Goal: Transaction & Acquisition: Purchase product/service

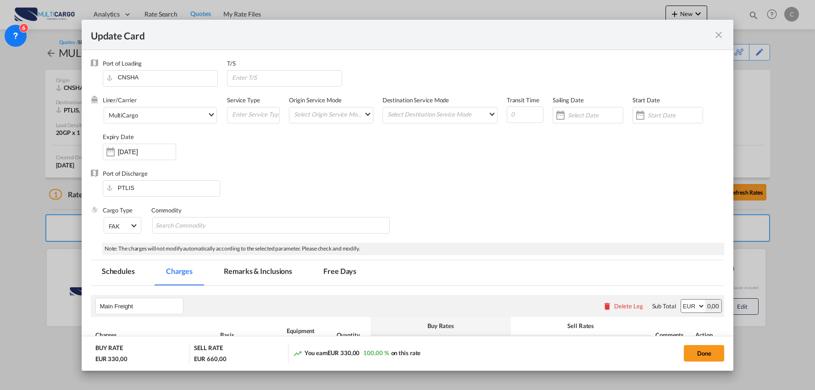
select select "per package"
select select "per container"
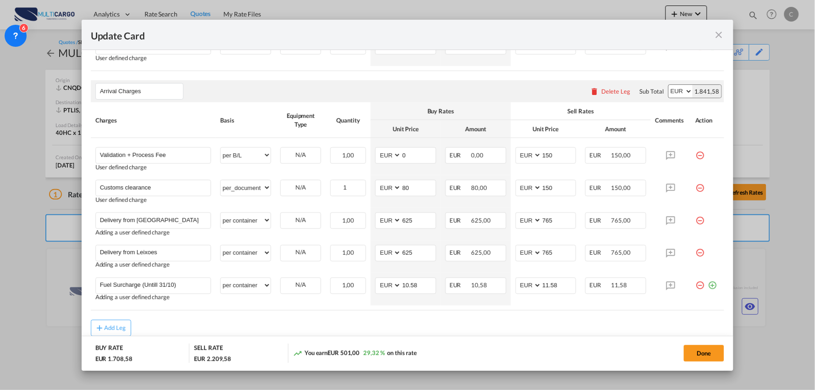
click at [429, 25] on div "Update Card" at bounding box center [408, 35] width 652 height 30
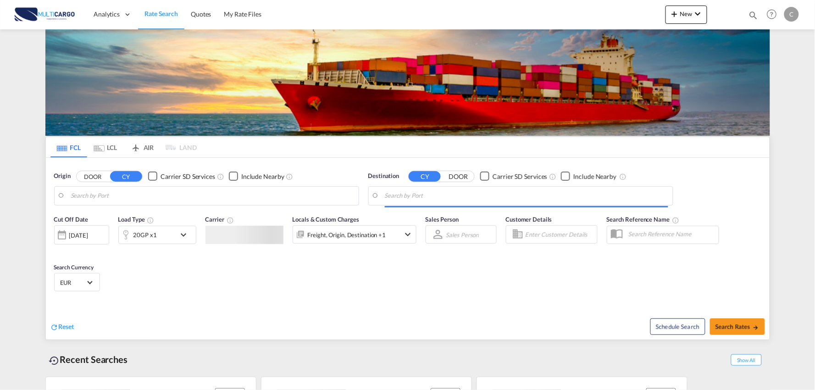
type input "Port of Qingdao, Qingdao, CNTAO"
type input "Leixoes, Leixoes, PTLEI"
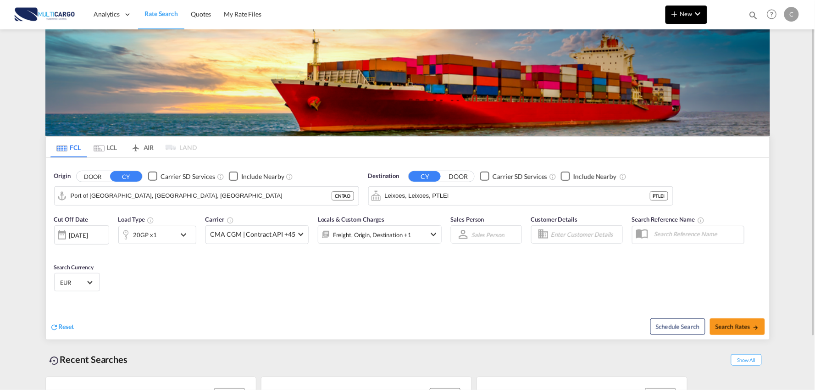
click at [675, 17] on md-icon "icon-plus 400-fg" at bounding box center [674, 13] width 11 height 11
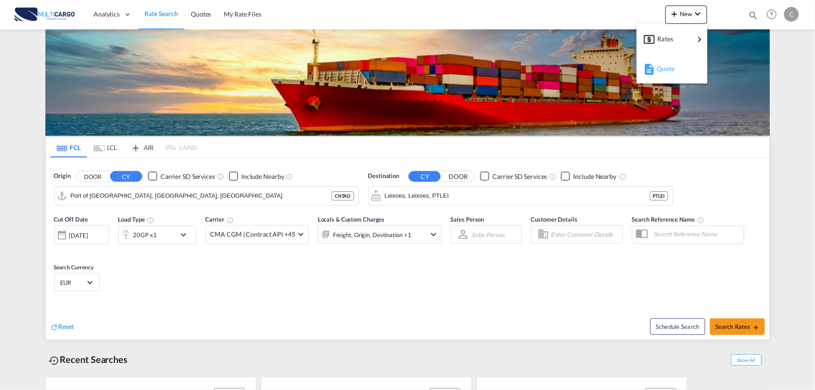
click at [683, 70] on div "Quote" at bounding box center [674, 68] width 34 height 23
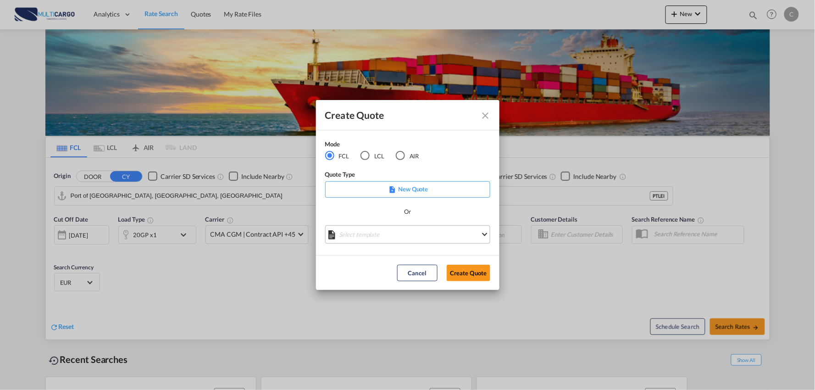
click at [416, 235] on md-select "Select template EXP EXW MERC.Nacional 09/2025 Patricia Barroso | 12 Sep 2025 IM…" at bounding box center [407, 234] width 165 height 18
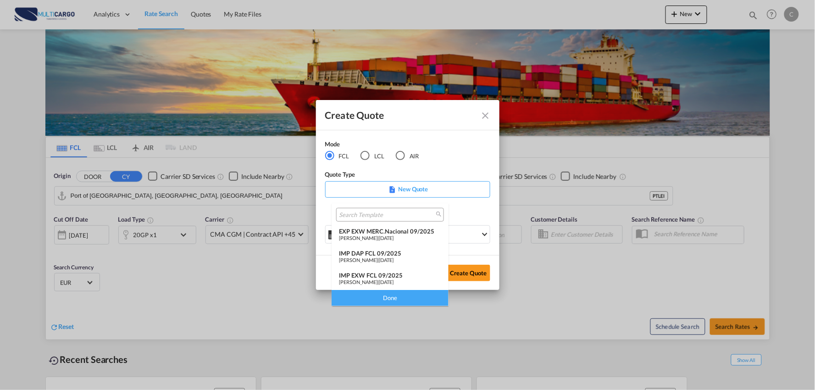
click at [388, 251] on div "IMP DAP FCL 09/2025" at bounding box center [390, 253] width 102 height 7
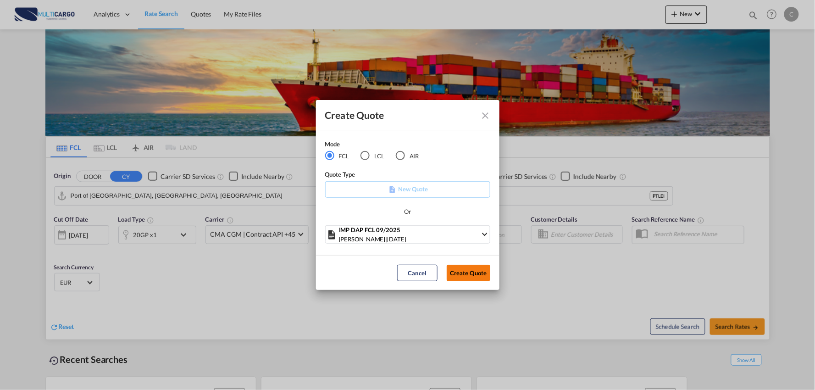
click at [472, 274] on button "Create Quote" at bounding box center [469, 273] width 44 height 17
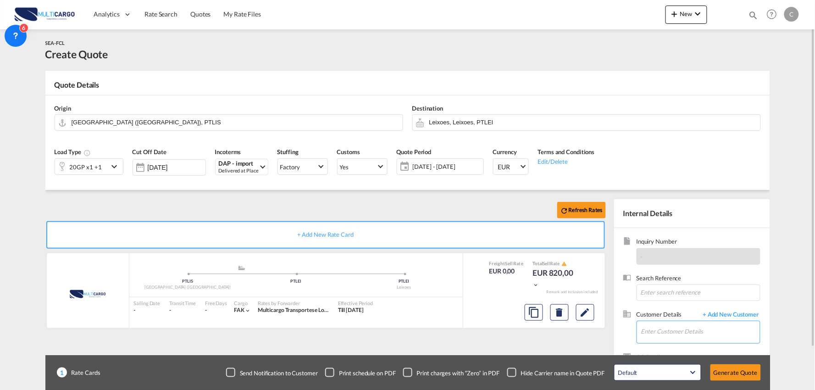
click at [671, 330] on input "Enter Customer Details" at bounding box center [700, 331] width 119 height 21
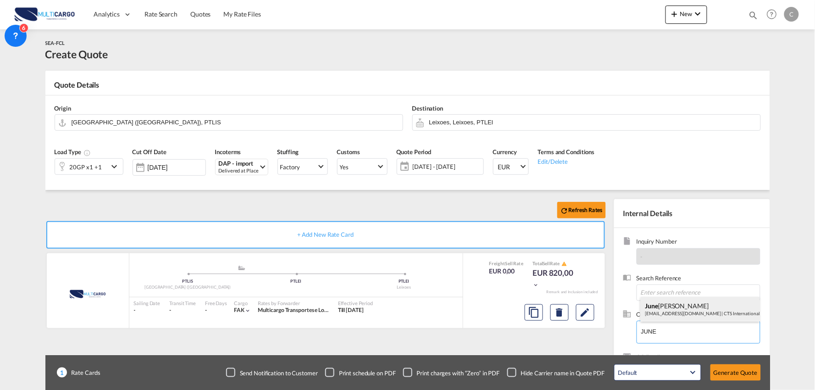
click at [671, 303] on div "June Liu overseas01.gz@ctsfreight.com | CTS International Co., Ltd" at bounding box center [700, 309] width 119 height 25
type input "CTS International Co., Ltd, June Liu, overseas01.gz@ctsfreight.com"
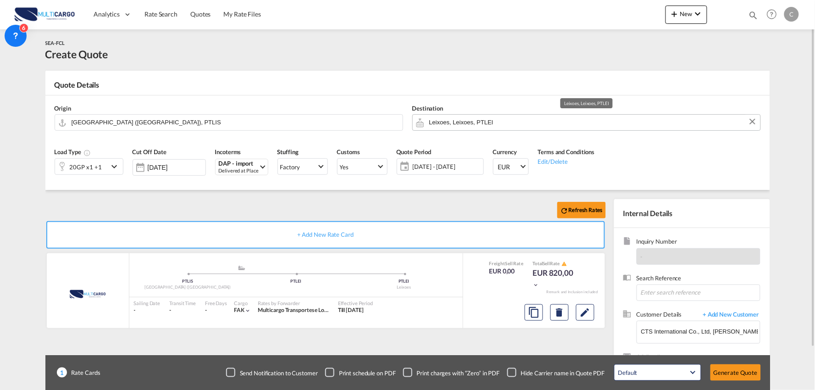
click at [453, 122] on input "Leixoes, Leixoes, PTLEI" at bounding box center [592, 122] width 327 height 16
click at [140, 198] on div "Refresh Rates + Add New Rate Card MultiCargo added by you .a{fill:#aaa8ad;} .a{…" at bounding box center [407, 293] width 725 height 206
click at [116, 122] on input "[GEOGRAPHIC_DATA] ([GEOGRAPHIC_DATA]), PTLIS" at bounding box center [235, 122] width 327 height 16
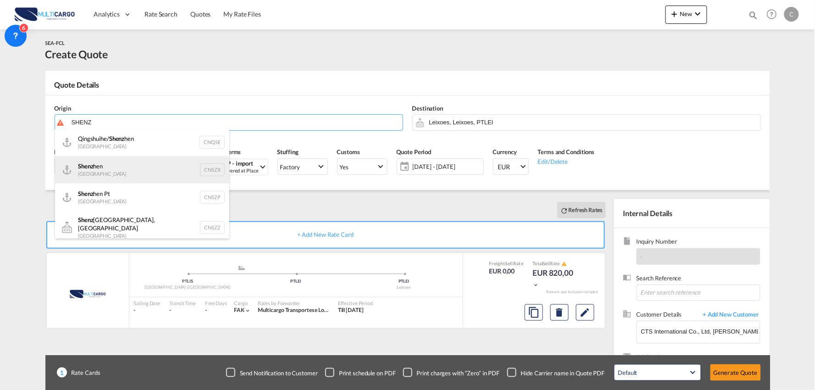
drag, startPoint x: 111, startPoint y: 172, endPoint x: 115, endPoint y: 171, distance: 4.8
click at [111, 172] on div "Shenz hen China CNSZX" at bounding box center [142, 170] width 174 height 28
type input "Shenzhen, CNSZX"
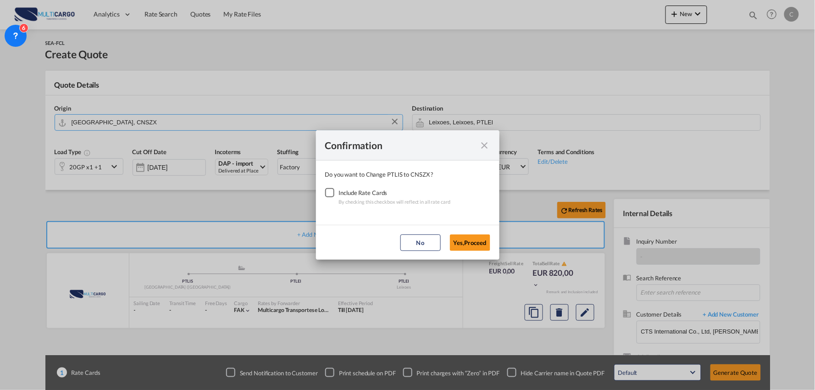
click at [328, 195] on div "Checkbox No Ink" at bounding box center [329, 192] width 9 height 9
drag, startPoint x: 479, startPoint y: 240, endPoint x: 470, endPoint y: 240, distance: 9.2
click at [478, 240] on button "Yes,Proceed" at bounding box center [470, 242] width 40 height 17
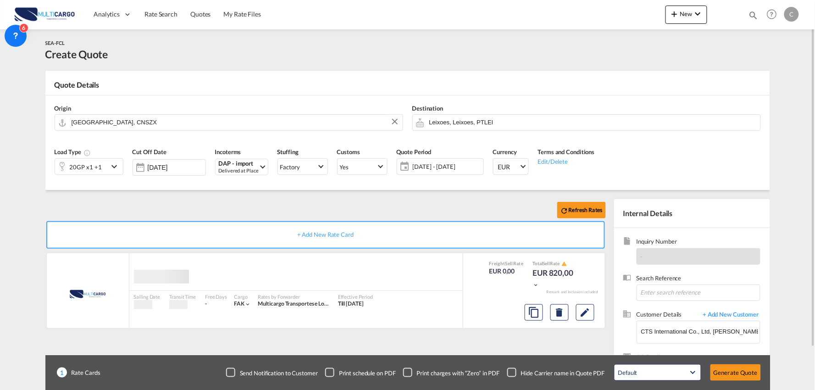
drag, startPoint x: 196, startPoint y: 204, endPoint x: 61, endPoint y: 159, distance: 141.6
click at [185, 204] on div "Confirmation Do you want to Change PTLIS to CNSZX ? Include Rate Cards By check…" at bounding box center [407, 195] width 815 height 390
click at [81, 167] on div "20GP x1 +1" at bounding box center [86, 167] width 32 height 13
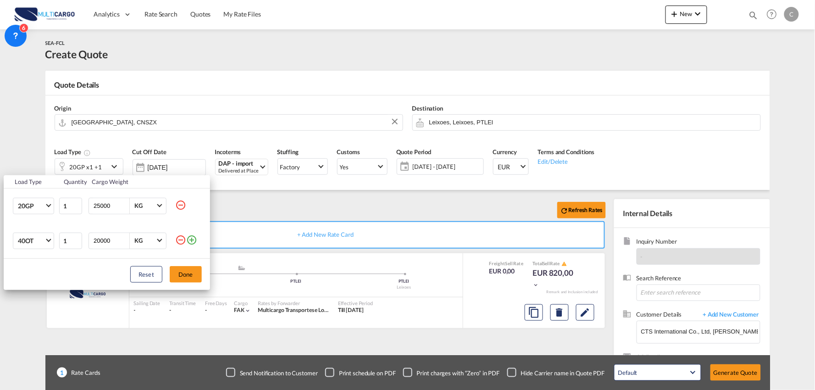
click at [182, 241] on md-icon "icon-minus-circle-outline" at bounding box center [180, 239] width 11 height 11
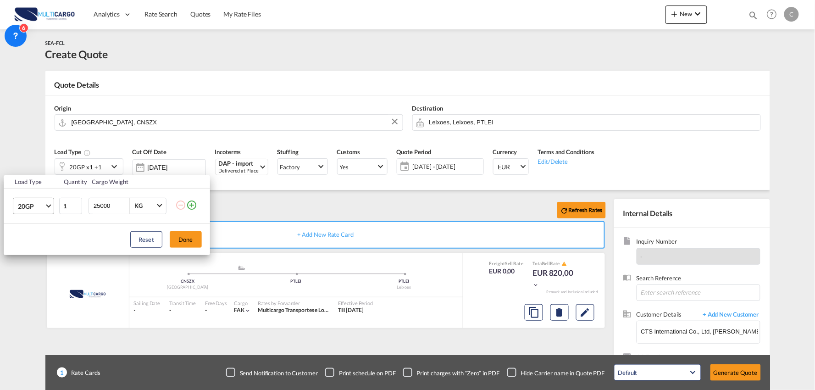
click at [42, 212] on md-select-value "20GP" at bounding box center [35, 206] width 37 height 16
click at [38, 246] on md-option "40HC" at bounding box center [42, 250] width 62 height 22
click at [195, 237] on button "Done" at bounding box center [186, 239] width 32 height 17
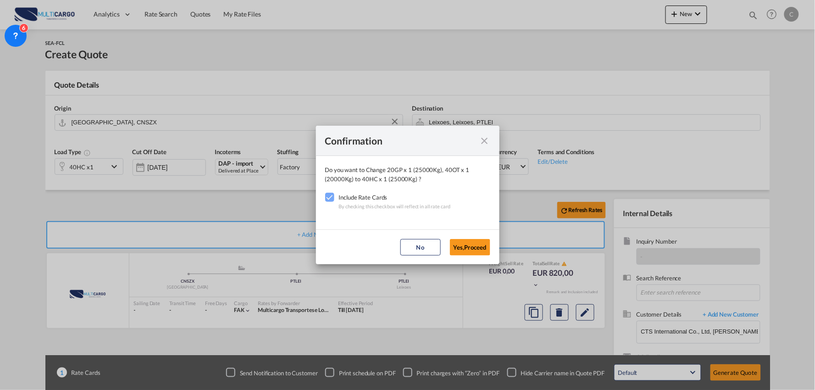
drag, startPoint x: 459, startPoint y: 246, endPoint x: 346, endPoint y: 217, distance: 116.2
click at [459, 246] on button "Yes,Proceed" at bounding box center [470, 247] width 40 height 17
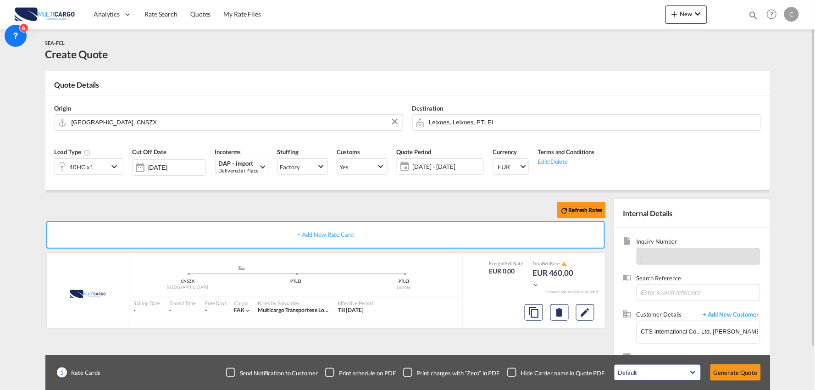
drag, startPoint x: 511, startPoint y: 370, endPoint x: 547, endPoint y: 347, distance: 42.5
click at [511, 369] on div "Checkbox No Ink" at bounding box center [511, 372] width 9 height 9
click at [547, 347] on div "Refresh Rates + Add New Rate Card MultiCargo added by you .a{fill:#aaa8ad;} .a{…" at bounding box center [327, 295] width 564 height 192
click at [728, 369] on button "Generate Quote" at bounding box center [736, 372] width 50 height 17
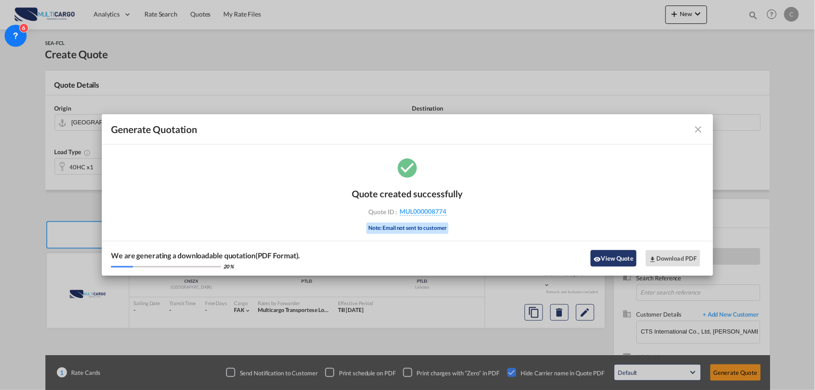
click at [606, 258] on button "View Quote" at bounding box center [614, 258] width 46 height 17
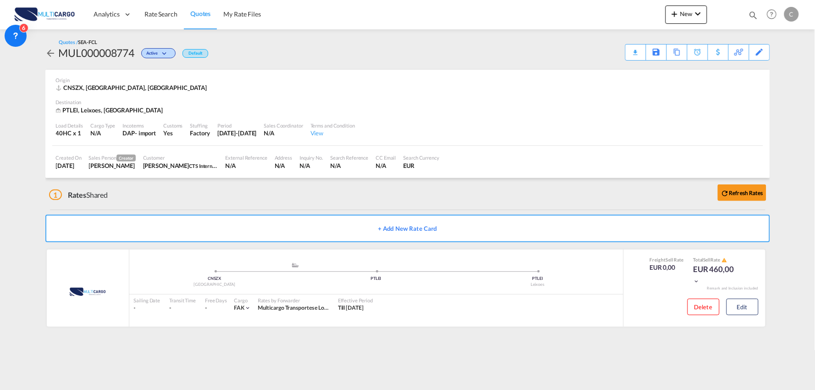
click at [211, 198] on div "1 Rates Shared Refresh Rates" at bounding box center [409, 192] width 721 height 29
click at [406, 198] on div "1 Rates Shared Refresh Rates" at bounding box center [409, 192] width 721 height 29
click at [176, 190] on div "1 Rates Shared Refresh Rates" at bounding box center [409, 192] width 721 height 29
click at [745, 319] on div "Delete Edit" at bounding box center [720, 310] width 78 height 24
click at [746, 304] on button "Edit" at bounding box center [743, 307] width 32 height 17
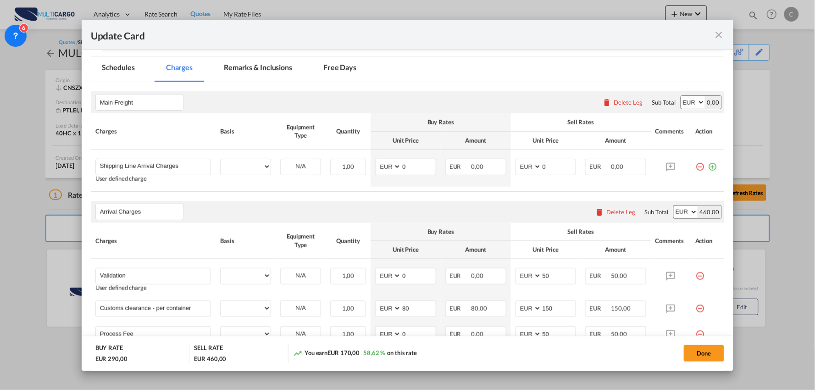
select select "per container"
select select "per B/L"
select select "per container"
select select "per B/L"
select select "per container"
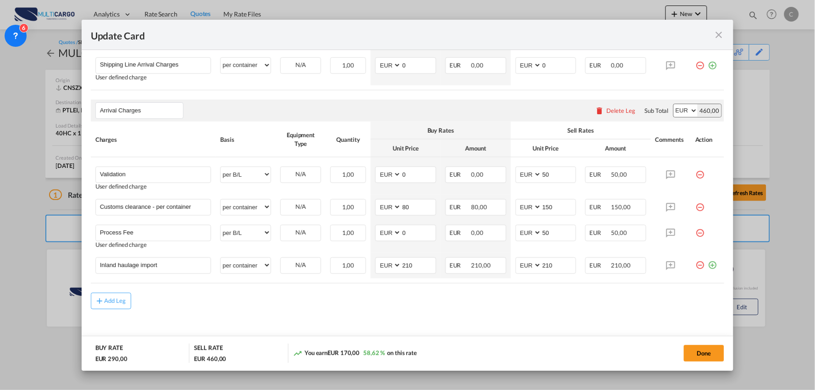
scroll to position [306, 0]
click at [350, 312] on md-content "Main Freight Please enter leg name Leg Name Already Exists Delete Leg Sub Total…" at bounding box center [408, 166] width 634 height 373
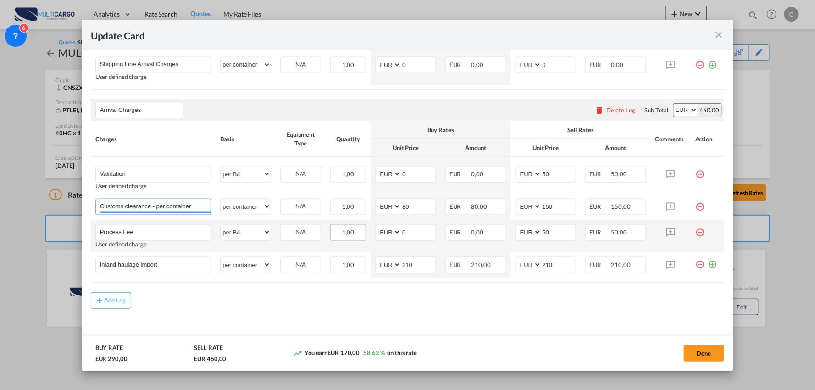
drag, startPoint x: 153, startPoint y: 206, endPoint x: 344, endPoint y: 224, distance: 192.1
click at [344, 224] on tbody "Validation Please Enter User Defined Charges Cannot Be Published User defined c…" at bounding box center [408, 217] width 634 height 121
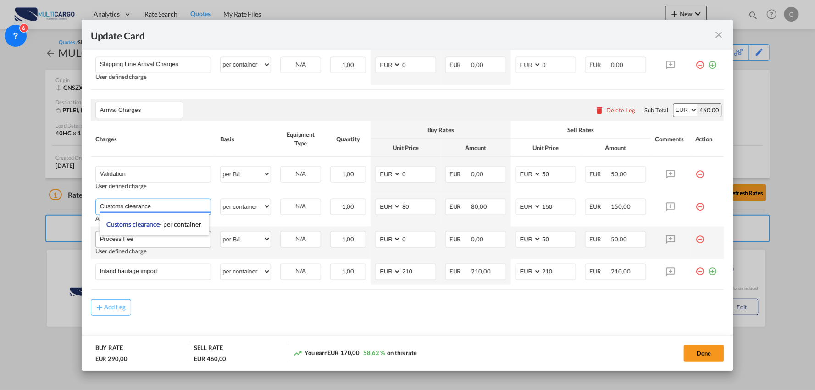
type input "Customs clearance"
click at [144, 244] on input "Process Fee" at bounding box center [155, 239] width 111 height 14
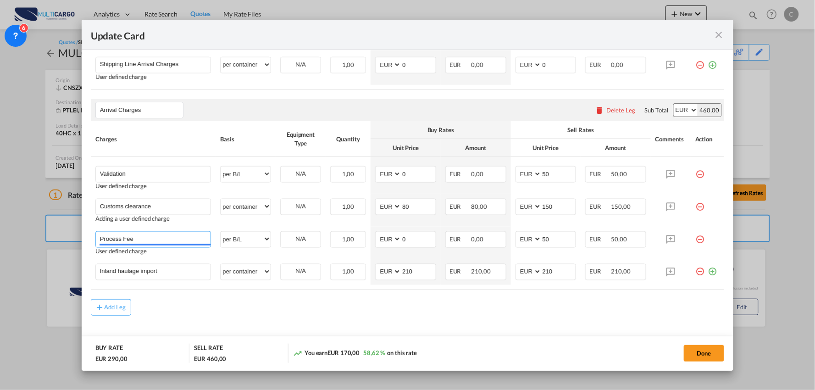
drag, startPoint x: 146, startPoint y: 241, endPoint x: 42, endPoint y: 237, distance: 103.8
click at [42, 237] on div "Update Card Port of Loading CNSZX T/S Liner/Carrier MultiCargo Atlantic Contain…" at bounding box center [407, 195] width 815 height 390
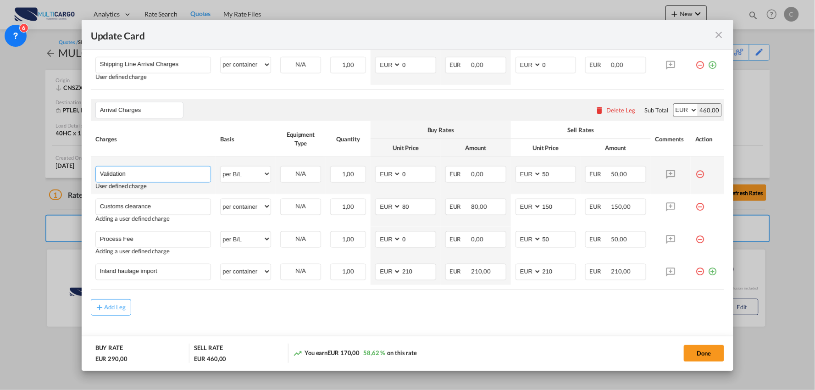
click at [157, 173] on input "Validation" at bounding box center [155, 174] width 111 height 14
paste input "Process Fee"
type input "Validation + Process Fee"
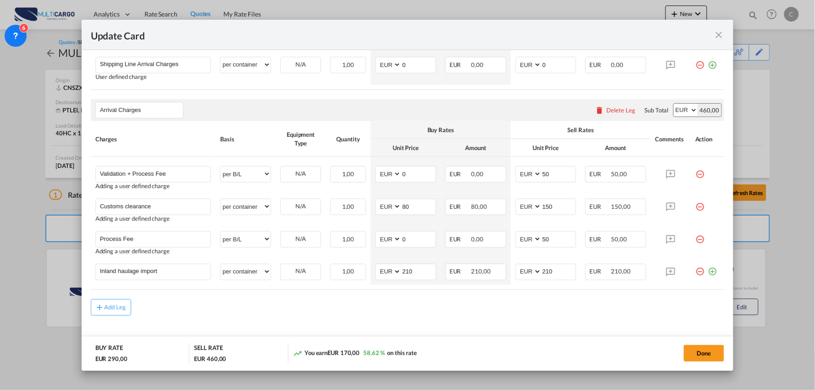
click at [697, 239] on md-icon "icon-minus-circle-outline red-400-fg" at bounding box center [699, 235] width 9 height 9
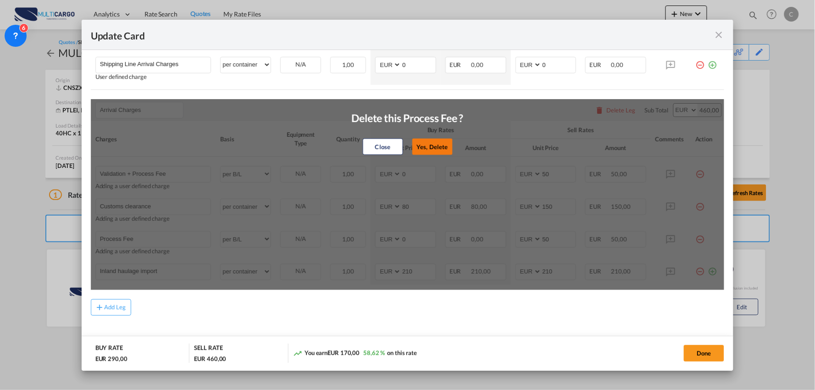
click at [438, 140] on button "Yes, Delete" at bounding box center [432, 147] width 40 height 17
type input "Inland haulage import"
select select "per container"
type input "210"
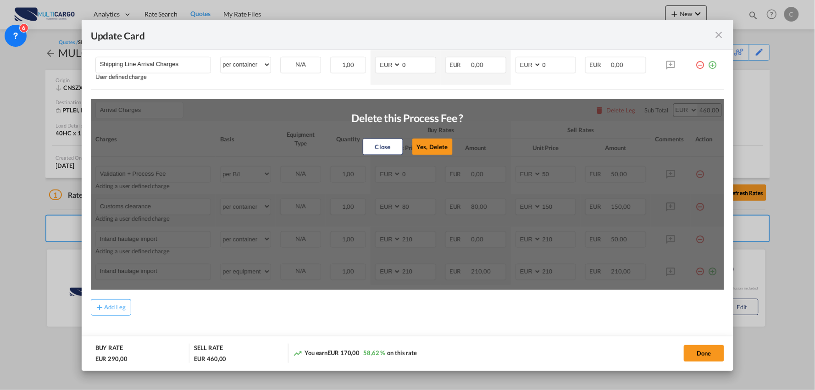
scroll to position [285, 0]
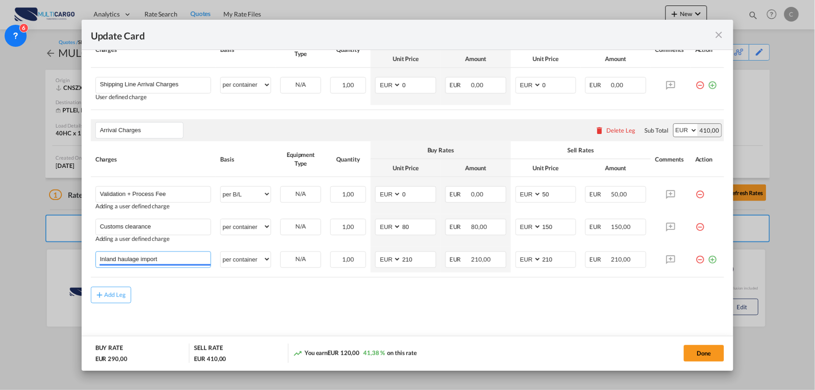
drag, startPoint x: 166, startPoint y: 256, endPoint x: 5, endPoint y: 251, distance: 161.1
click at [6, 253] on div "Update Card Port of Loading CNSZX T/S Liner/Carrier MultiCargo Atlantic Contain…" at bounding box center [407, 195] width 815 height 390
type input "Delivery Oliveira de Azemeis"
drag, startPoint x: 295, startPoint y: 301, endPoint x: 253, endPoint y: 309, distance: 42.6
click at [292, 300] on div "Add Leg" at bounding box center [408, 302] width 634 height 17
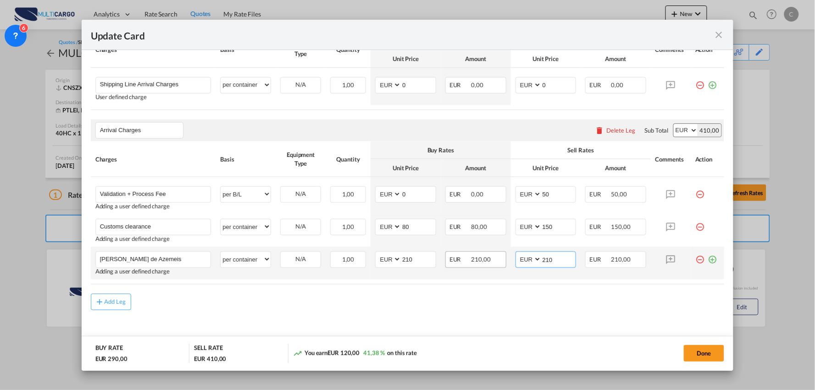
drag, startPoint x: 561, startPoint y: 257, endPoint x: 478, endPoint y: 262, distance: 82.7
click at [479, 262] on tr "Delivery Oliveira de Azemeis Please Enter User Defined Charges Cannot Be Publis…" at bounding box center [408, 263] width 634 height 33
type input "320"
click at [429, 292] on rate-modification "Main Freight Please enter leg name Leg Name Already Exists Delete Leg Sub Total…" at bounding box center [408, 155] width 634 height 310
drag, startPoint x: 343, startPoint y: 263, endPoint x: 299, endPoint y: 257, distance: 44.9
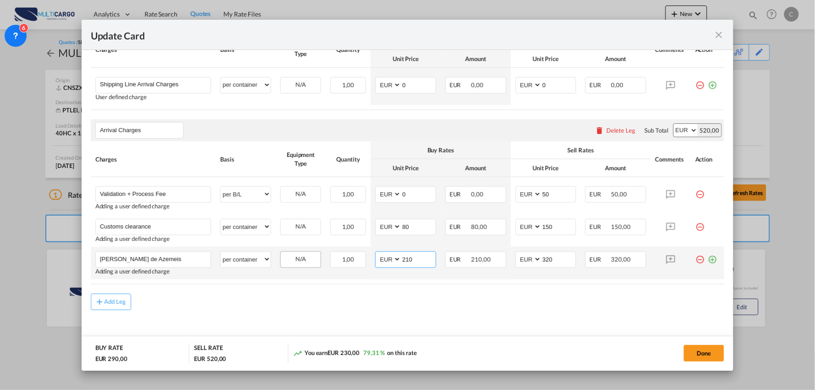
click at [303, 258] on tr "Delivery Oliveira de Azemeis Please Enter User Defined Charges Cannot Be Publis…" at bounding box center [408, 263] width 634 height 33
type input "235"
click at [387, 306] on div "Add Leg" at bounding box center [408, 302] width 634 height 17
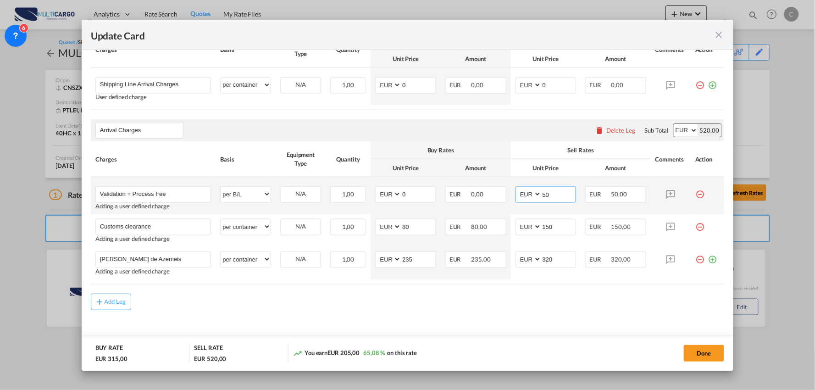
drag, startPoint x: 544, startPoint y: 193, endPoint x: 459, endPoint y: 206, distance: 86.8
click at [460, 205] on tr "Validation + Process Fee Please Enter User Defined Charges Cannot Be Published …" at bounding box center [408, 195] width 634 height 37
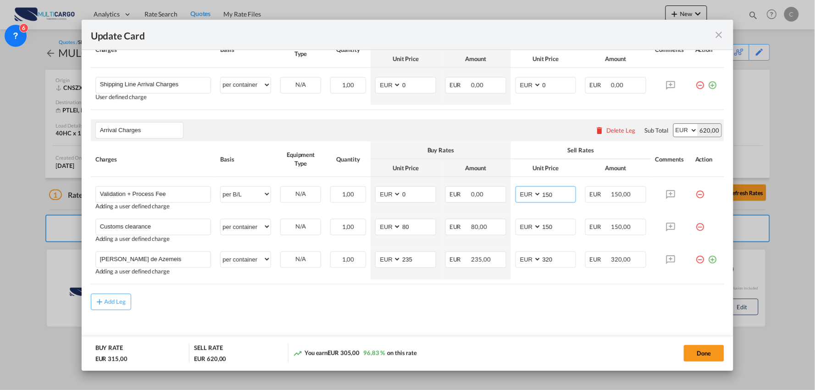
type input "150"
drag, startPoint x: 405, startPoint y: 306, endPoint x: 595, endPoint y: 314, distance: 190.5
click at [424, 308] on div "Add Leg" at bounding box center [408, 302] width 634 height 17
click at [699, 351] on button "Done" at bounding box center [704, 353] width 40 height 17
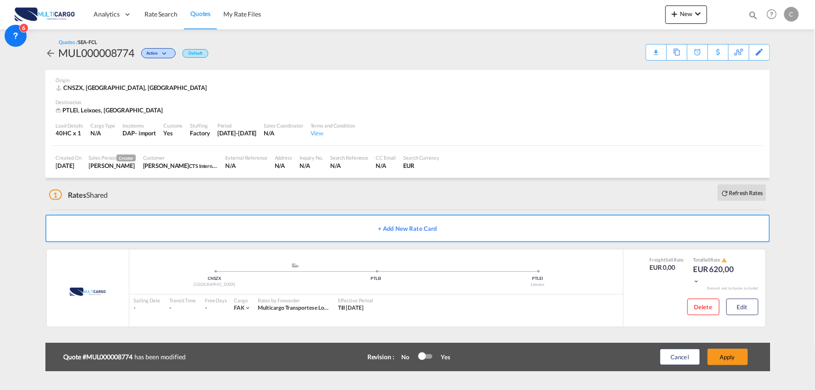
click at [736, 354] on div "Update Card Port of Loading CNSZX T/S Liner/Carrier MultiCargo Atlantic Contain…" at bounding box center [407, 195] width 815 height 390
click at [736, 354] on button "Apply" at bounding box center [728, 357] width 40 height 17
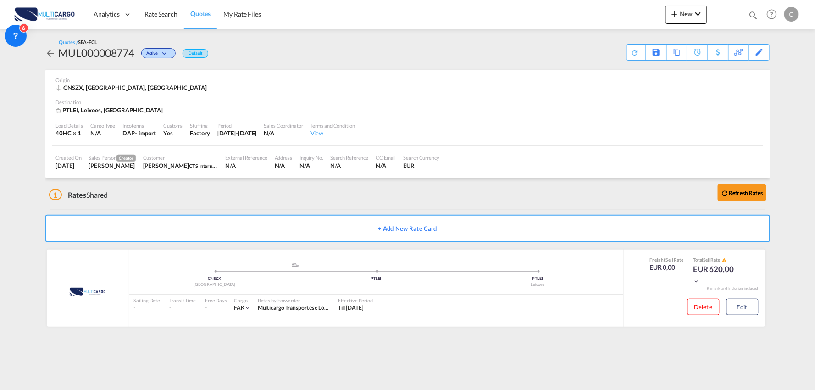
click at [196, 185] on div "1 Rates Shared Refresh Rates" at bounding box center [409, 192] width 721 height 29
click at [632, 48] on div "Download Quote" at bounding box center [617, 51] width 47 height 15
click at [690, 30] on div "Quotes / SEA-FCL MUL000008774 Active Default Download Quote Save As Template Co…" at bounding box center [407, 49] width 725 height 40
click at [689, 17] on span "New" at bounding box center [686, 13] width 34 height 7
click at [682, 71] on div "Quote" at bounding box center [674, 68] width 34 height 23
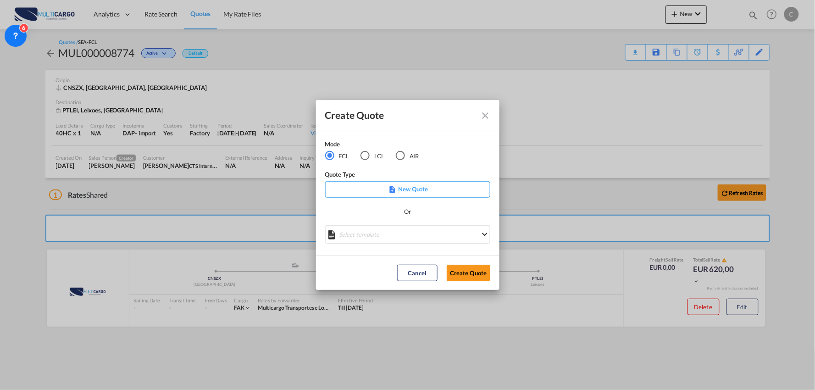
click at [485, 111] on md-icon "Close dialog" at bounding box center [485, 115] width 11 height 11
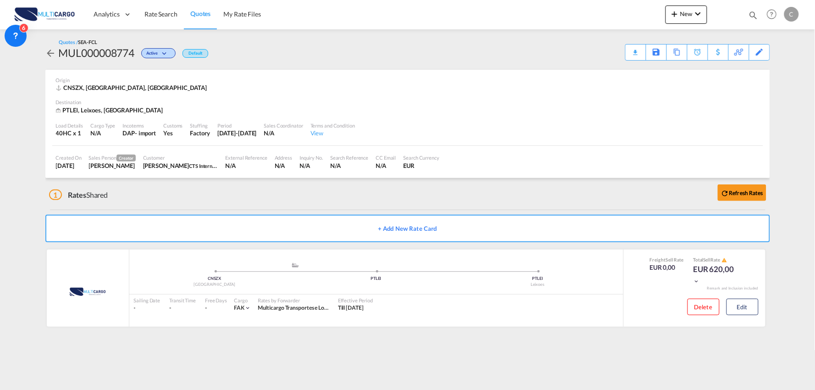
click at [199, 11] on span "Quotes" at bounding box center [200, 14] width 20 height 8
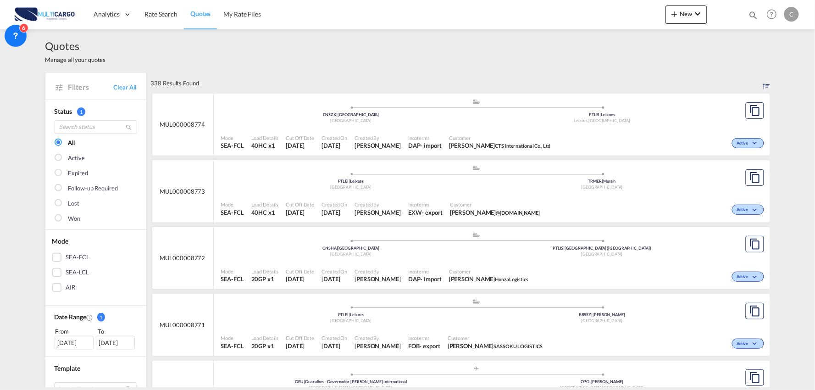
click at [466, 274] on span "Customer" at bounding box center [488, 271] width 79 height 7
click at [317, 27] on div "Analytics Reports Dashboard Rate Search Quotes My Rate Files New Quotes" at bounding box center [408, 14] width 788 height 28
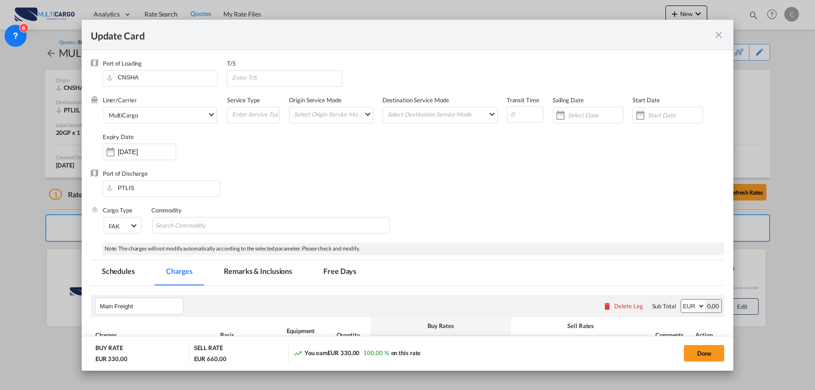
select select "per package"
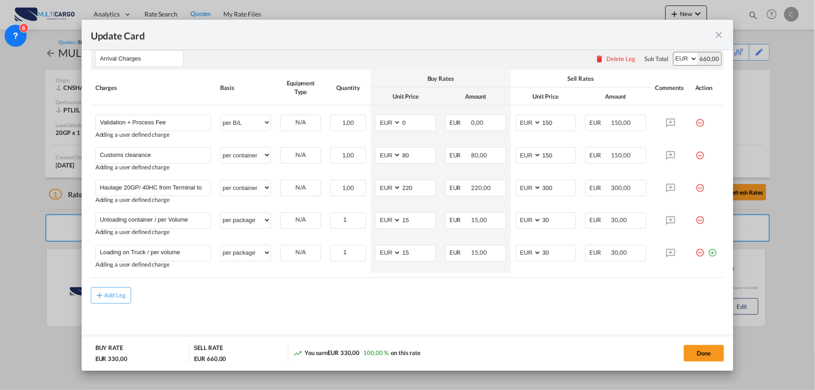
click at [265, 309] on md-content "Main Freight Please enter leg name Leg Name Already Exists Delete Leg Sub Total…" at bounding box center [408, 138] width 634 height 419
click at [226, 317] on md-content "Main Freight Please enter leg name Leg Name Already Exists Delete Leg Sub Total…" at bounding box center [408, 138] width 634 height 419
click at [232, 304] on md-content "Main Freight Please enter leg name Leg Name Already Exists Delete Leg Sub Total…" at bounding box center [408, 138] width 634 height 419
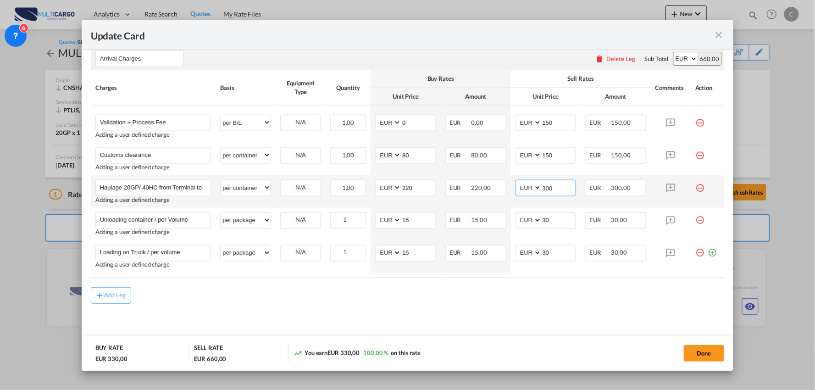
click at [551, 189] on input "300" at bounding box center [559, 187] width 34 height 14
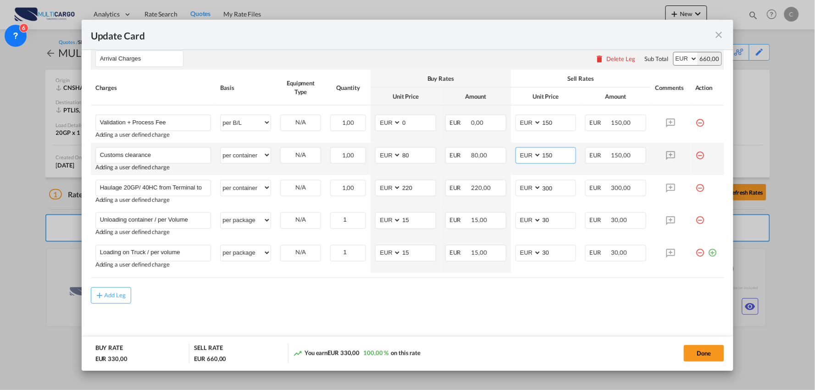
click at [559, 154] on input "150" at bounding box center [559, 155] width 34 height 14
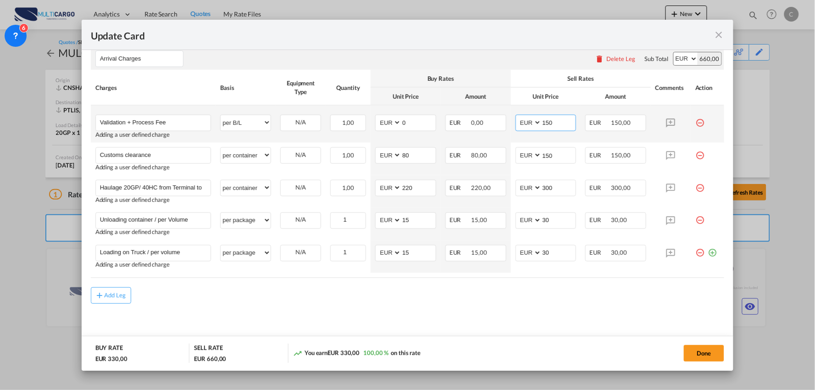
click at [558, 119] on input "150" at bounding box center [559, 122] width 34 height 14
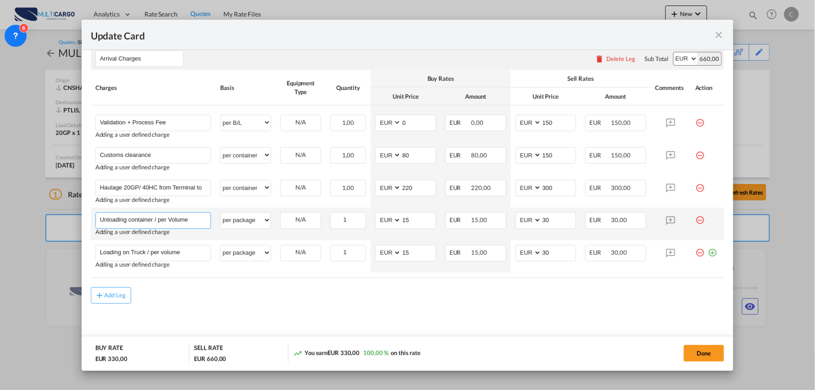
click at [194, 221] on input "Unloading container / per Volume" at bounding box center [155, 220] width 111 height 14
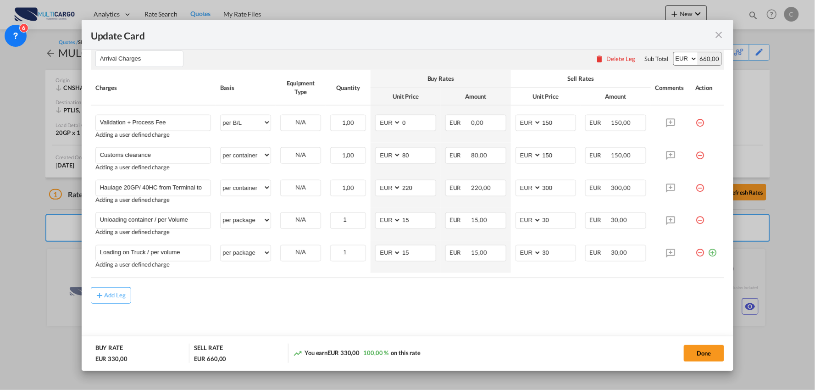
click at [267, 299] on div "Add Leg" at bounding box center [408, 295] width 634 height 17
click at [409, 308] on md-content "Main Freight Please enter leg name Leg Name Already Exists Delete Leg Sub Total…" at bounding box center [408, 138] width 634 height 419
click at [185, 298] on div "Add Leg" at bounding box center [408, 295] width 634 height 17
click at [313, 296] on div "Add Leg" at bounding box center [408, 295] width 634 height 17
click at [317, 302] on div "Add Leg" at bounding box center [408, 295] width 634 height 17
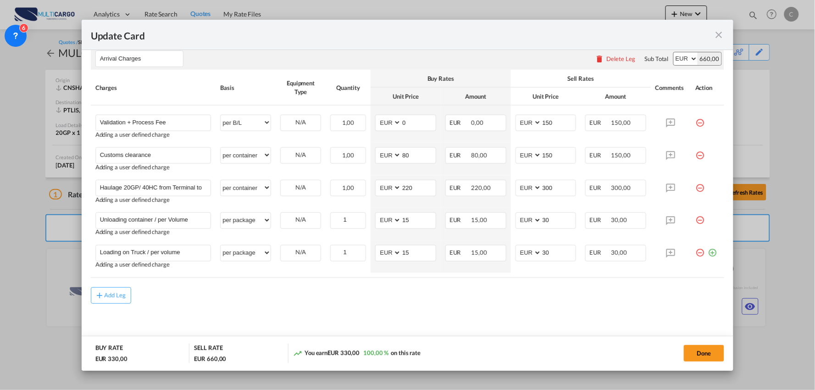
click at [203, 290] on div "Add Leg" at bounding box center [408, 295] width 634 height 17
click at [321, 288] on div "Add Leg" at bounding box center [408, 295] width 634 height 17
click at [248, 292] on div "Add Leg" at bounding box center [408, 295] width 634 height 17
click at [621, 338] on md-dialog-actions "BUY RATE EUR 330,00 SELL RATE EUR 660,00 You earn EUR 330,00 100,00 % on this r…" at bounding box center [408, 353] width 652 height 35
click at [596, 328] on md-content "Main Freight Please enter leg name Leg Name Already Exists Delete Leg Sub Total…" at bounding box center [408, 138] width 634 height 419
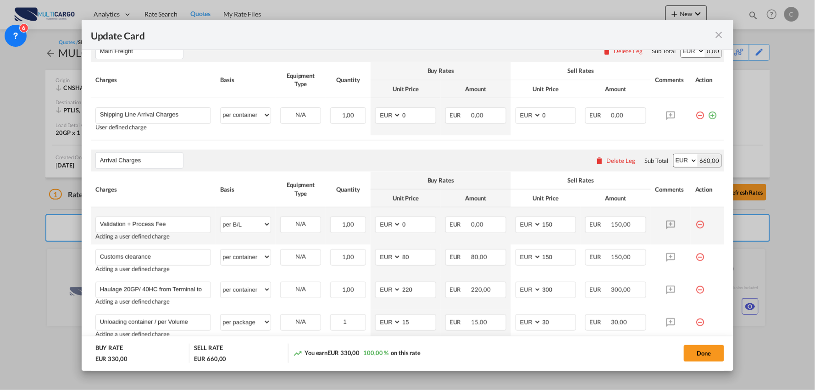
scroll to position [306, 0]
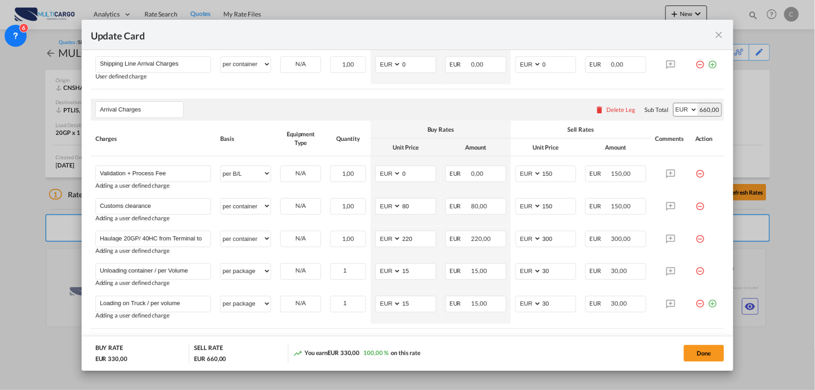
click at [604, 339] on md-dialog-actions "BUY RATE EUR 330,00 SELL RATE EUR 660,00 You earn EUR 330,00 100,00 % on this r…" at bounding box center [408, 353] width 652 height 35
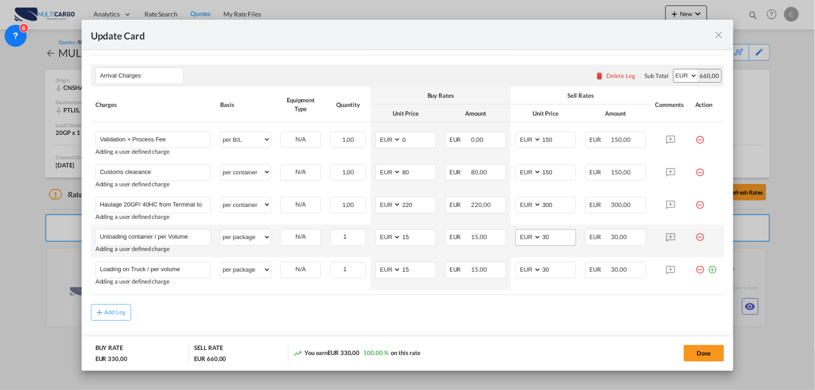
scroll to position [357, 0]
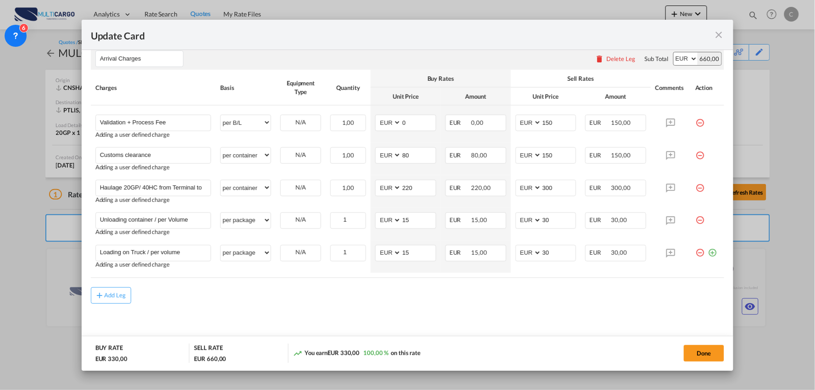
click at [554, 319] on md-content "Main Freight Please enter leg name Leg Name Already Exists Delete Leg Sub Total…" at bounding box center [408, 138] width 634 height 419
click at [428, 315] on md-content "Main Freight Please enter leg name Leg Name Already Exists Delete Leg Sub Total…" at bounding box center [408, 138] width 634 height 419
click at [556, 306] on md-content "Main Freight Please enter leg name Leg Name Already Exists Delete Leg Sub Total…" at bounding box center [408, 138] width 634 height 419
click at [703, 352] on button "Done" at bounding box center [704, 353] width 40 height 17
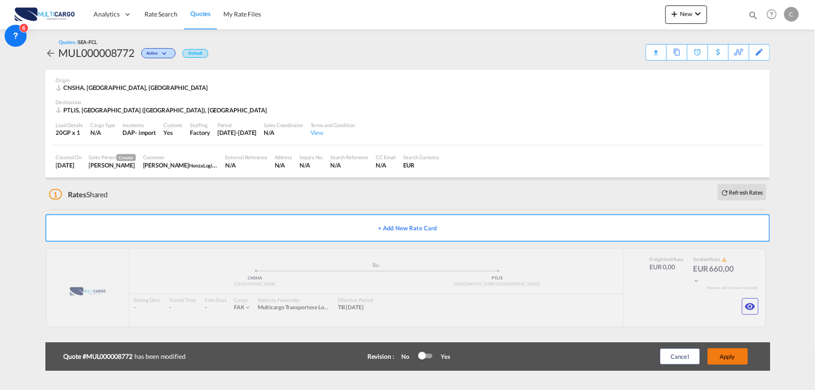
click at [726, 360] on button "Apply" at bounding box center [728, 356] width 40 height 17
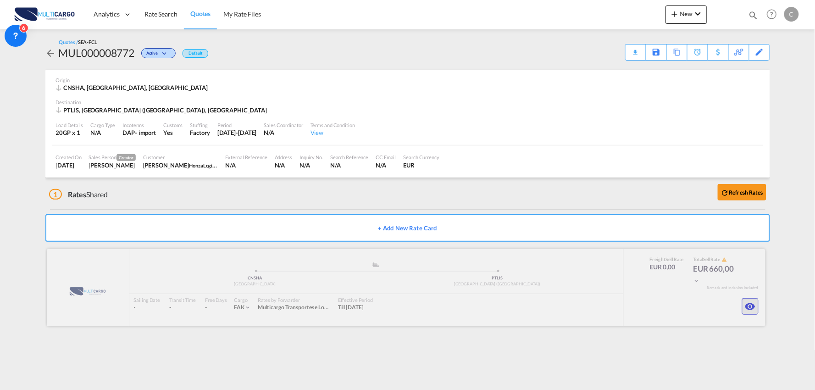
drag, startPoint x: 598, startPoint y: 347, endPoint x: 755, endPoint y: 307, distance: 161.3
click at [755, 307] on md-icon "icon-eye" at bounding box center [750, 306] width 11 height 11
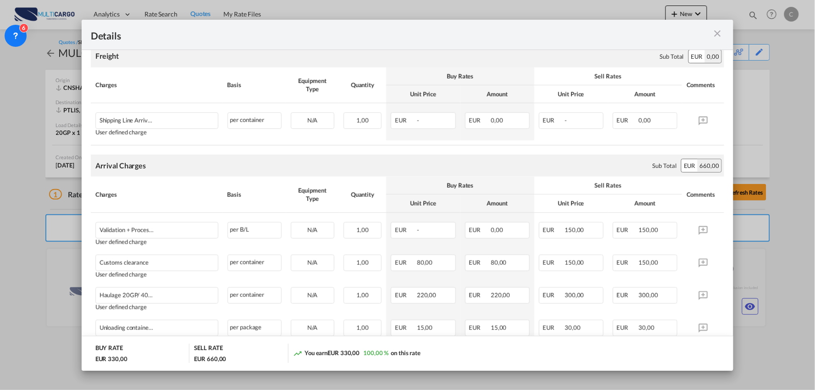
scroll to position [238, 0]
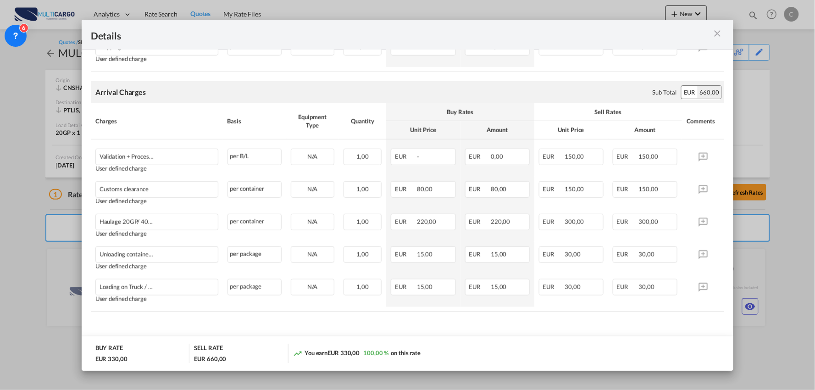
click at [716, 32] on md-icon "icon-close m-3 fg-AAA8AD cursor" at bounding box center [717, 33] width 11 height 11
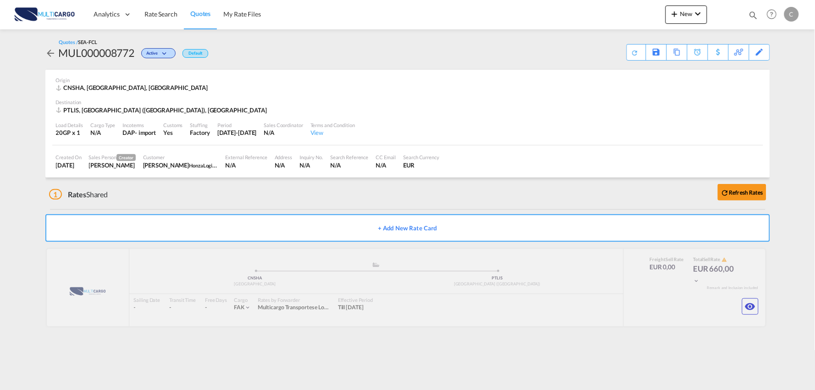
click at [413, 199] on div "1 Rates Shared Refresh Rates" at bounding box center [409, 192] width 721 height 29
click at [275, 198] on div "1 Rates Shared Refresh Rates" at bounding box center [409, 192] width 721 height 29
click at [754, 304] on md-icon "icon-eye" at bounding box center [750, 306] width 11 height 11
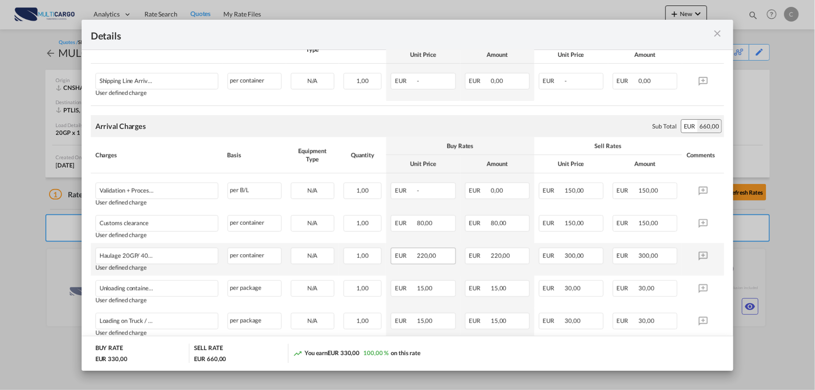
scroll to position [238, 0]
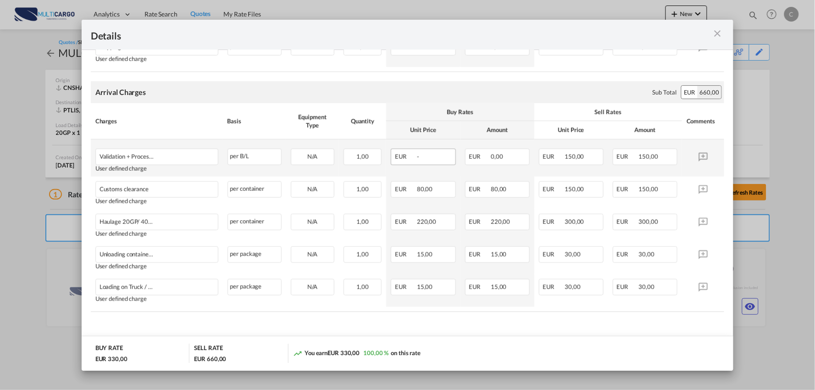
click at [424, 152] on div "EUR -" at bounding box center [423, 157] width 65 height 17
click at [417, 158] on span "-" at bounding box center [418, 156] width 2 height 7
click at [262, 154] on div "per B/L" at bounding box center [255, 157] width 54 height 17
click at [719, 33] on md-icon "icon-close m-3 fg-AAA8AD cursor" at bounding box center [717, 33] width 11 height 11
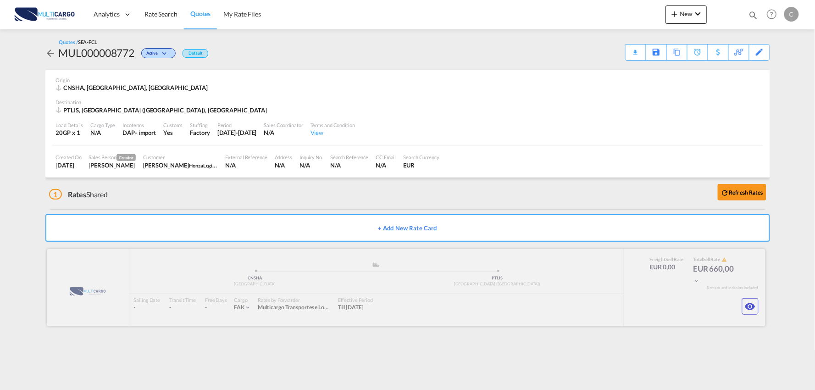
click at [732, 256] on div at bounding box center [406, 287] width 719 height 77
click at [757, 196] on button "Refresh Rates" at bounding box center [742, 192] width 49 height 17
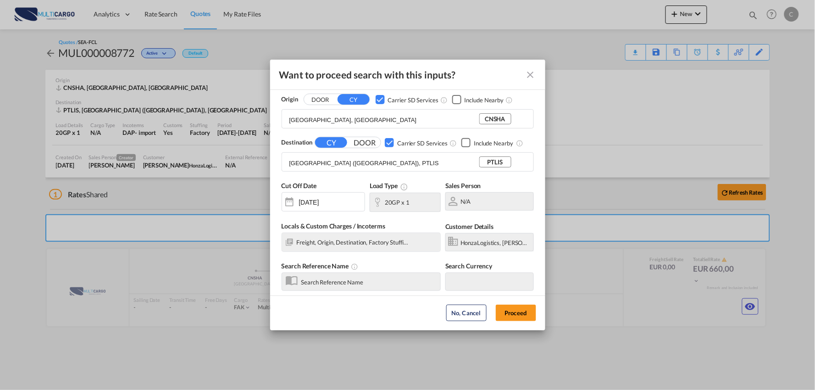
click at [531, 72] on md-icon "Close dialog" at bounding box center [530, 74] width 11 height 11
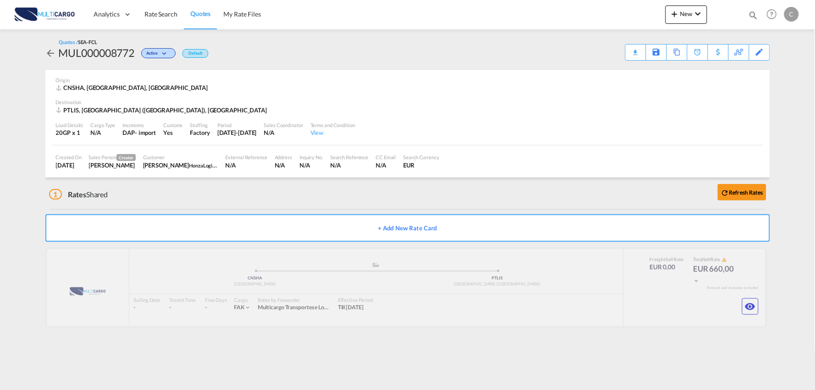
click at [189, 189] on div "1 Rates Shared Refresh Rates" at bounding box center [409, 192] width 721 height 29
click at [340, 198] on div "1 Rates Shared Refresh Rates" at bounding box center [409, 192] width 721 height 29
click at [749, 305] on md-icon "icon-eye" at bounding box center [750, 306] width 11 height 11
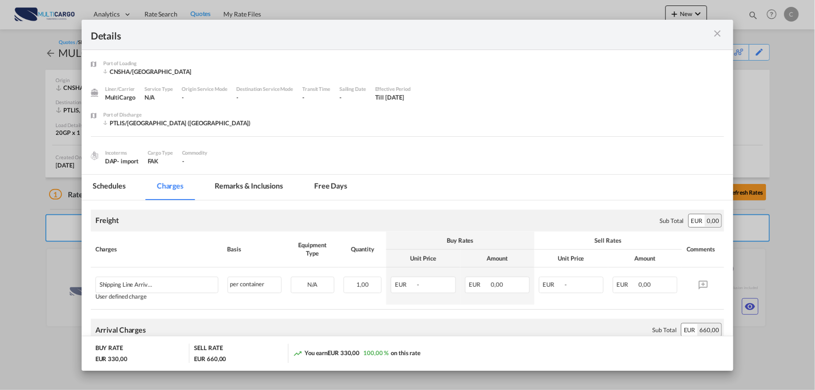
click at [249, 216] on div "Freight Please enter leg name Leg Name Already Exists Sub Total EUR 0,00" at bounding box center [408, 221] width 634 height 22
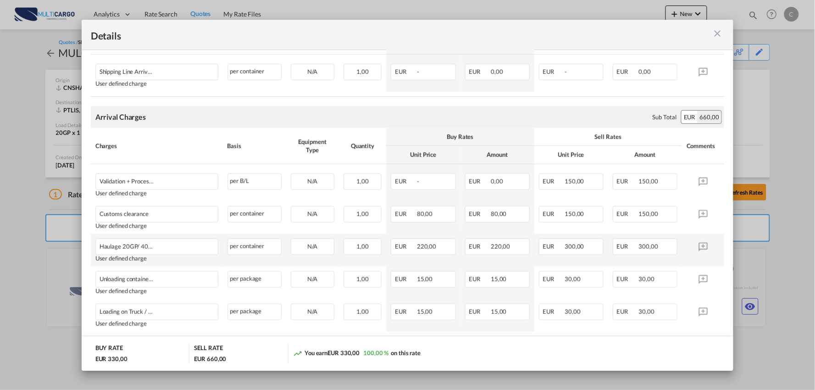
scroll to position [238, 0]
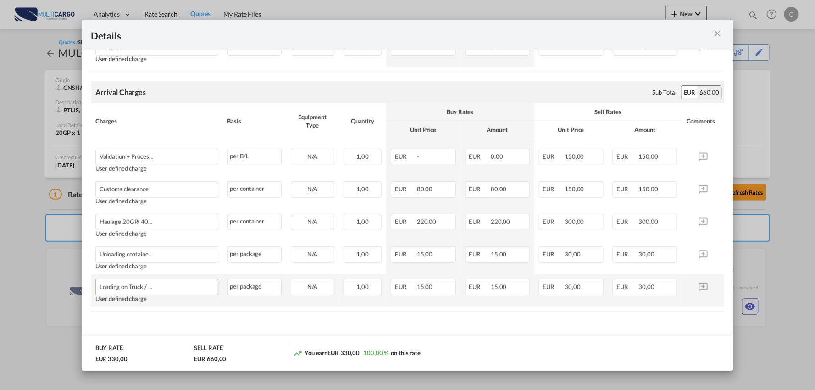
click at [200, 290] on div "Port of Loading ..." at bounding box center [199, 284] width 28 height 11
click at [190, 288] on div "Port of Loading ..." at bounding box center [199, 284] width 28 height 11
click at [321, 322] on md-content "Freight Please enter leg name Leg Name Already Exists Sub Total EUR 0,00 Charge…" at bounding box center [408, 160] width 652 height 395
click at [478, 328] on md-content "Freight Please enter leg name Leg Name Already Exists Sub Total EUR 0,00 Charge…" at bounding box center [408, 160] width 652 height 395
click at [189, 310] on table "Charges Basis Equipment Type Quantity Buy Rates Sell Rates Comments Unit Price …" at bounding box center [408, 207] width 634 height 208
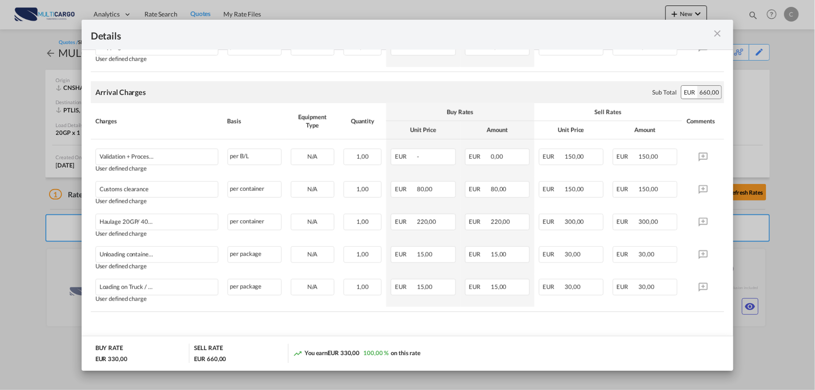
click at [177, 111] on th "Charges" at bounding box center [157, 121] width 132 height 36
click at [244, 314] on md-content "Freight Please enter leg name Leg Name Already Exists Sub Total EUR 0,00 Charge…" at bounding box center [408, 160] width 652 height 395
click at [294, 309] on table "Charges Basis Equipment Type Quantity Buy Rates Sell Rates Comments Unit Price …" at bounding box center [408, 207] width 634 height 208
click at [510, 337] on md-dialog-actions "BUY RATE EUR 330,00 SELL RATE EUR 660,00 You earn EUR 330,00 100,00 % on this r…" at bounding box center [408, 353] width 652 height 35
click at [174, 317] on md-content "Freight Please enter leg name Leg Name Already Exists Sub Total EUR 0,00 Charge…" at bounding box center [408, 160] width 652 height 395
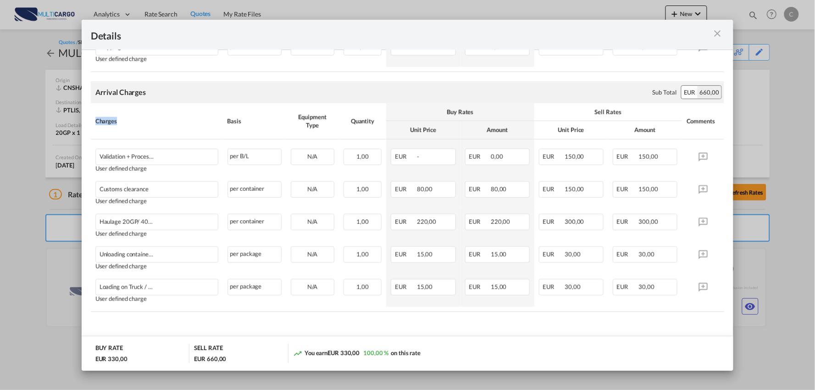
click at [174, 317] on md-content "Freight Please enter leg name Leg Name Already Exists Sub Total EUR 0,00 Charge…" at bounding box center [408, 160] width 652 height 395
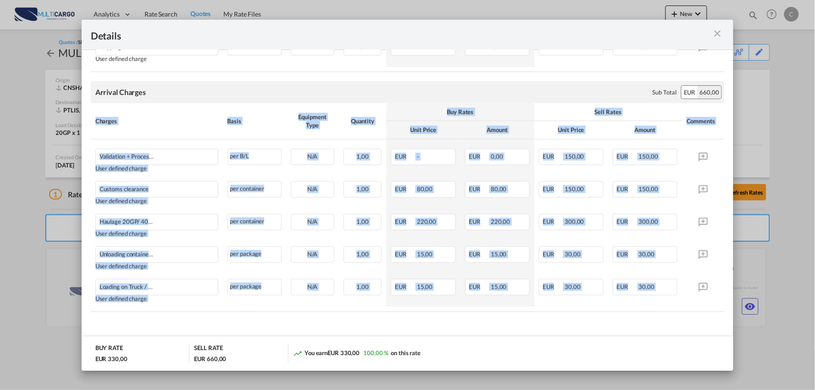
click at [174, 317] on md-content "Freight Please enter leg name Leg Name Already Exists Sub Total EUR 0,00 Charge…" at bounding box center [408, 160] width 652 height 395
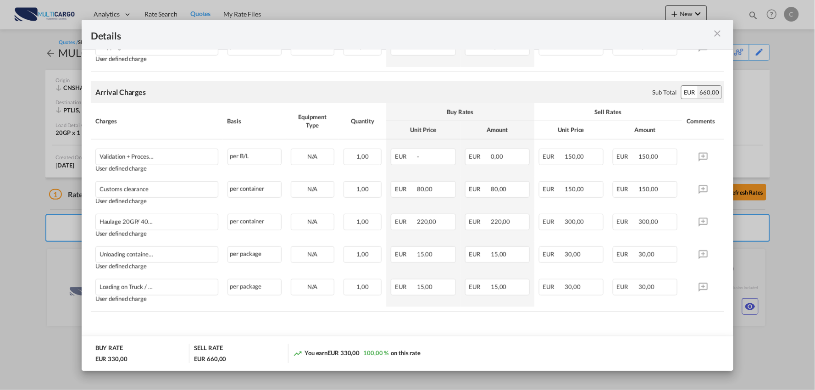
click at [182, 78] on rate-modification "Freight Please enter leg name Leg Name Already Exists Sub Total EUR 0,00 Charge…" at bounding box center [408, 137] width 634 height 349
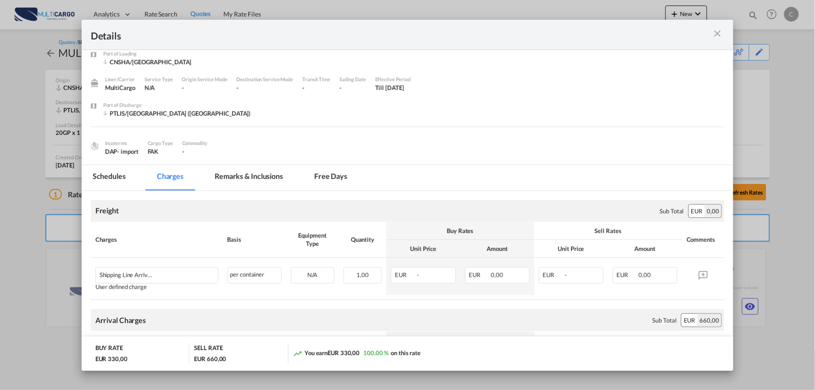
scroll to position [0, 0]
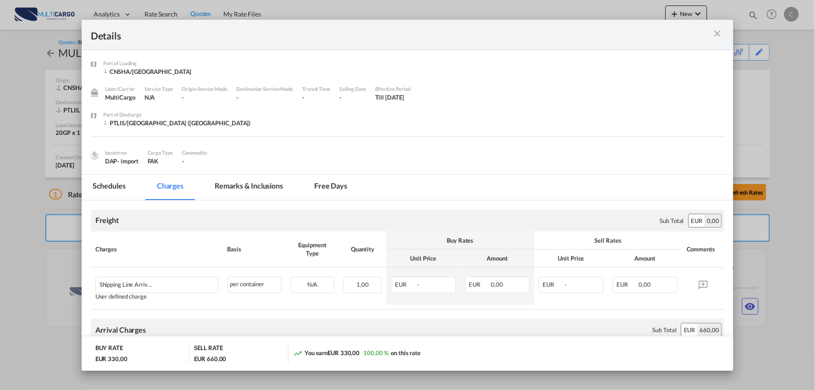
click at [720, 32] on md-icon "icon-close m-3 fg-AAA8AD cursor" at bounding box center [717, 33] width 11 height 11
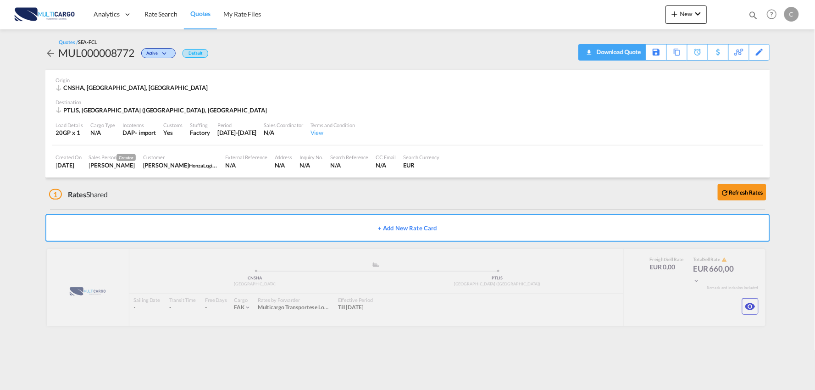
click at [636, 56] on div "Download Quote" at bounding box center [617, 51] width 47 height 15
click at [749, 307] on md-icon "icon-eye" at bounding box center [750, 306] width 11 height 11
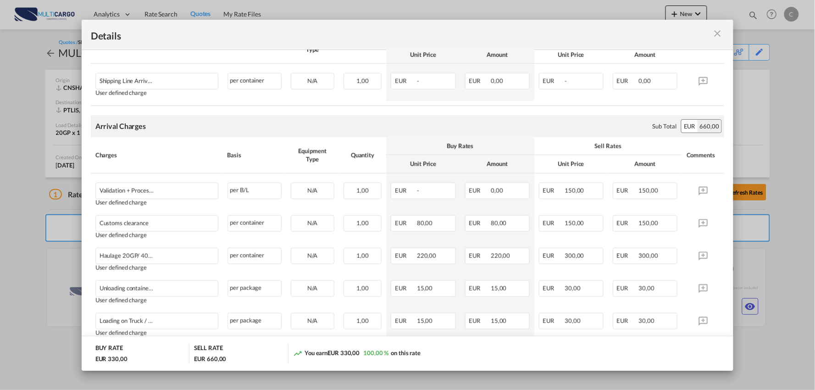
scroll to position [238, 0]
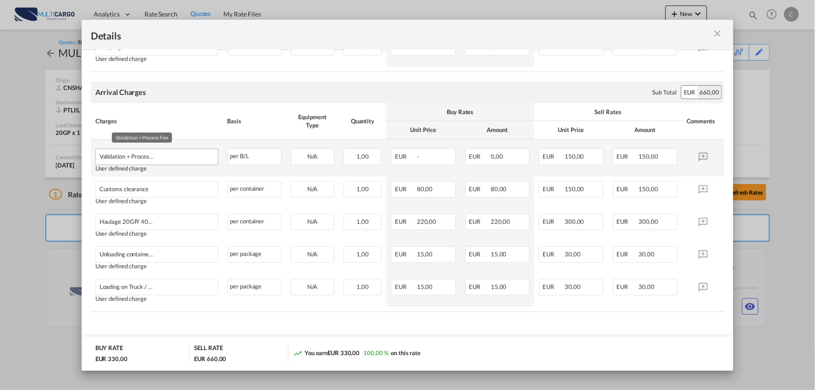
click at [136, 154] on div "Validation + Process Fee" at bounding box center [143, 154] width 86 height 11
drag, startPoint x: 136, startPoint y: 154, endPoint x: 206, endPoint y: 157, distance: 70.7
click at [145, 155] on div "Validation + Process Fee" at bounding box center [143, 154] width 86 height 11
click at [242, 160] on div "per B/L" at bounding box center [255, 157] width 54 height 17
click at [263, 160] on div "per B/L" at bounding box center [255, 157] width 54 height 17
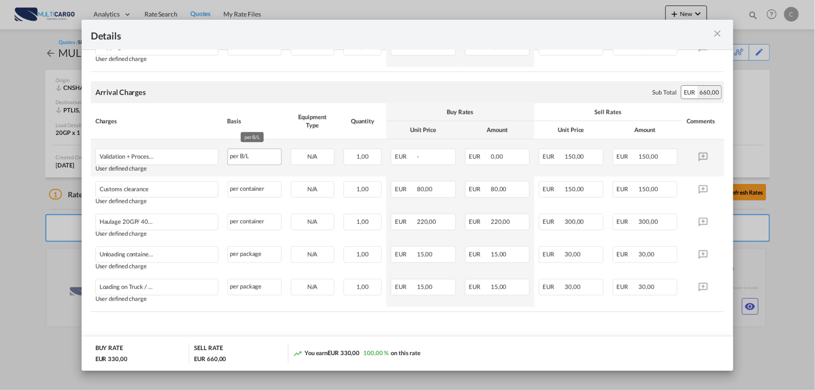
click at [263, 160] on div "per B/L" at bounding box center [255, 157] width 54 height 17
click at [265, 156] on div "per B/L" at bounding box center [255, 157] width 54 height 17
click at [304, 155] on div "N/A" at bounding box center [313, 157] width 44 height 17
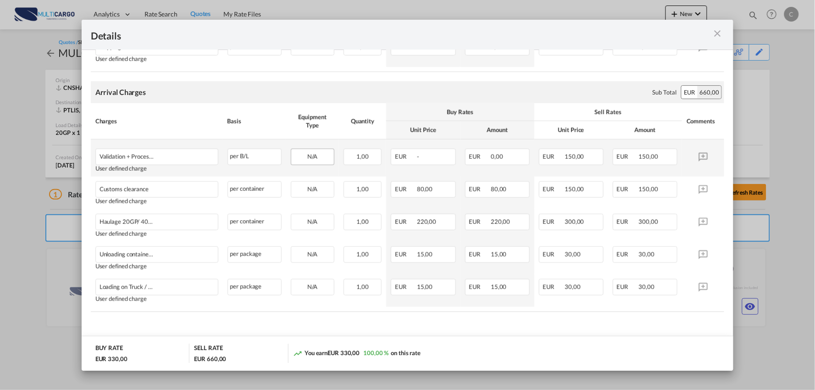
click at [326, 152] on div "N/A" at bounding box center [313, 157] width 44 height 17
click at [718, 28] on md-icon "icon-close m-3 fg-AAA8AD cursor" at bounding box center [717, 33] width 11 height 11
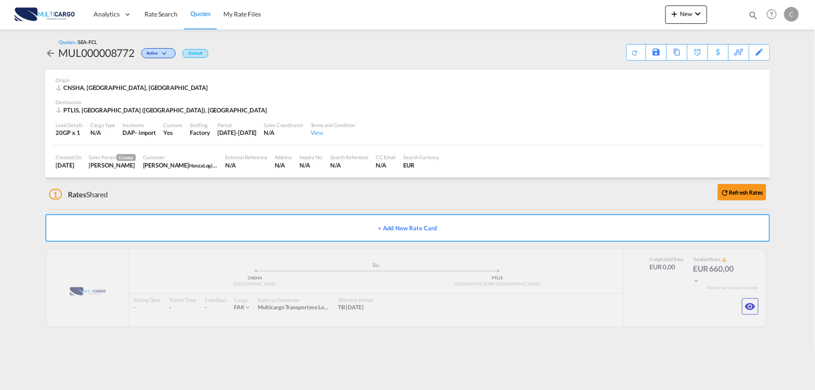
click at [196, 11] on span "Quotes" at bounding box center [200, 14] width 20 height 8
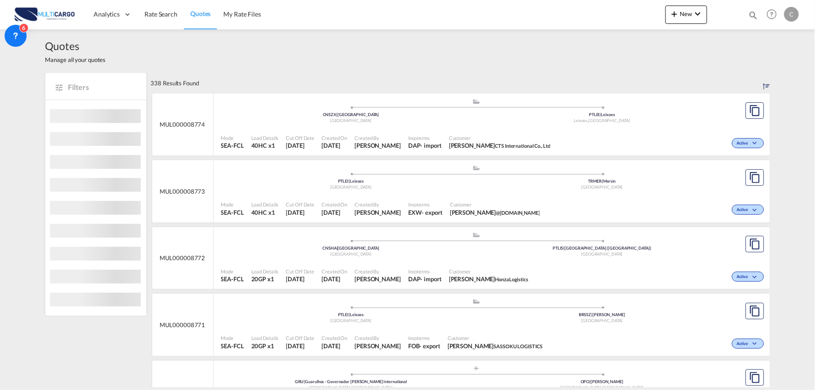
click at [461, 263] on div "Mode SEA-FCL Load Details 20GP x1 Cut Off Date [DATE] Created On [DATE] Created…" at bounding box center [492, 276] width 556 height 28
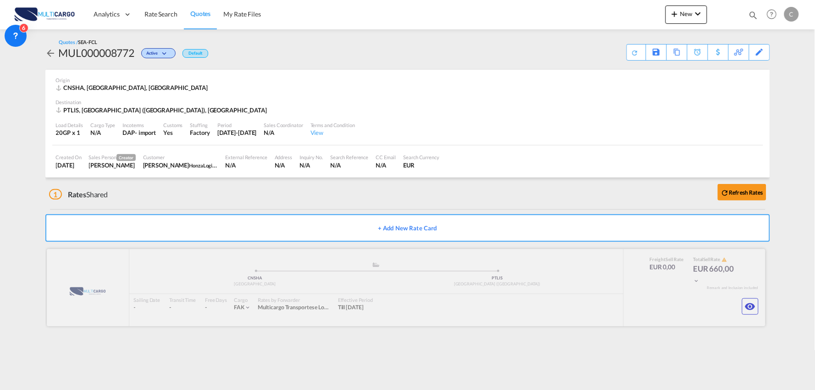
click at [709, 260] on div at bounding box center [406, 287] width 719 height 77
click at [683, 261] on div at bounding box center [406, 287] width 719 height 77
drag, startPoint x: 475, startPoint y: 261, endPoint x: 439, endPoint y: 261, distance: 35.3
click at [470, 261] on div at bounding box center [406, 287] width 719 height 77
drag, startPoint x: 272, startPoint y: 259, endPoint x: 144, endPoint y: 260, distance: 127.5
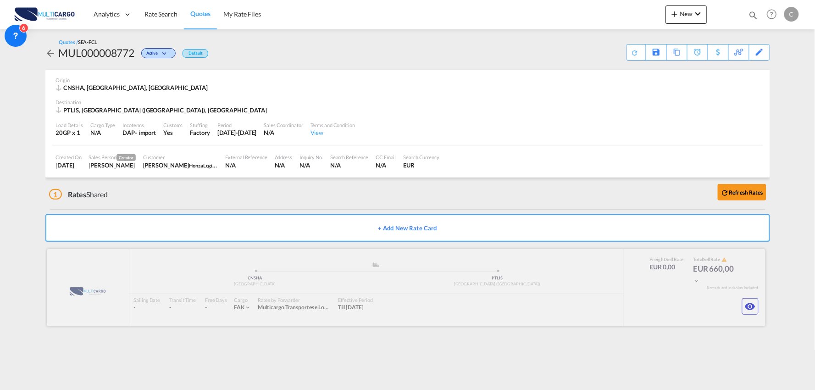
click at [268, 260] on div at bounding box center [406, 287] width 719 height 77
click at [750, 309] on md-icon "icon-eye" at bounding box center [750, 306] width 11 height 11
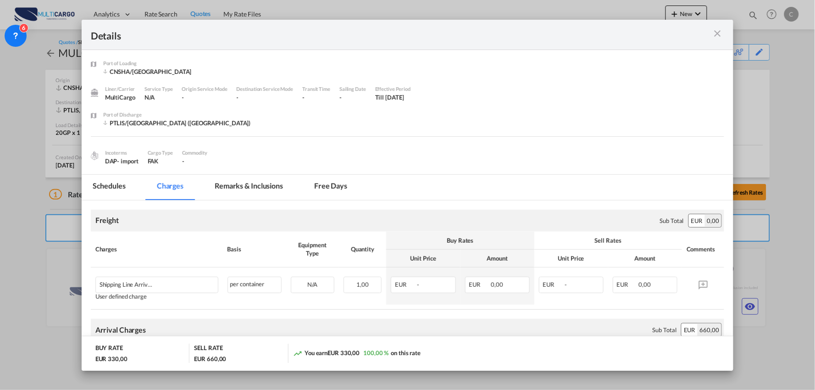
click at [253, 184] on md-tab-item "Remarks & Inclusions" at bounding box center [249, 187] width 90 height 25
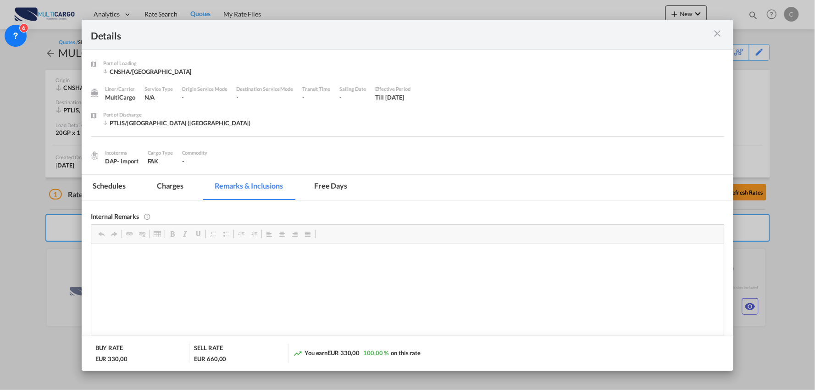
click at [178, 180] on md-tab-item "Charges" at bounding box center [170, 187] width 49 height 25
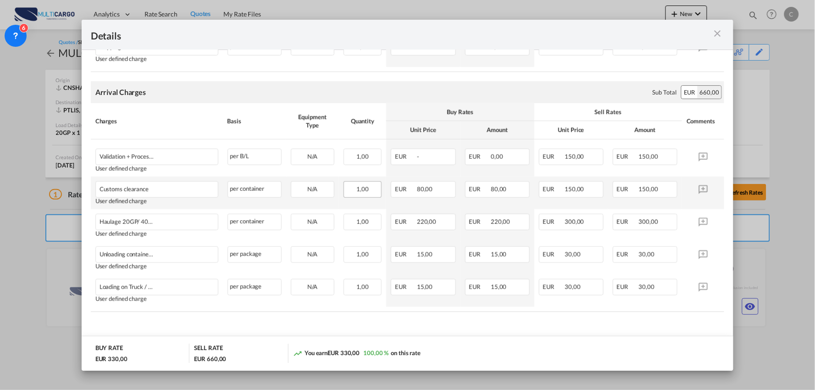
scroll to position [187, 0]
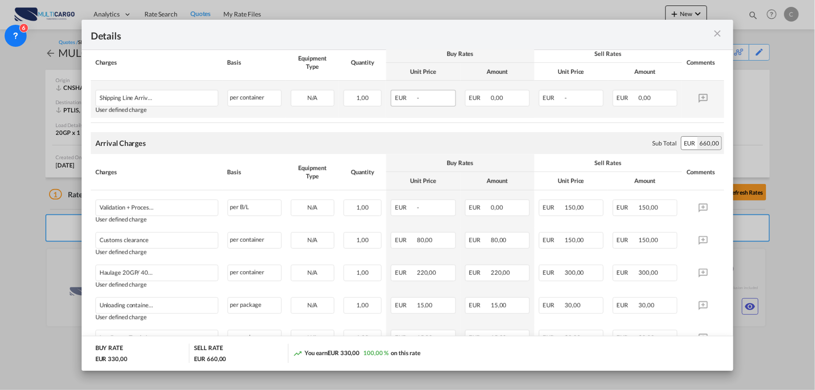
click at [411, 101] on span "EUR" at bounding box center [405, 97] width 21 height 7
click at [395, 102] on div "EUR -" at bounding box center [423, 98] width 65 height 17
click at [344, 104] on div "1,00" at bounding box center [363, 98] width 39 height 17
click at [265, 102] on div "per container" at bounding box center [255, 98] width 54 height 17
click at [228, 102] on div "per container" at bounding box center [255, 98] width 54 height 17
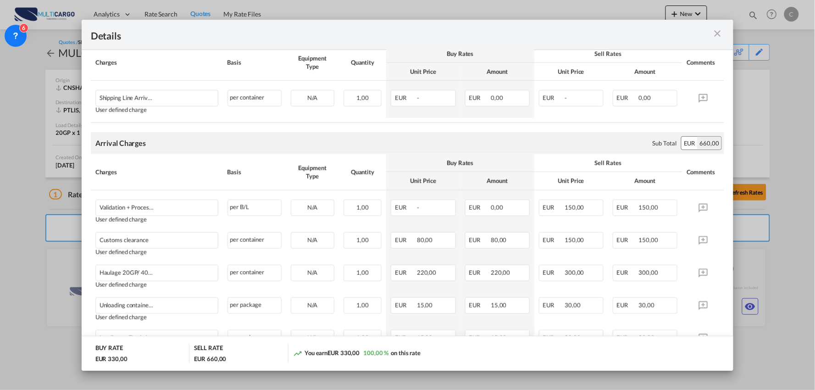
click at [200, 128] on rate-modification "Freight Please enter leg name Leg Name Already Exists Sub Total EUR 0,00 Charge…" at bounding box center [408, 188] width 634 height 349
click at [391, 282] on td "EUR 220,00" at bounding box center [423, 276] width 74 height 33
click at [461, 293] on td "EUR 15,00" at bounding box center [498, 309] width 74 height 33
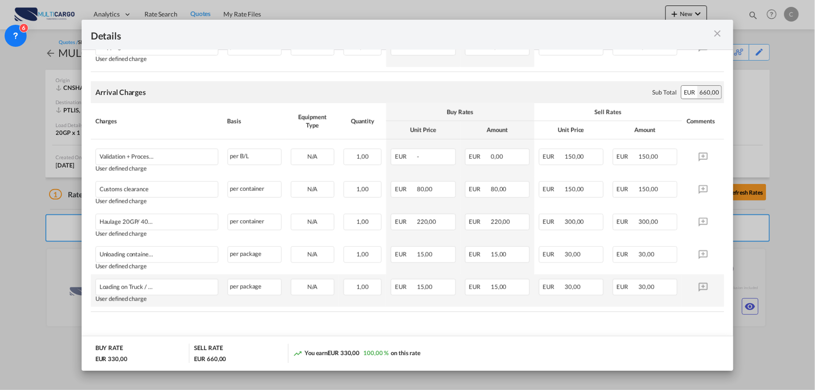
click at [519, 295] on td "EUR 15,00" at bounding box center [498, 290] width 74 height 33
click at [639, 290] on span "30,00" at bounding box center [647, 286] width 16 height 7
click at [695, 283] on md-icon "Port of Loading ..." at bounding box center [703, 287] width 16 height 16
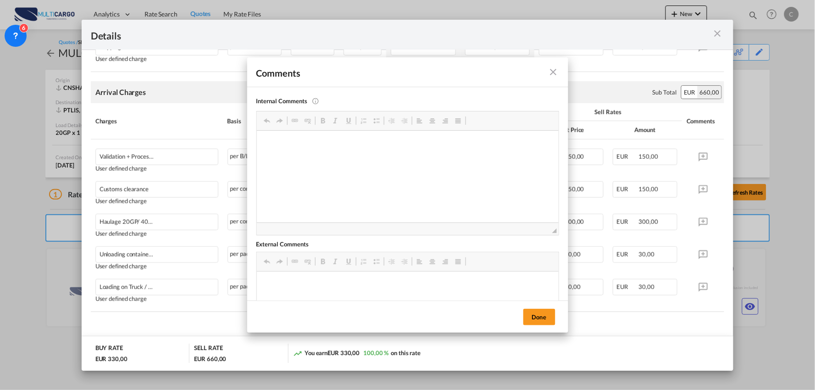
scroll to position [0, 0]
click at [554, 71] on md-icon "icon-close fg-AAA8AD m-0 pointer" at bounding box center [553, 72] width 11 height 11
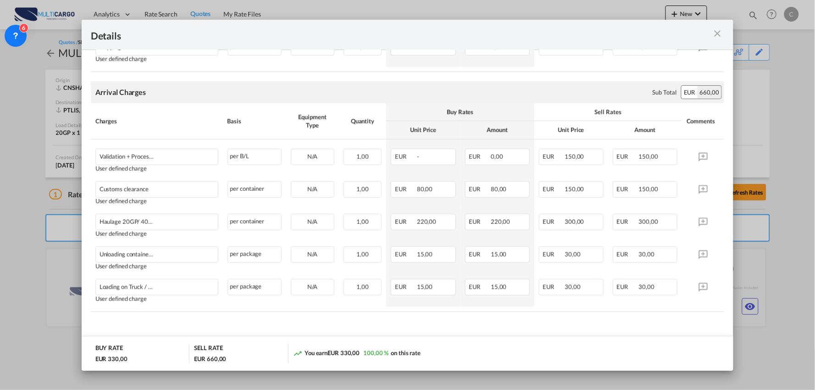
click at [719, 31] on md-icon "icon-close m-3 fg-AAA8AD cursor" at bounding box center [717, 33] width 11 height 11
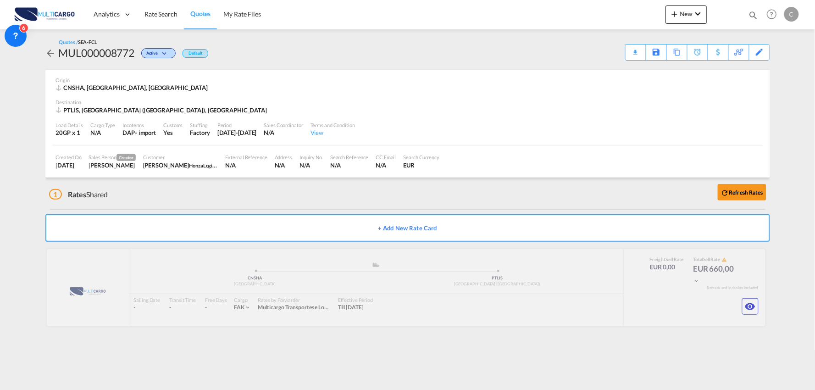
click at [561, 69] on div "Quotes / SEA-FCL MUL000008772 Active Default Download Quote Save As Template Co…" at bounding box center [407, 49] width 725 height 40
click at [28, 164] on md-content "Analytics Reports Dashboard Rate Search Quotes My Rate Files New Rates Ratecard" at bounding box center [407, 195] width 815 height 390
drag, startPoint x: 232, startPoint y: 200, endPoint x: 629, endPoint y: 113, distance: 406.1
click at [233, 200] on div "1 Rates Shared Refresh Rates" at bounding box center [409, 192] width 721 height 29
click at [686, 16] on span "New" at bounding box center [686, 13] width 34 height 7
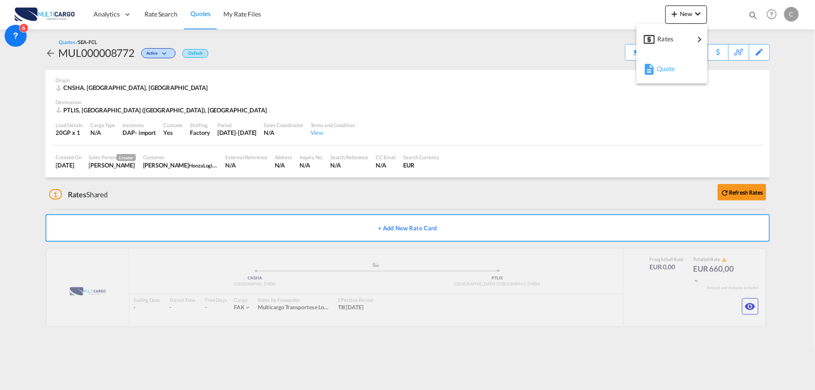
click at [677, 56] on button "Quote" at bounding box center [672, 69] width 71 height 30
click at [690, 11] on span "New" at bounding box center [686, 13] width 34 height 7
click at [667, 67] on span "Quote" at bounding box center [662, 69] width 10 height 18
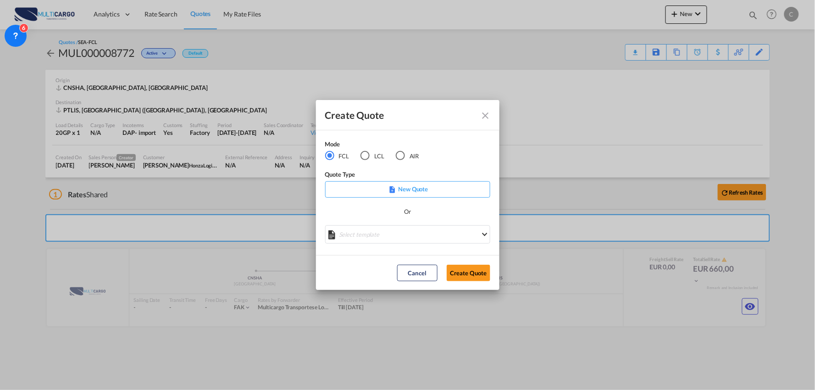
click at [398, 158] on div "AIR" at bounding box center [400, 155] width 9 height 9
click at [408, 234] on md-select "Select template EXP EXW AIR 09/2025 Patricia Barroso | 12 Sep 2025 IMP_DAP_AIR …" at bounding box center [407, 234] width 165 height 18
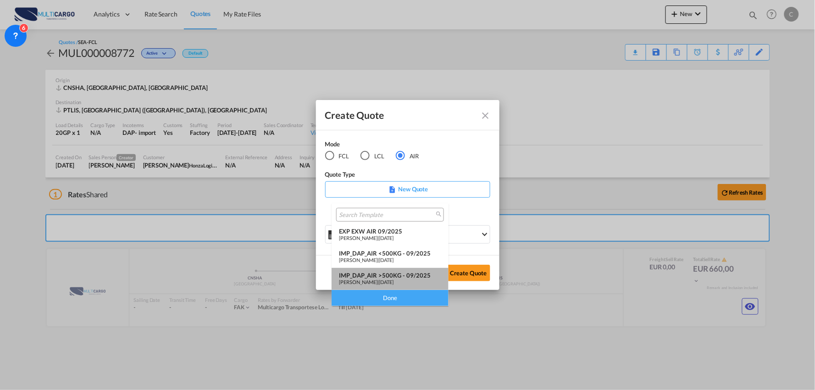
click at [404, 277] on div "IMP_DAP_AIR >500KG - 09/2025" at bounding box center [390, 275] width 102 height 7
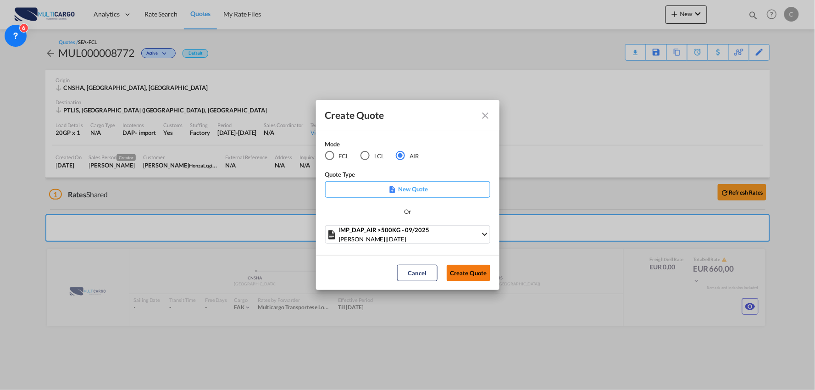
click at [452, 277] on button "Create Quote" at bounding box center [469, 273] width 44 height 17
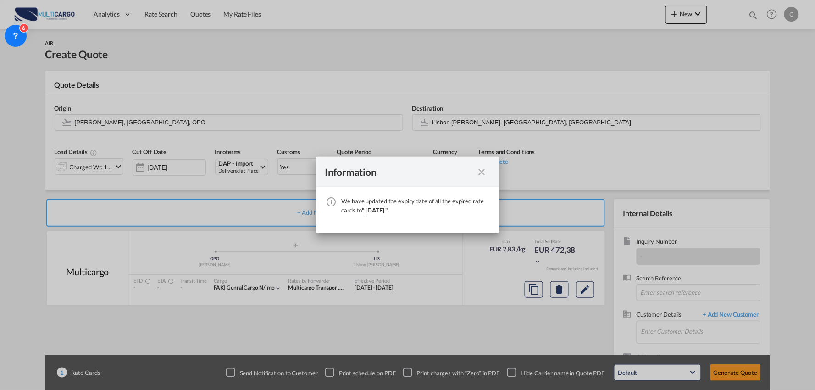
click at [483, 168] on md-icon "icon-close fg-AAA8AD cursor" at bounding box center [482, 172] width 11 height 11
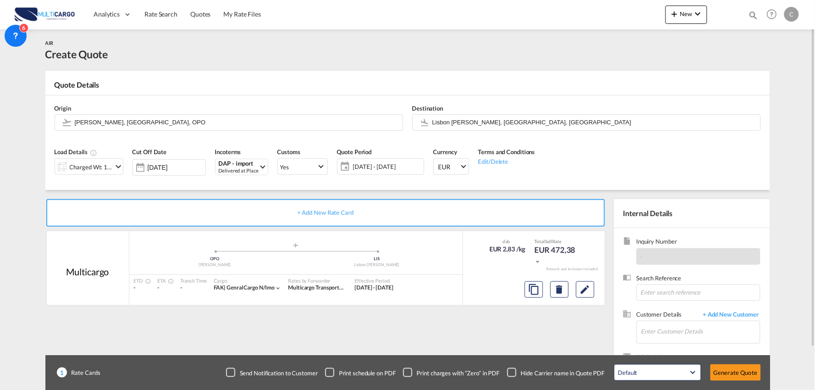
click at [683, 320] on span "Customer Details" at bounding box center [668, 315] width 62 height 11
click at [681, 327] on input "Enter Customer Details" at bounding box center [700, 331] width 119 height 21
click at [731, 313] on span "+ Add New Customer" at bounding box center [730, 315] width 62 height 11
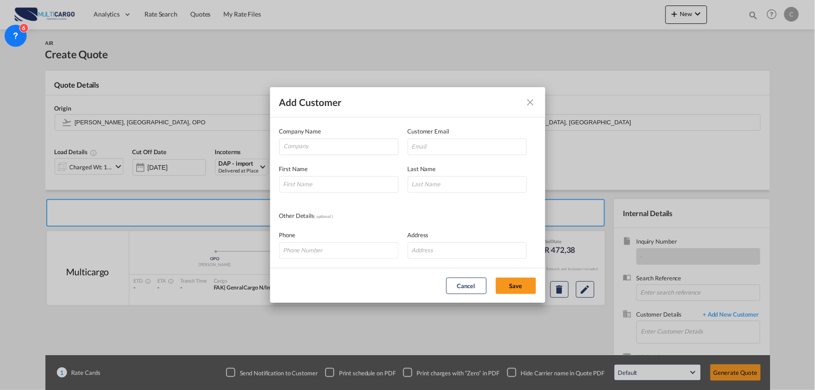
drag, startPoint x: 529, startPoint y: 103, endPoint x: 645, endPoint y: 246, distance: 183.9
click at [529, 103] on md-icon "icon-close" at bounding box center [530, 102] width 11 height 11
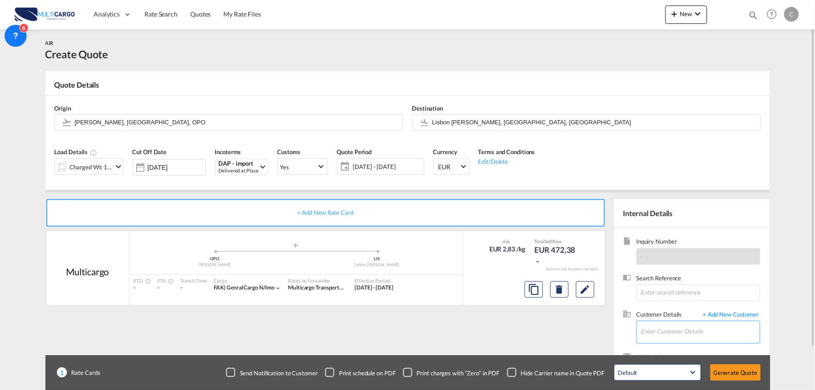
click at [689, 332] on input "Enter Customer Details" at bounding box center [700, 331] width 119 height 21
click at [613, 335] on body "Analytics Reports Dashboard Rate Search Quotes My Rate Files Analytics" at bounding box center [407, 195] width 815 height 390
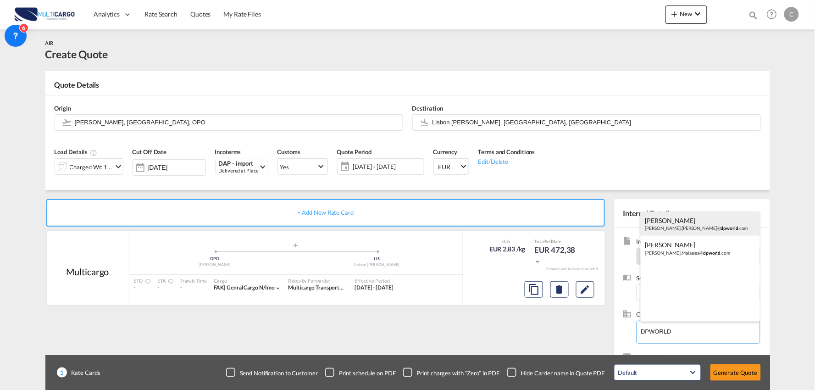
click at [679, 227] on div "Victor Zhang Victor.Zhang@ dpworld .com" at bounding box center [700, 223] width 119 height 25
type input "DP WORLD CHINA, Victor Zhang, Victor.Zhang@dpworld.com"
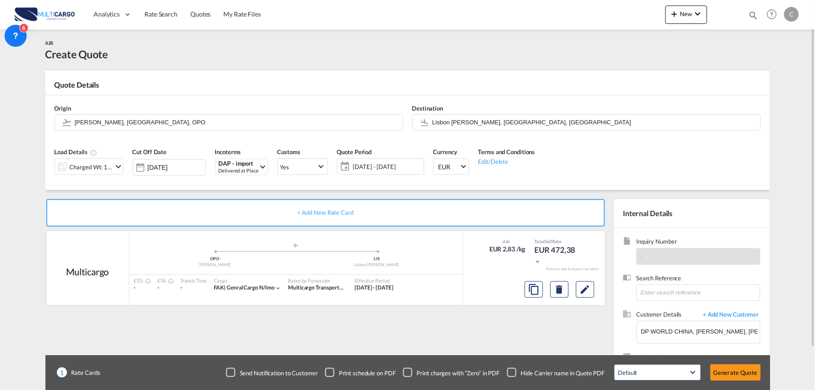
click at [531, 348] on div "+ Add New Rate Card Multicargo added by you .a{fill:#aaa8ad;} .a{fill:#aaa8ad;}…" at bounding box center [327, 295] width 564 height 192
click at [101, 122] on input "Francisco de Sá Carneiro, Porto, OPO" at bounding box center [236, 122] width 323 height 16
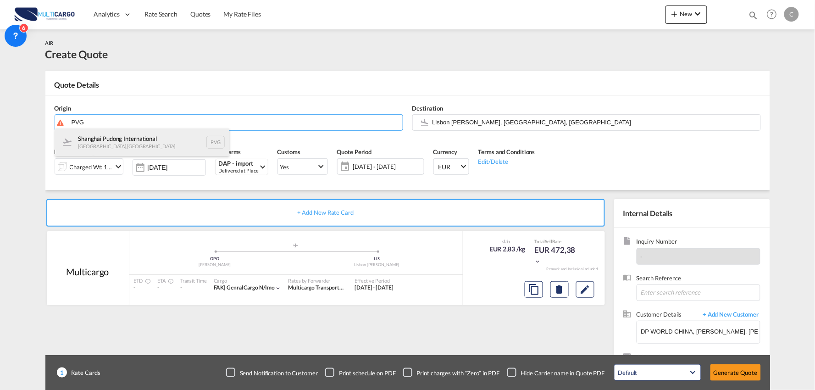
click at [112, 144] on div "Shanghai Pudong International Shanghai , China PVG" at bounding box center [142, 142] width 174 height 28
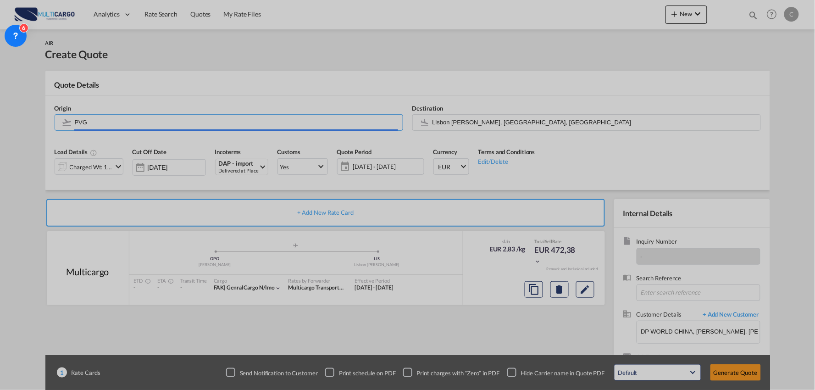
type input "Shanghai Pudong International, Shanghai, PVG"
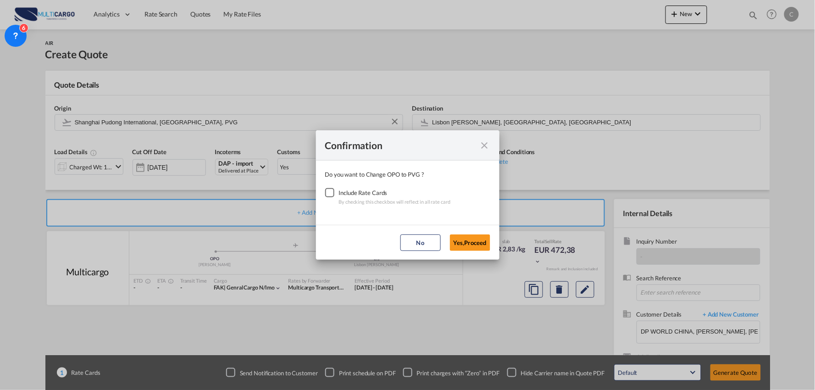
click at [330, 194] on div "Checkbox No Ink" at bounding box center [329, 192] width 9 height 9
click at [468, 242] on button "Yes,Proceed" at bounding box center [470, 242] width 40 height 17
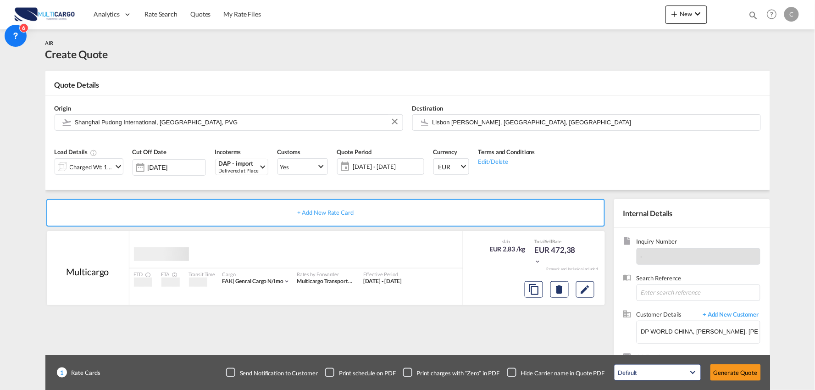
click at [89, 168] on div "Charged Wt: 166,67 KG" at bounding box center [91, 167] width 43 height 13
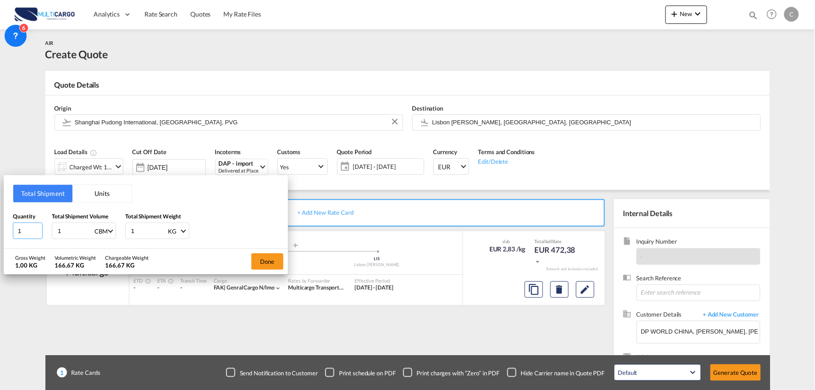
drag, startPoint x: 18, startPoint y: 231, endPoint x: -3, endPoint y: 226, distance: 22.1
click at [0, 226] on html "Analytics Reports Dashboard Rate Search Quotes My Rate Files" at bounding box center [407, 195] width 815 height 390
drag, startPoint x: 25, startPoint y: 222, endPoint x: 1, endPoint y: 229, distance: 24.8
click at [1, 229] on div "Total Shipment Units Quantity 1 Total Shipment Volume 1 CBM CBM CFT KG LB Total…" at bounding box center [407, 195] width 815 height 390
type input "2"
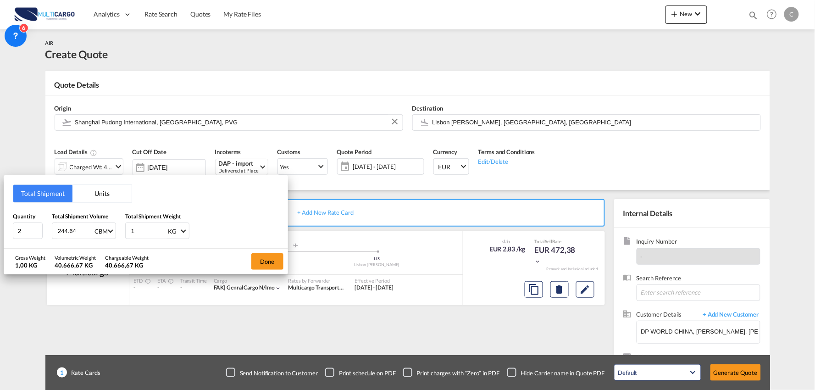
type input "244.64"
drag, startPoint x: 76, startPoint y: 232, endPoint x: 18, endPoint y: 232, distance: 57.3
click at [18, 232] on div "Quantity 2 Total Shipment Volume 244.64 CBM CBM CFT KG LB Total Shipment Weight…" at bounding box center [146, 226] width 266 height 28
type input "1"
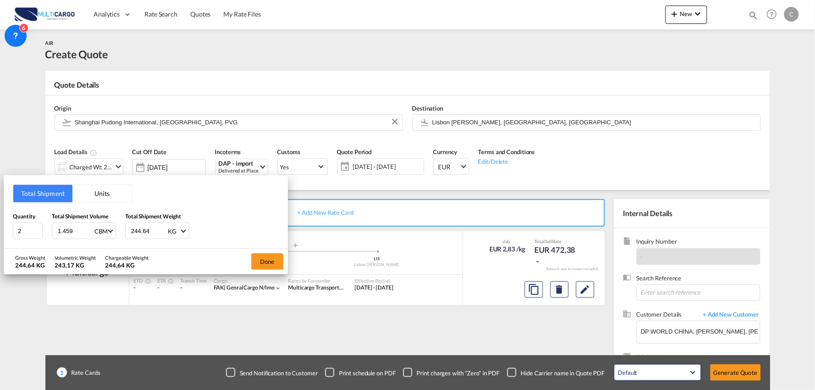
type input "1.459"
click at [267, 249] on div "Done" at bounding box center [267, 262] width 41 height 26
click at [267, 260] on button "Done" at bounding box center [267, 261] width 32 height 17
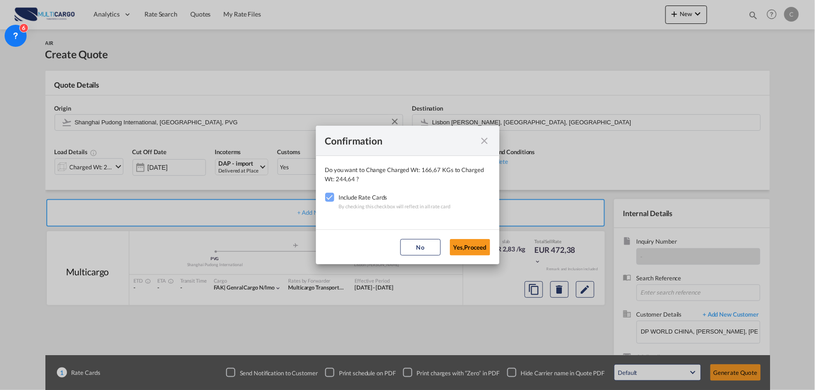
click at [474, 241] on button "Yes,Proceed" at bounding box center [470, 247] width 40 height 17
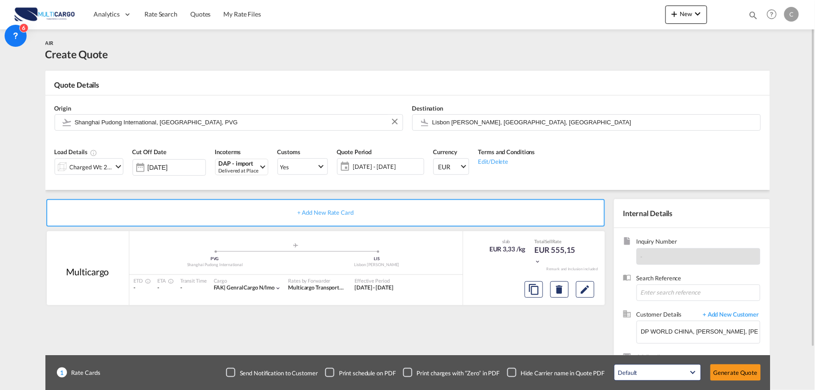
click at [360, 314] on div "+ Add New Rate Card Multicargo added by you .a{fill:#aaa8ad;} .a{fill:#aaa8ad;}…" at bounding box center [327, 295] width 564 height 192
click at [511, 370] on div "Checkbox No Ink" at bounding box center [511, 372] width 9 height 9
click at [490, 333] on div "+ Add New Rate Card Multicargo added by you .a{fill:#aaa8ad;} .a{fill:#aaa8ad;}…" at bounding box center [327, 295] width 564 height 192
click at [739, 372] on button "Generate Quote" at bounding box center [736, 372] width 50 height 17
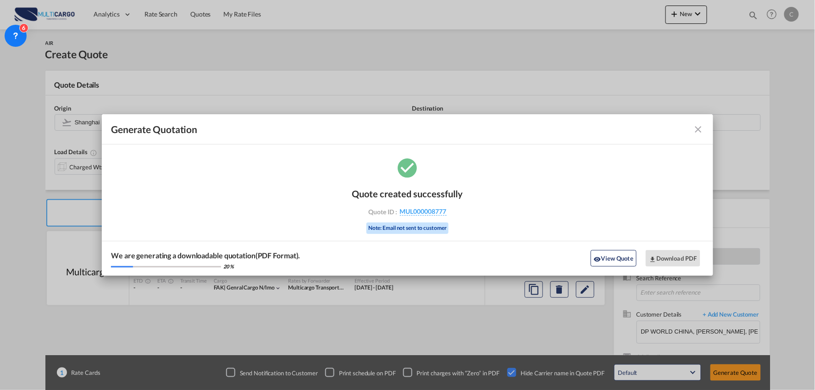
drag, startPoint x: 609, startPoint y: 262, endPoint x: 34, endPoint y: 277, distance: 575.0
click at [609, 262] on button "View Quote" at bounding box center [614, 258] width 46 height 17
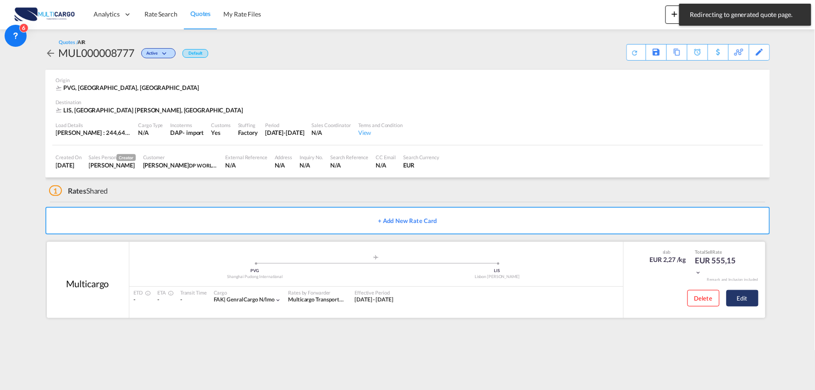
click at [754, 295] on button "Edit" at bounding box center [743, 298] width 32 height 17
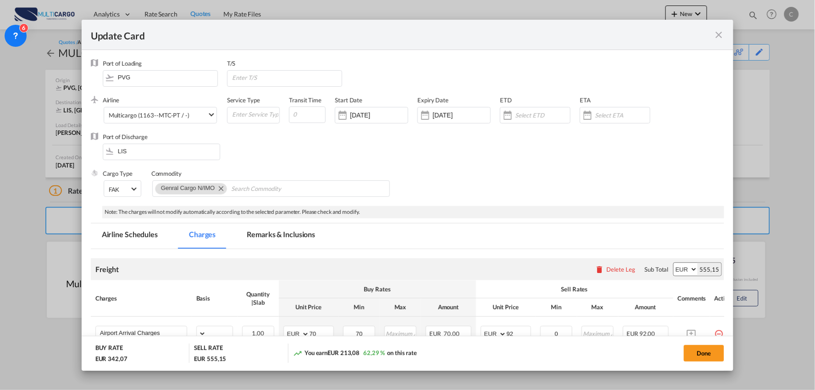
select select "per_bl"
select select "per_kg"
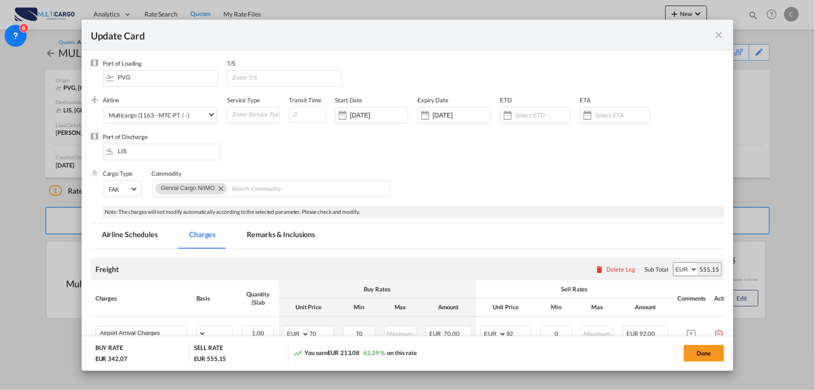
select select "per_shipment"
select select "per_bl"
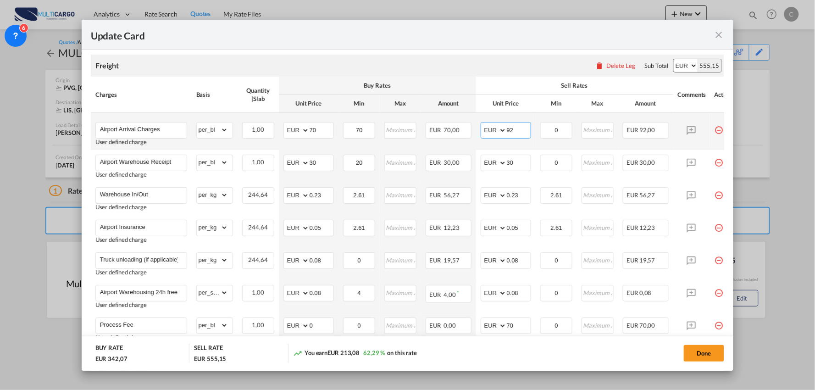
drag, startPoint x: 517, startPoint y: 134, endPoint x: 470, endPoint y: 141, distance: 48.2
click at [457, 132] on tr "Airport Arrival Charges User defined charge Please Enter Already Exists gross_w…" at bounding box center [416, 131] width 650 height 37
type input "70"
click at [505, 84] on div "Sell Rates" at bounding box center [575, 85] width 188 height 8
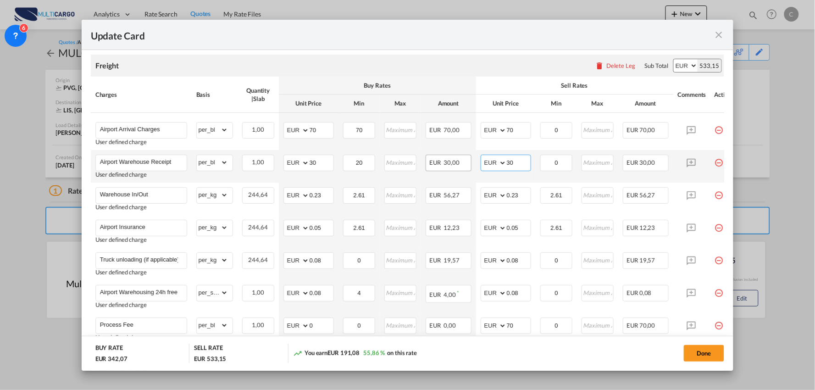
drag, startPoint x: 520, startPoint y: 158, endPoint x: 468, endPoint y: 167, distance: 52.6
click at [472, 163] on tr "Airport Warehouse Receipt User defined charge Please Enter Already Exists gross…" at bounding box center [416, 166] width 650 height 33
type input "50"
click at [455, 89] on div "Buy Rates" at bounding box center [377, 85] width 188 height 8
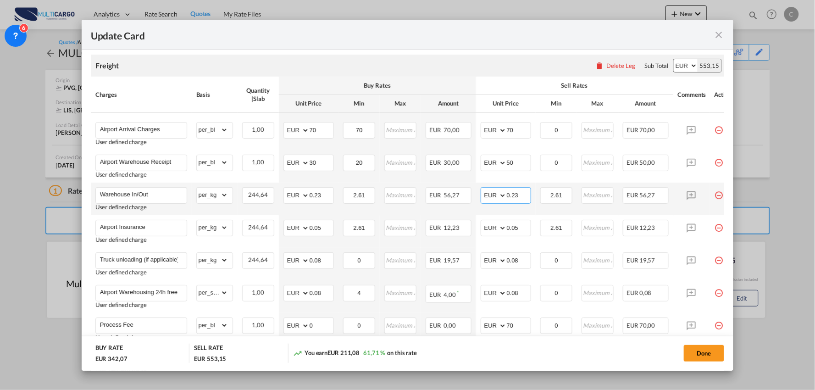
click at [524, 196] on input "0.23" at bounding box center [519, 195] width 24 height 14
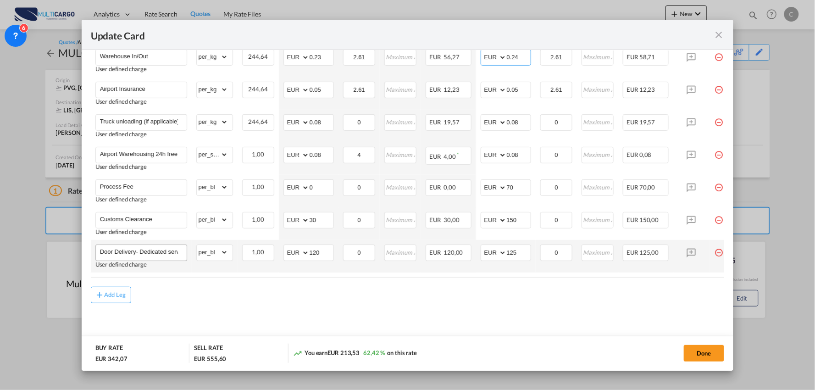
scroll to position [344, 0]
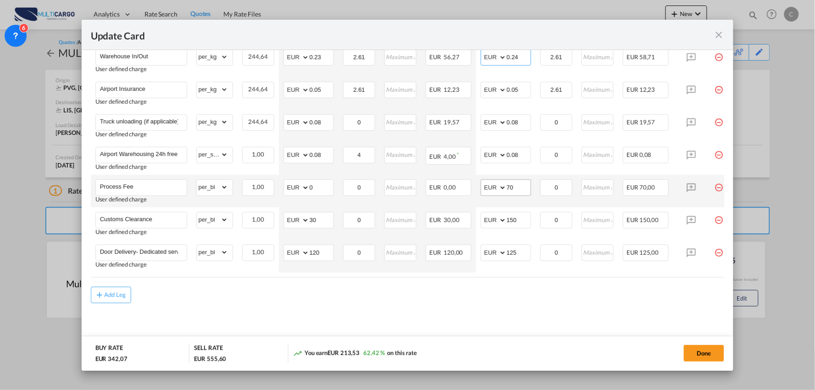
type input "0.24"
drag, startPoint x: 520, startPoint y: 189, endPoint x: 439, endPoint y: 200, distance: 81.9
click at [443, 200] on tr "Process Fee User defined charge Please Enter Already Exists gross_weight volume…" at bounding box center [416, 191] width 650 height 33
type input "90"
drag, startPoint x: 245, startPoint y: 319, endPoint x: 85, endPoint y: 222, distance: 186.9
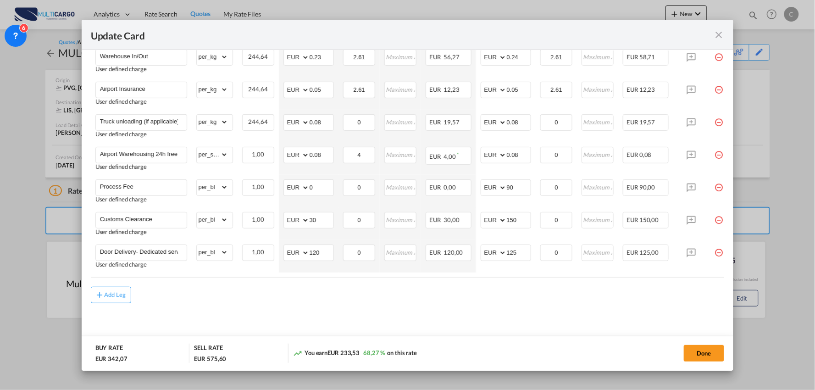
click at [217, 304] on md-content "Freight Please enter leg name Leg Name Already Exists Delete Leg Sub Total AED …" at bounding box center [408, 127] width 634 height 440
click at [535, 306] on md-content "Freight Please enter leg name Leg Name Already Exists Delete Leg Sub Total AED …" at bounding box center [408, 127] width 634 height 440
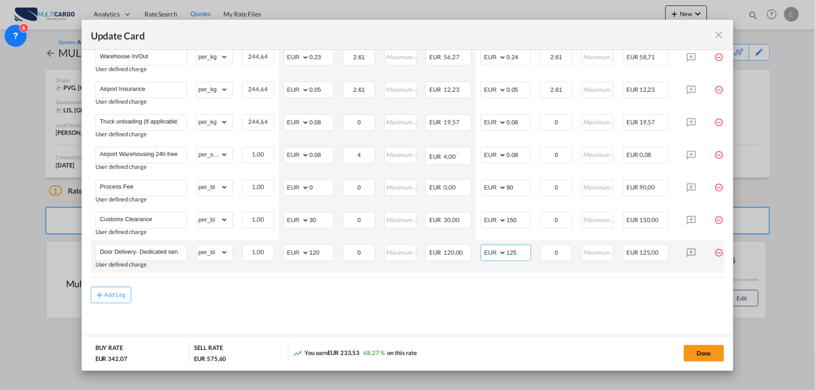
click at [522, 250] on input "125" at bounding box center [519, 252] width 24 height 14
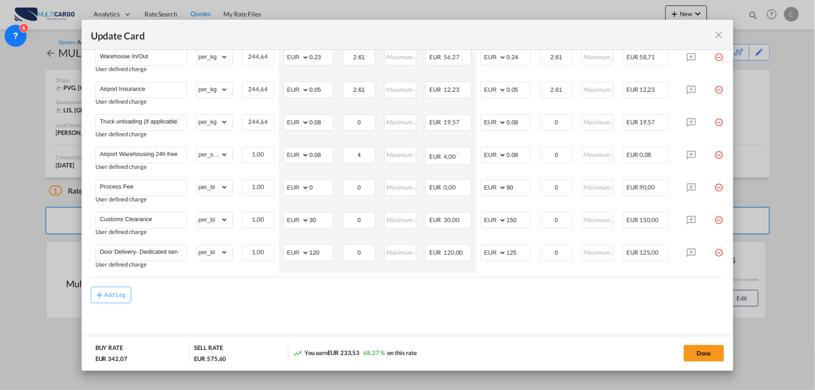
click at [300, 293] on div "Add Leg" at bounding box center [408, 295] width 634 height 17
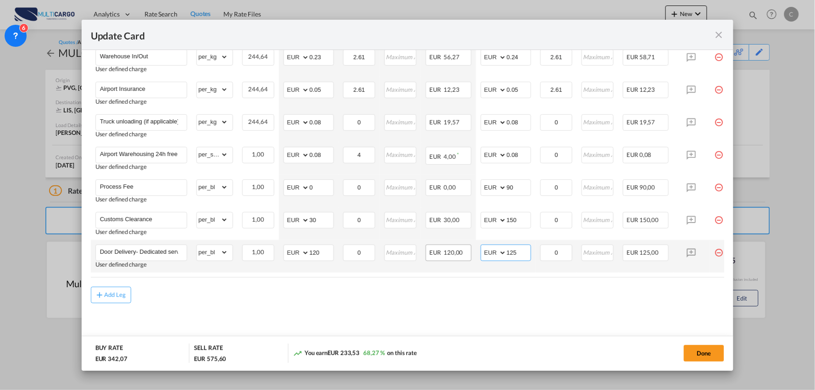
drag, startPoint x: 517, startPoint y: 252, endPoint x: 467, endPoint y: 257, distance: 50.2
click at [468, 257] on tr "Door Delivery- Dedicated service User defined charge Please Enter Already Exist…" at bounding box center [416, 256] width 650 height 33
type input "165"
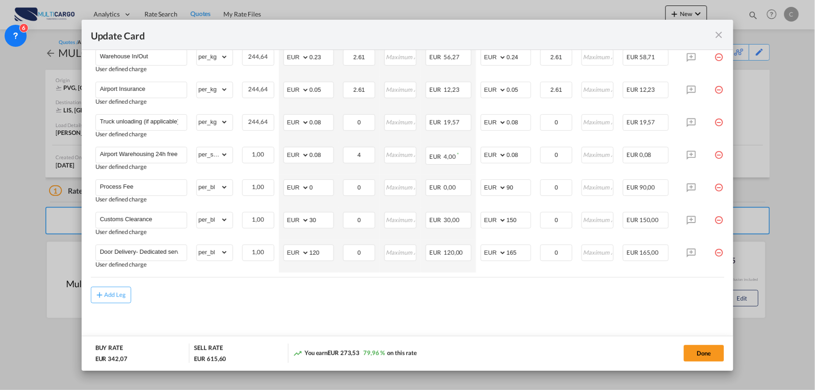
click at [363, 288] on div "Add Leg" at bounding box center [408, 295] width 634 height 17
drag, startPoint x: 324, startPoint y: 251, endPoint x: 294, endPoint y: 251, distance: 30.7
click at [294, 251] on md-input-container "AED AFN ALL AMD ANG AOA ARS AUD AWG AZN BAM BBD BDT BGN BHD BIF BMD BND BOB BRL…" at bounding box center [308, 252] width 50 height 17
type input "145"
click at [306, 294] on div "Add Leg" at bounding box center [408, 295] width 634 height 17
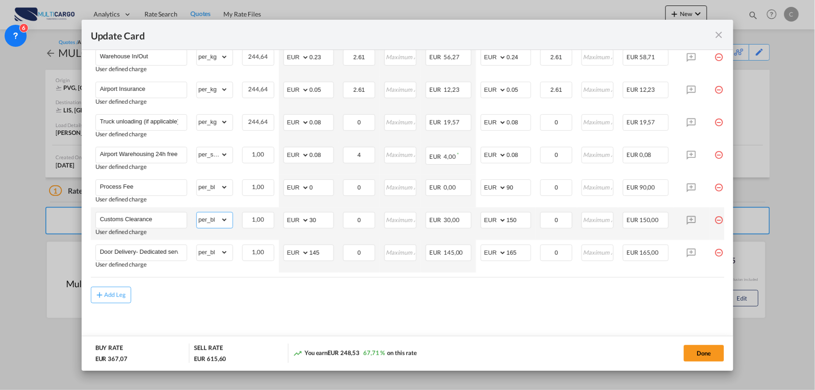
click at [225, 215] on select "gross_weight volumetric_weight per_shipment per_bl per_km % on air freight per_…" at bounding box center [212, 219] width 31 height 15
select select "per_document"
click at [197, 212] on select "gross_weight volumetric_weight per_shipment per_bl per_km % on air freight per_…" at bounding box center [212, 219] width 31 height 15
click at [217, 287] on div "Add Leg" at bounding box center [408, 295] width 634 height 17
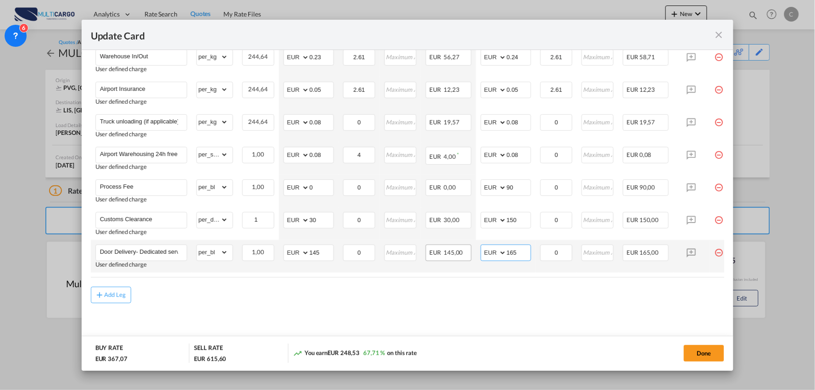
drag, startPoint x: 521, startPoint y: 249, endPoint x: 471, endPoint y: 247, distance: 50.5
click at [471, 248] on tr "Door Delivery- Dedicated service User defined charge Please Enter Already Exist…" at bounding box center [416, 256] width 650 height 33
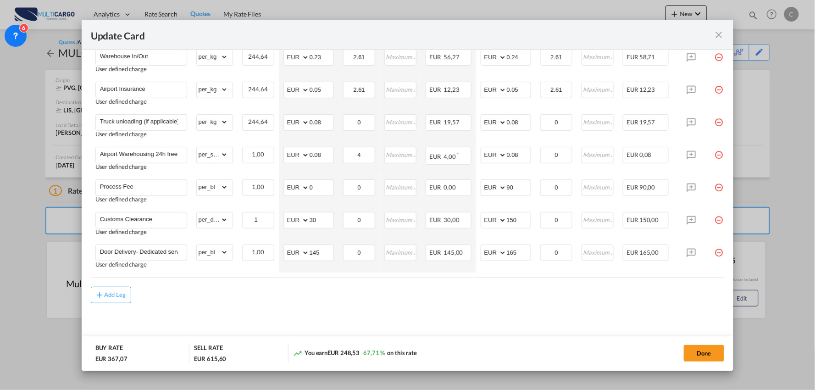
click at [549, 299] on div "Add Leg" at bounding box center [408, 295] width 634 height 17
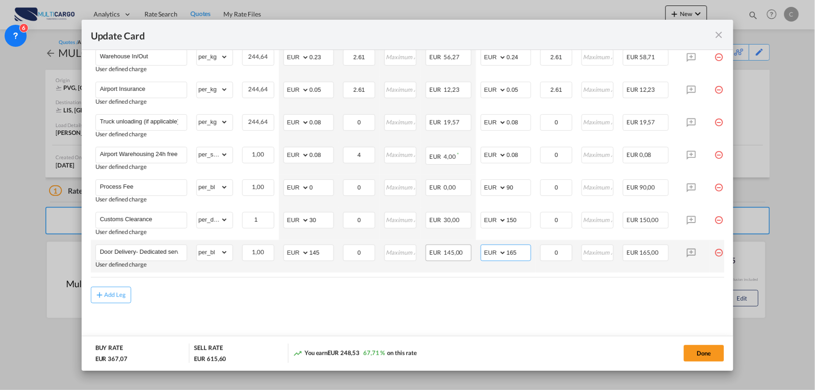
drag, startPoint x: 525, startPoint y: 250, endPoint x: 463, endPoint y: 254, distance: 61.6
click at [463, 254] on tr "Door Delivery- Dedicated service User defined charge Please Enter Already Exist…" at bounding box center [416, 256] width 650 height 33
type input "175"
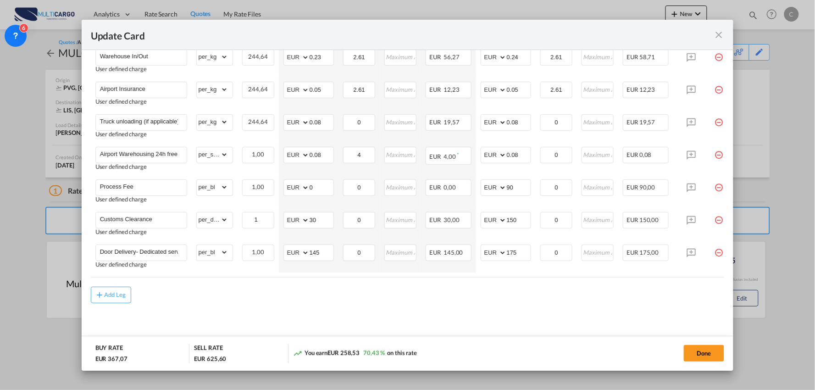
click at [410, 294] on div "Add Leg" at bounding box center [408, 295] width 634 height 17
click at [689, 345] on button "Done" at bounding box center [704, 353] width 40 height 17
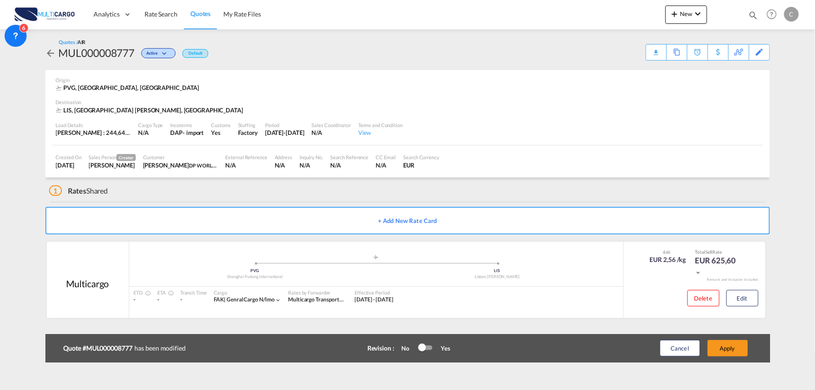
click at [703, 347] on div "Update Card Port of Loading PVG T/S .a{fill:#aaa8ad;} Airline Multicargo (1163-…" at bounding box center [407, 195] width 815 height 390
click at [730, 347] on button "Apply" at bounding box center [728, 348] width 40 height 17
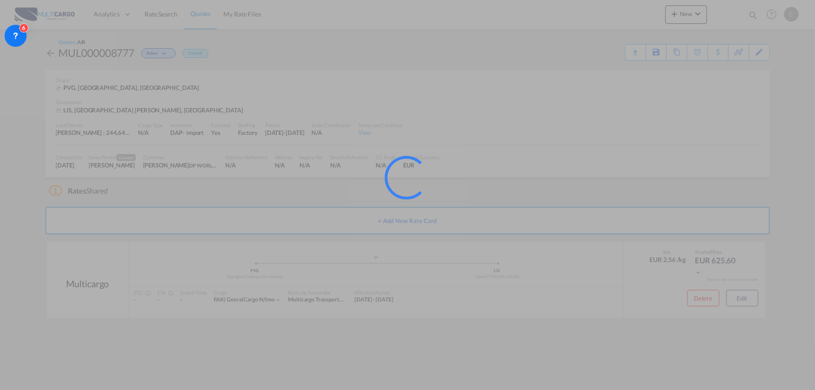
click at [744, 303] on div at bounding box center [407, 195] width 815 height 390
click at [744, 300] on div at bounding box center [407, 195] width 815 height 390
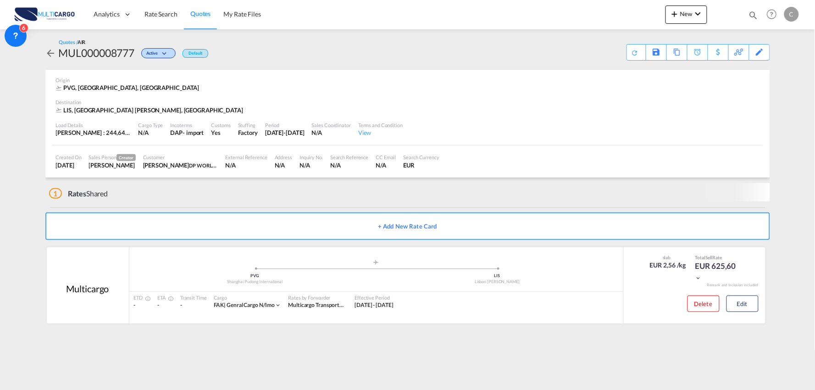
click at [744, 300] on div "1 Rates Shared + Add New Rate Card Multicargo added by you .a{fill:#aaa8ad;} .a…" at bounding box center [407, 255] width 725 height 155
click at [745, 299] on button "Edit" at bounding box center [743, 303] width 32 height 17
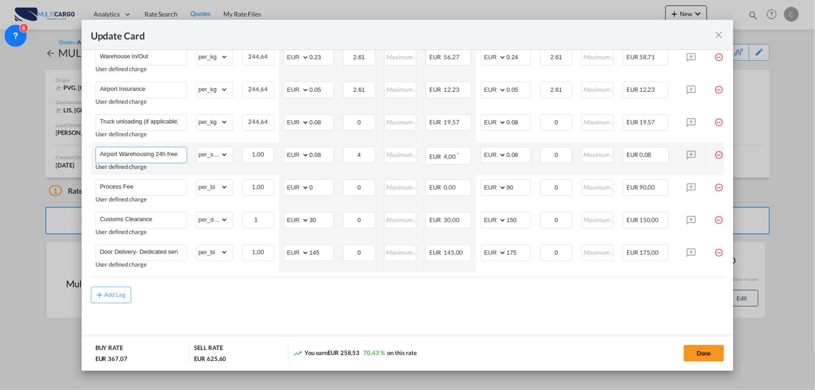
click at [176, 147] on input "Airport Warehousing 24h free *Eur x CW x Day - up to 7day - min EUR 4,00" at bounding box center [143, 154] width 87 height 14
type input "Airport Warehousing *Eur x CW x Day - up to 7day - min EUR 4,00"
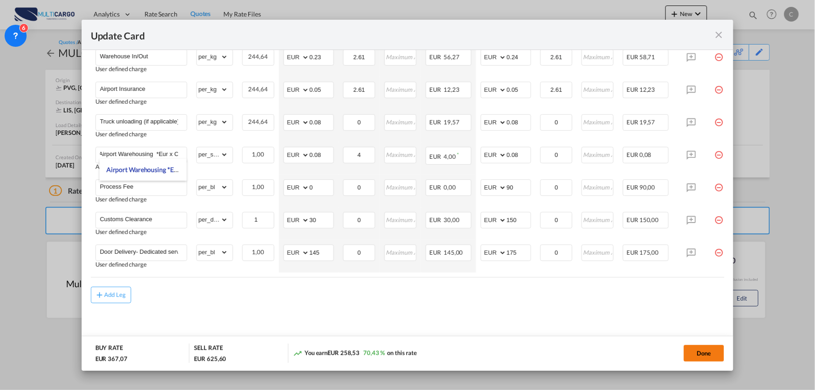
click at [708, 353] on button "Done" at bounding box center [704, 353] width 40 height 17
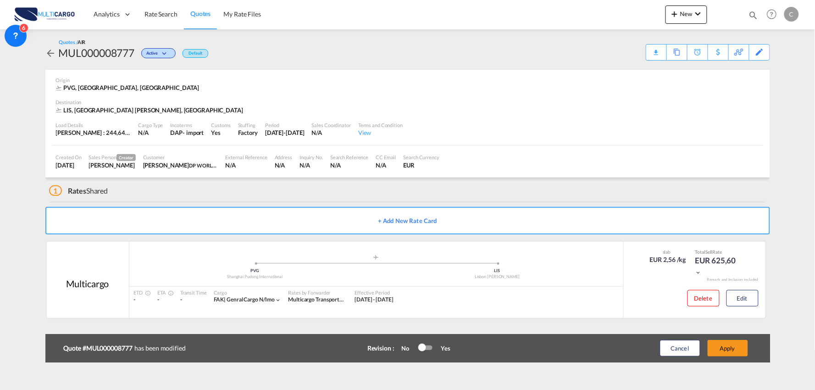
click at [732, 344] on div "Update Card Port of Loading PVG T/S .a{fill:#aaa8ad;} Airline Multicargo (1163-…" at bounding box center [407, 195] width 815 height 390
click at [725, 345] on button "Apply" at bounding box center [728, 348] width 40 height 17
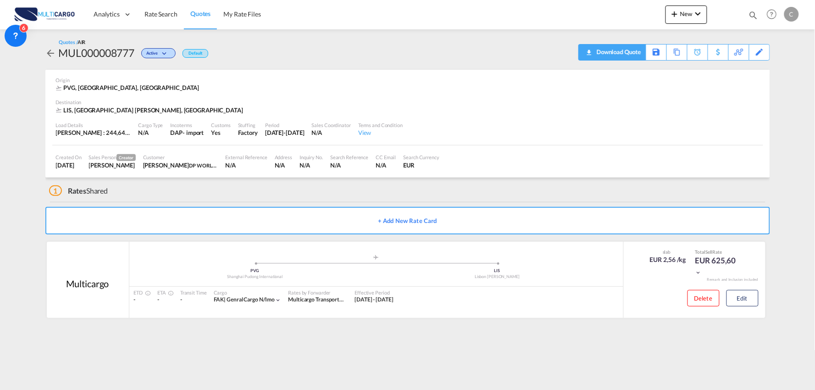
click at [629, 49] on div "Download Quote" at bounding box center [617, 51] width 47 height 15
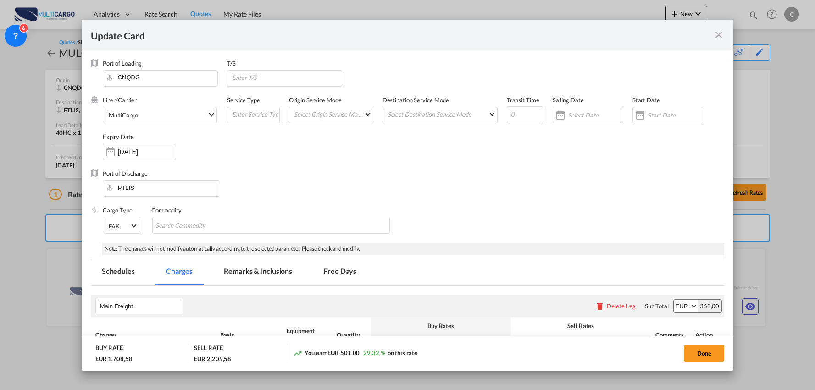
select select "per container"
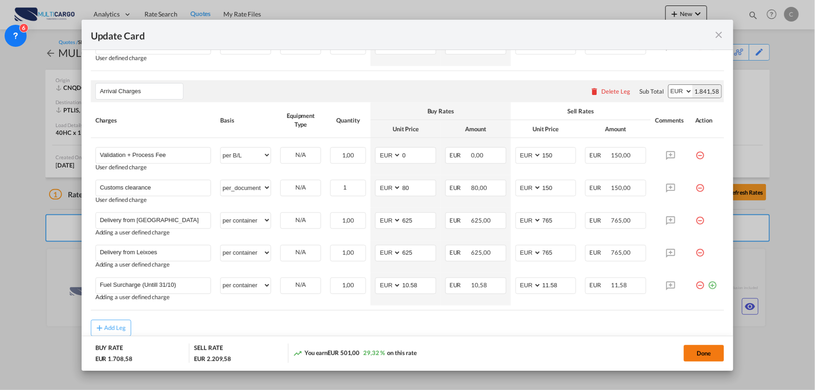
click at [700, 350] on button "Done" at bounding box center [704, 353] width 40 height 17
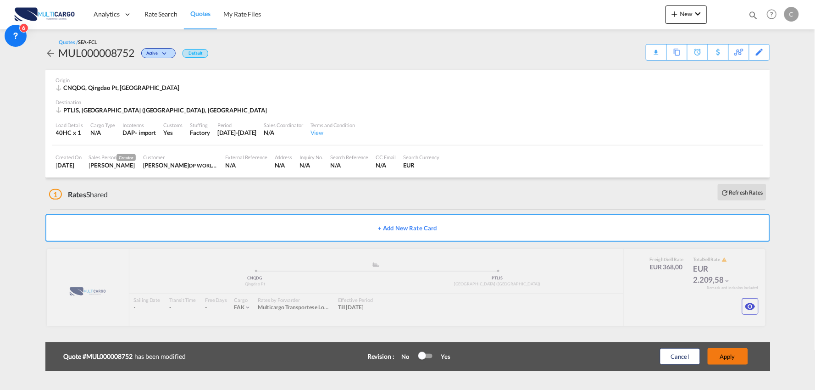
click at [739, 357] on button "Apply" at bounding box center [728, 356] width 40 height 17
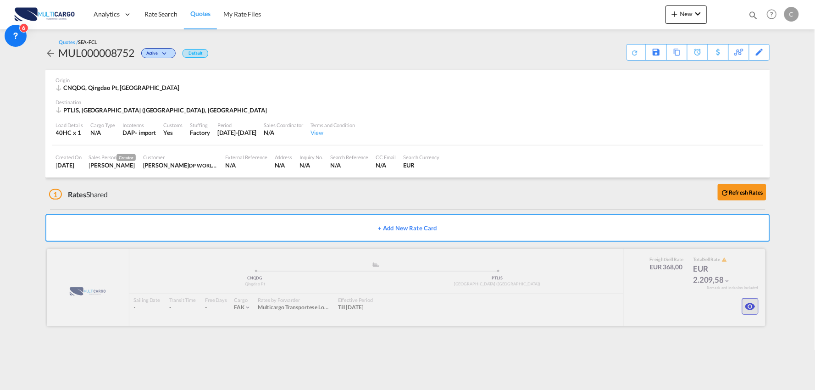
click at [752, 307] on md-icon "icon-eye" at bounding box center [750, 306] width 11 height 11
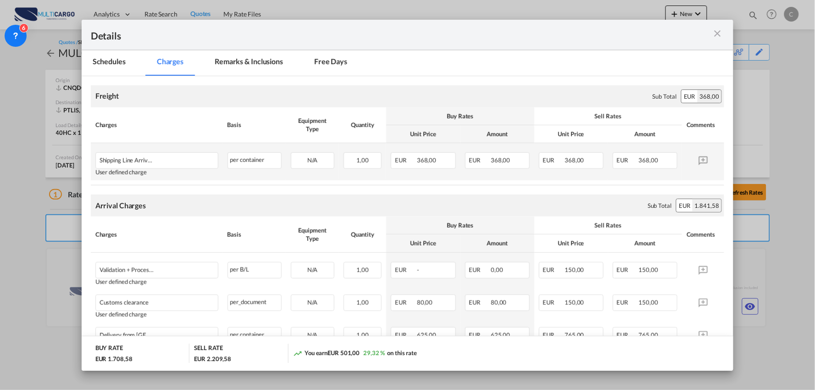
scroll to position [204, 0]
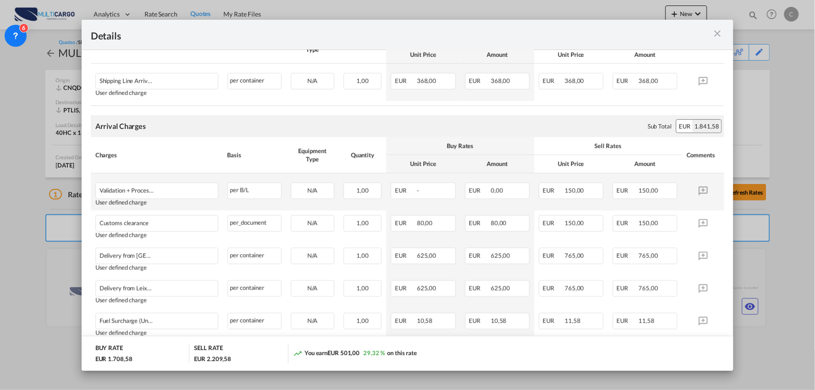
click at [423, 199] on td "EUR -" at bounding box center [423, 191] width 74 height 37
click at [395, 190] on span "EUR" at bounding box center [405, 190] width 21 height 7
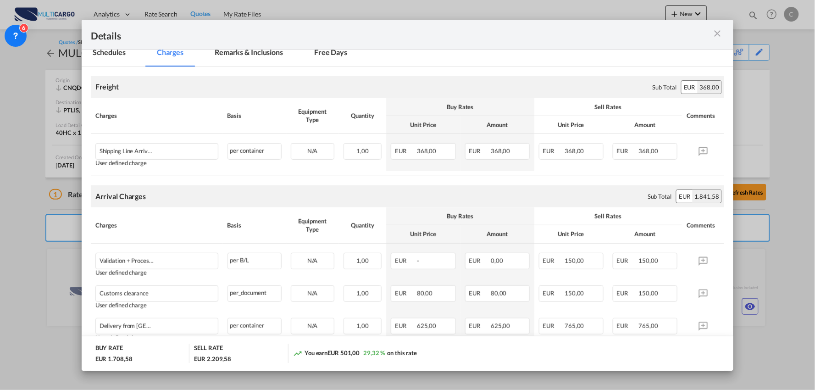
scroll to position [187, 0]
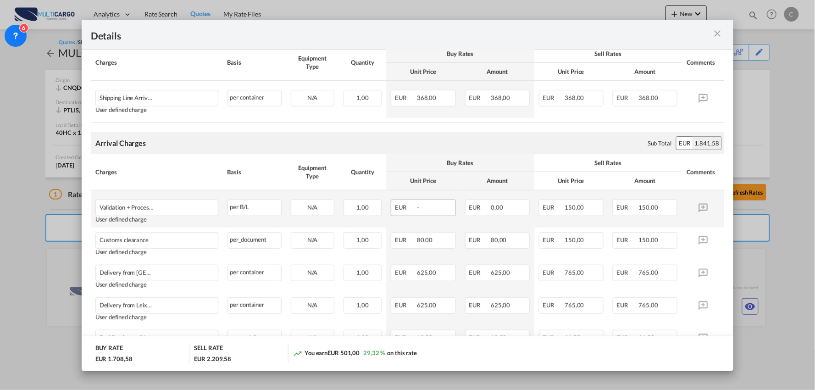
click at [418, 207] on div "EUR -" at bounding box center [423, 208] width 65 height 17
click at [422, 165] on div "Buy Rates" at bounding box center [460, 163] width 139 height 8
click at [718, 30] on md-icon "icon-close m-3 fg-AAA8AD cursor" at bounding box center [717, 33] width 11 height 11
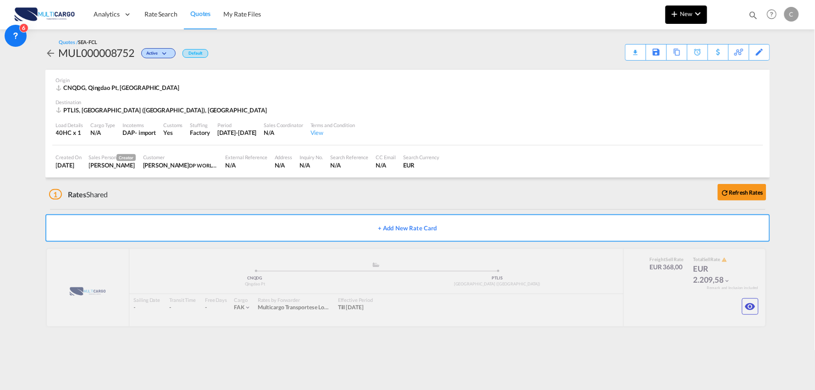
click at [684, 17] on button "New" at bounding box center [687, 15] width 42 height 18
click at [667, 69] on span "Quote" at bounding box center [662, 69] width 10 height 18
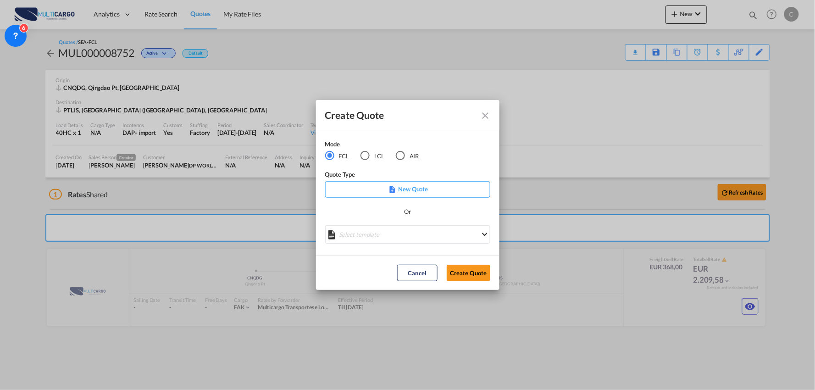
click at [379, 246] on div "Mode FCL LCL AIR Quote Type New Quote Or Select template EXP EXW MERC.Nacional …" at bounding box center [407, 192] width 183 height 125
click at [382, 242] on md-select "Select template EXP EXW MERC.Nacional 09/2025 [PERSON_NAME] | [DATE] IMP DAP FC…" at bounding box center [407, 234] width 165 height 18
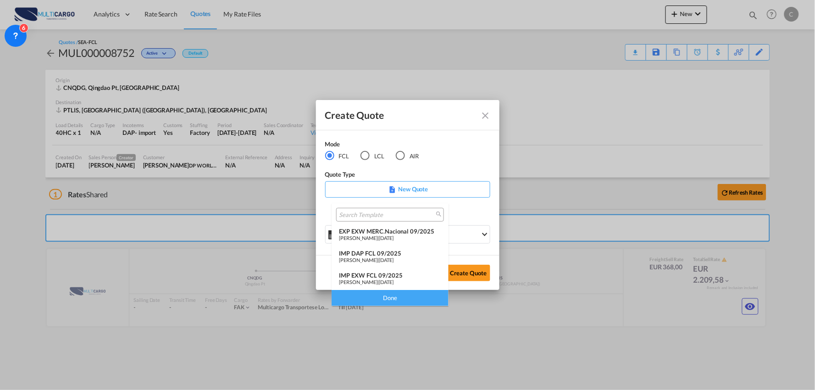
click at [394, 236] on span "[DATE]" at bounding box center [386, 238] width 15 height 6
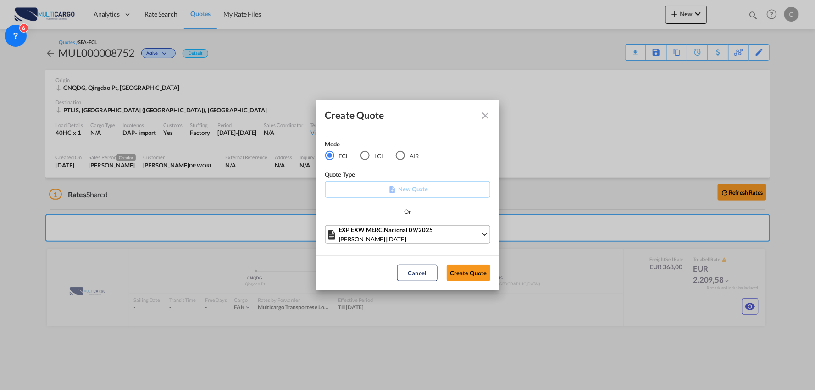
click at [400, 238] on span "[DATE]" at bounding box center [397, 238] width 19 height 7
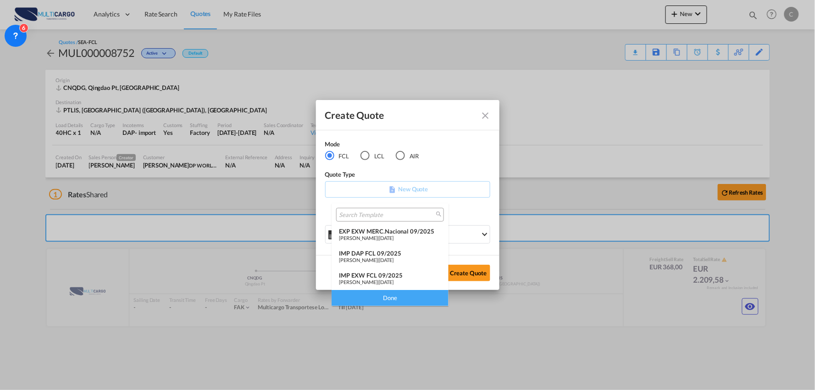
click at [388, 255] on div "IMP DAP FCL 09/2025" at bounding box center [390, 253] width 102 height 7
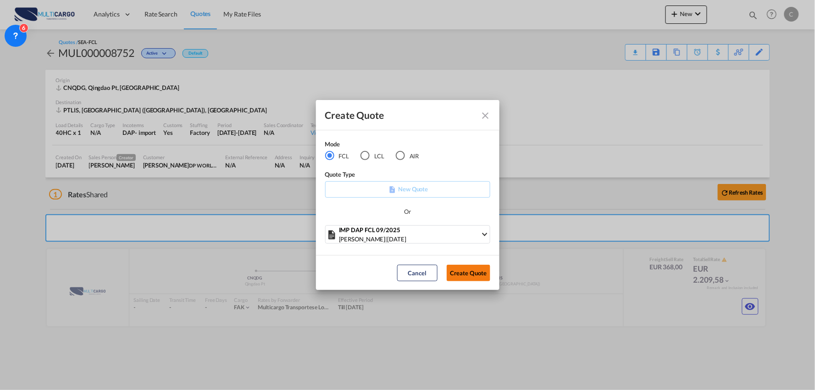
click at [459, 274] on button "Create Quote" at bounding box center [469, 273] width 44 height 17
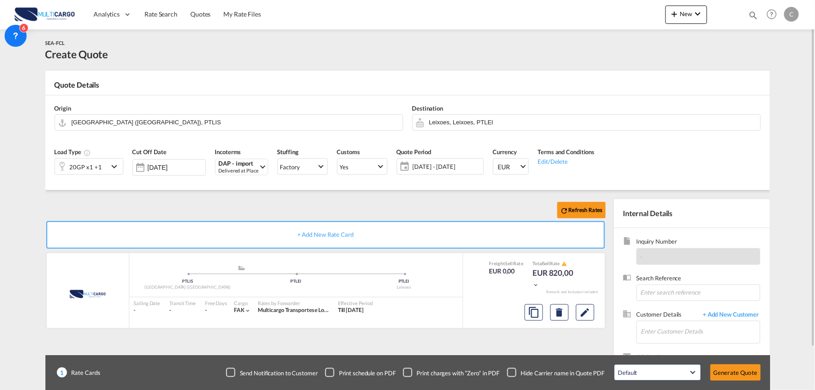
click at [267, 200] on div "Refresh Rates" at bounding box center [327, 210] width 564 height 22
click at [703, 339] on input "Enter Customer Details" at bounding box center [700, 331] width 119 height 21
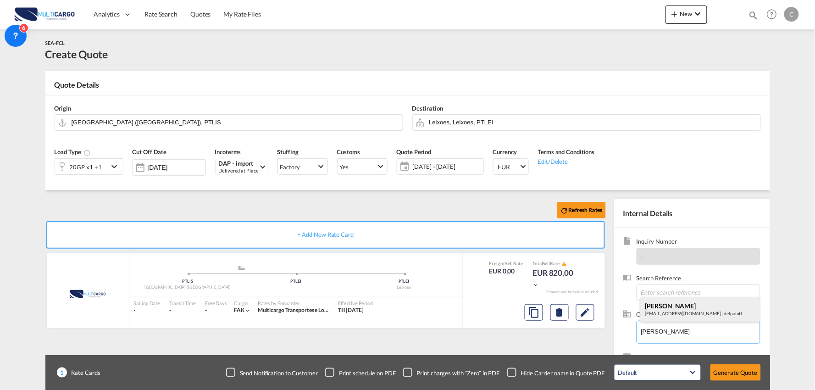
click at [667, 305] on div "[PERSON_NAME] [EMAIL_ADDRESS][DOMAIN_NAME] | delpaintl" at bounding box center [700, 309] width 119 height 25
type input "delpaintl, [PERSON_NAME], [EMAIL_ADDRESS][DOMAIN_NAME]"
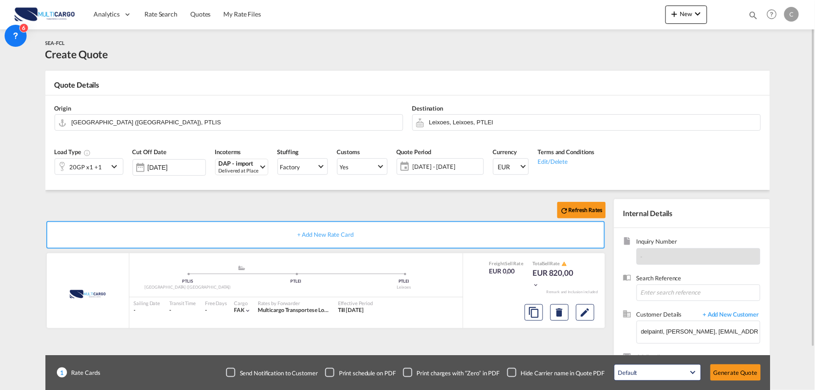
click at [517, 368] on div "Checkbox No Ink" at bounding box center [511, 372] width 9 height 9
click at [471, 337] on div "Refresh Rates + Add New Rate Card MultiCargo added by you .a{fill:#aaa8ad;} .a{…" at bounding box center [327, 295] width 564 height 192
click at [125, 122] on input "[GEOGRAPHIC_DATA] ([GEOGRAPHIC_DATA]), PTLIS" at bounding box center [235, 122] width 327 height 16
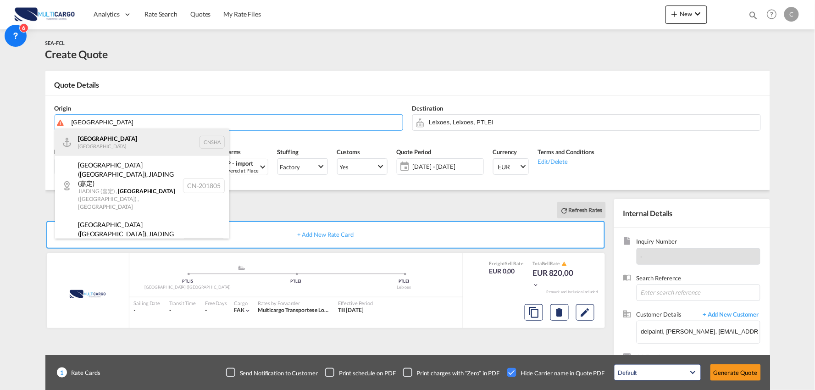
click at [148, 140] on div "Shanghai [GEOGRAPHIC_DATA] CNSHA" at bounding box center [142, 142] width 174 height 28
type input "[GEOGRAPHIC_DATA], [GEOGRAPHIC_DATA]"
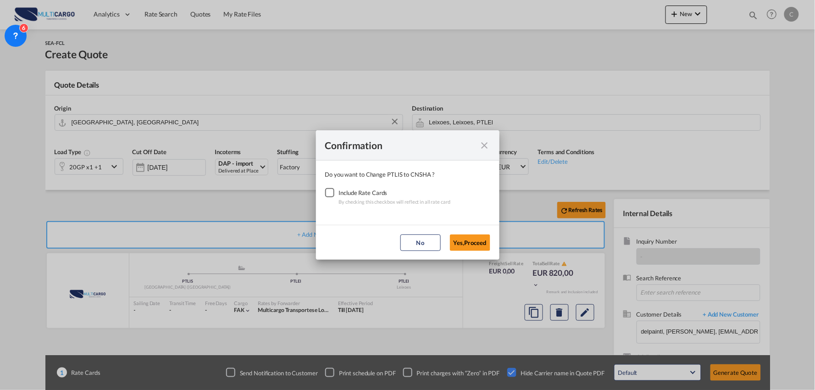
click at [333, 196] on div "Checkbox No Ink" at bounding box center [329, 192] width 9 height 9
click at [470, 241] on button "Yes,Proceed" at bounding box center [470, 242] width 40 height 17
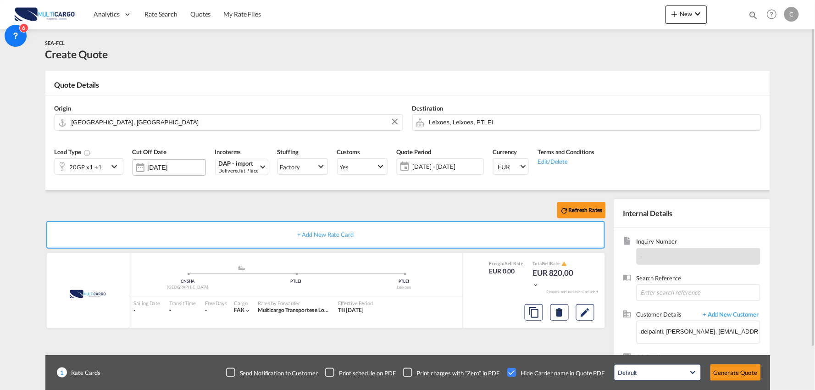
click at [151, 167] on input "[DATE]" at bounding box center [177, 167] width 58 height 7
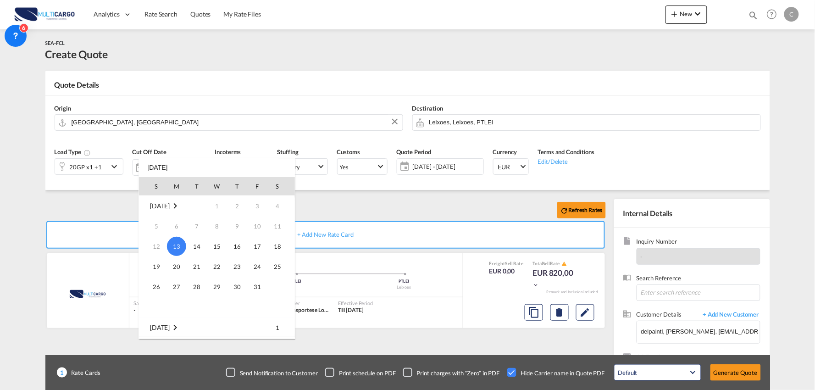
click at [79, 167] on div at bounding box center [407, 195] width 815 height 390
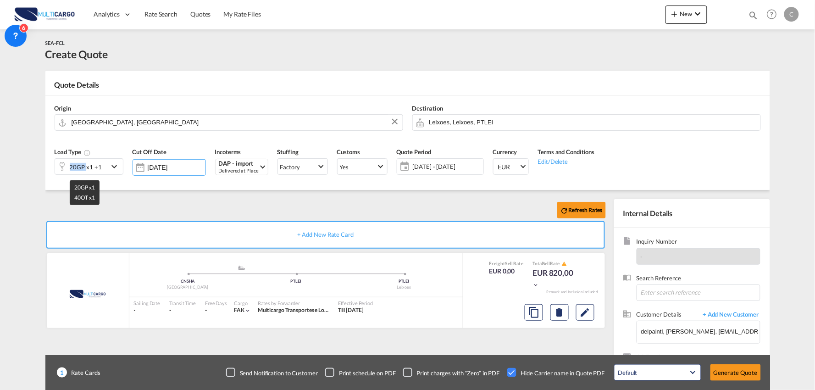
click at [79, 167] on div "20GP x1 +1" at bounding box center [86, 167] width 32 height 13
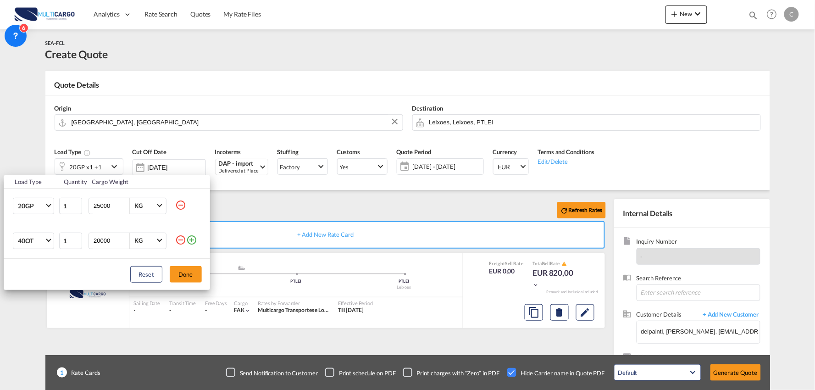
click at [179, 241] on md-icon "icon-minus-circle-outline" at bounding box center [180, 239] width 11 height 11
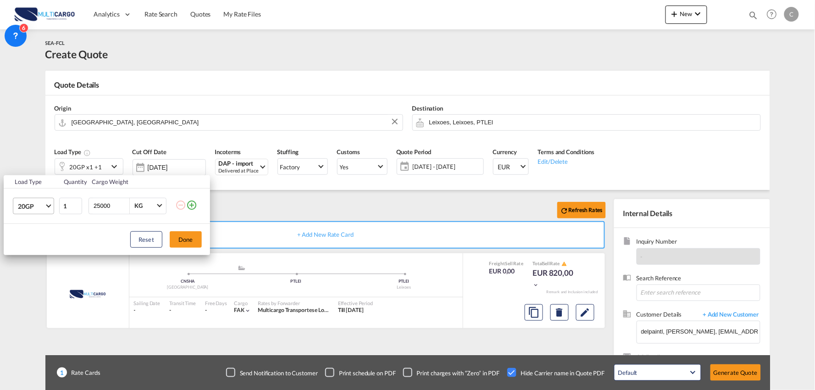
click at [42, 205] on span "20GP" at bounding box center [31, 206] width 27 height 9
click at [38, 248] on md-option "40HC" at bounding box center [42, 250] width 62 height 22
click at [189, 243] on button "Done" at bounding box center [186, 239] width 32 height 17
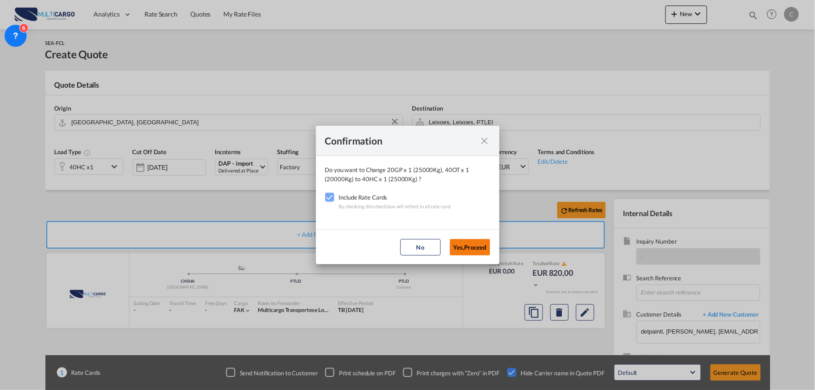
click at [485, 250] on button "Yes,Proceed" at bounding box center [470, 247] width 40 height 17
click at [297, 219] on div "Confirmation Do you want to Change 20GP x 1 (25000Kg), 40OT x 1 (20000Kg) to 40…" at bounding box center [407, 195] width 815 height 390
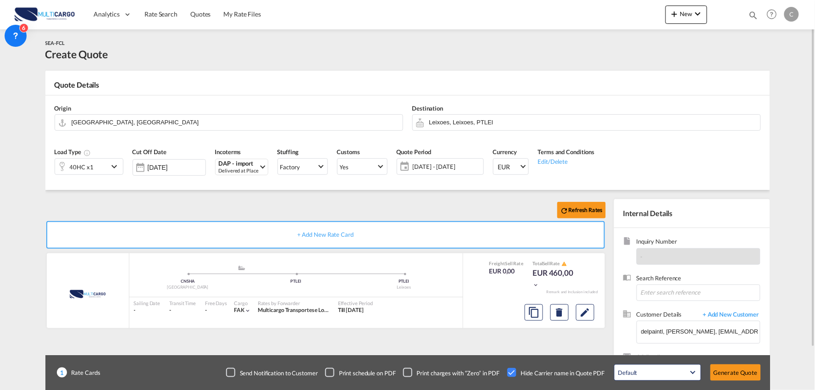
click at [123, 196] on div "Refresh Rates + Add New Rate Card MultiCargo added by you .a{fill:#aaa8ad;} .a{…" at bounding box center [407, 293] width 725 height 206
click at [505, 117] on input "Leixoes, Leixoes, PTLEI" at bounding box center [592, 122] width 327 height 16
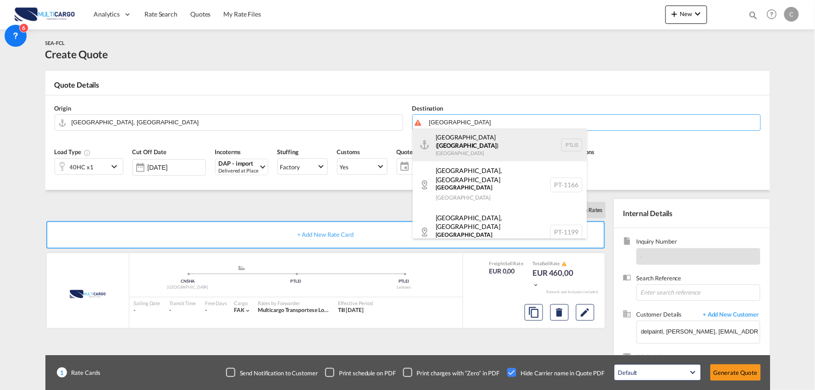
click at [479, 143] on div "Lisbon ( Lisboa ) Portugal PTLIS" at bounding box center [500, 144] width 174 height 33
type input "Lisbon (Lisboa), PTLIS"
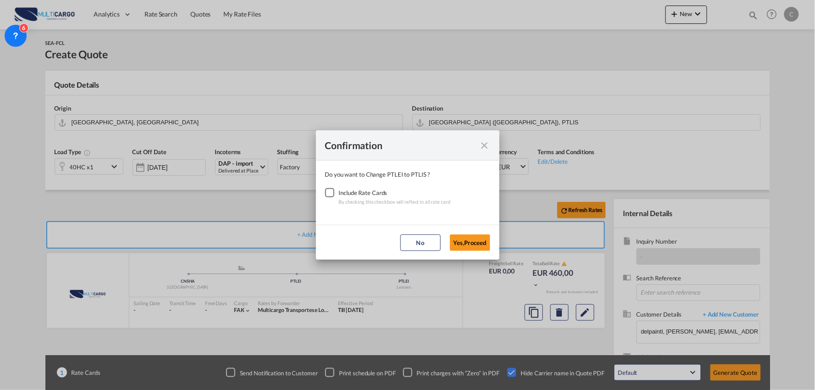
click at [329, 189] on div "Checkbox No Ink" at bounding box center [329, 192] width 9 height 9
click at [476, 246] on button "Yes,Proceed" at bounding box center [470, 242] width 40 height 17
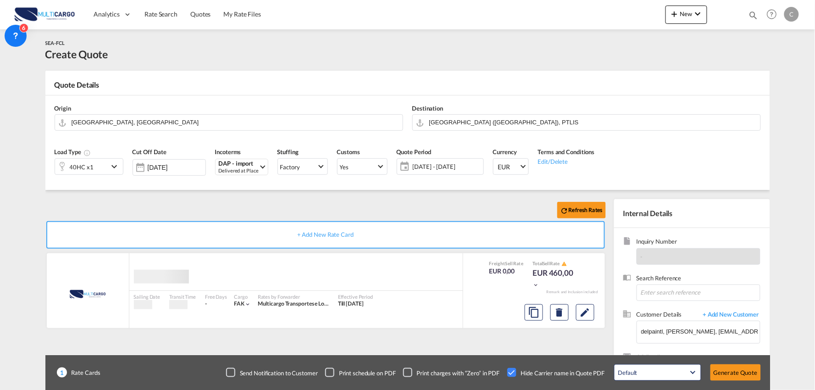
click at [200, 214] on div "Refresh Rates" at bounding box center [327, 210] width 564 height 22
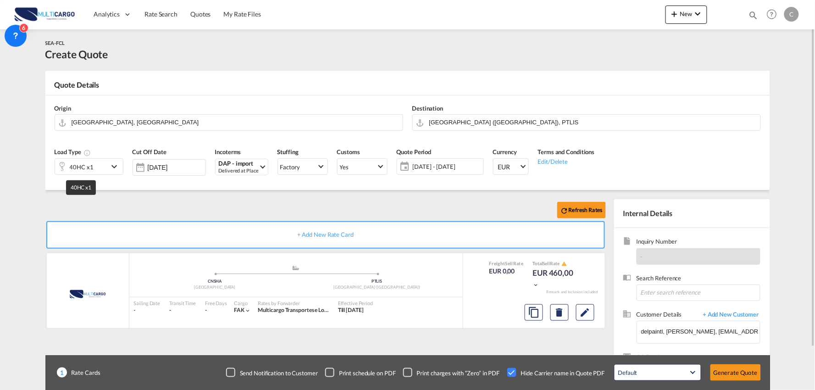
click at [84, 162] on div "40HC x1" at bounding box center [82, 167] width 24 height 13
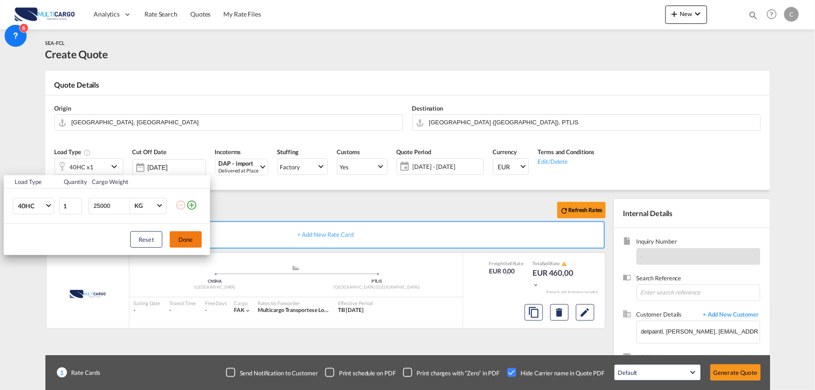
click at [191, 235] on button "Done" at bounding box center [186, 239] width 32 height 17
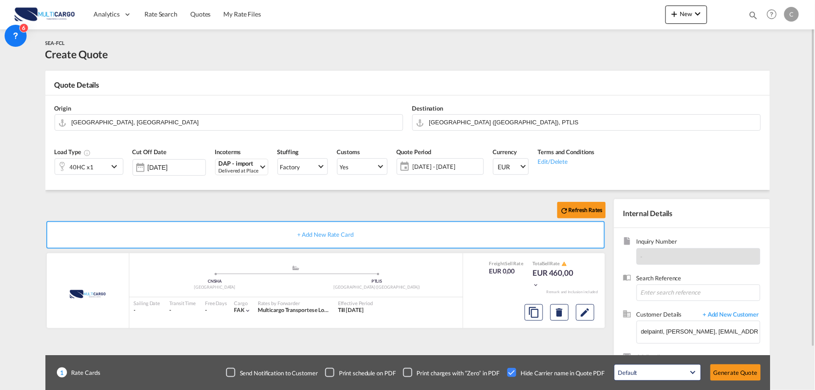
drag, startPoint x: 315, startPoint y: 207, endPoint x: 694, endPoint y: 312, distance: 393.6
click at [316, 206] on div "Refresh Rates" at bounding box center [327, 210] width 564 height 22
click at [741, 372] on button "Generate Quote" at bounding box center [736, 372] width 50 height 17
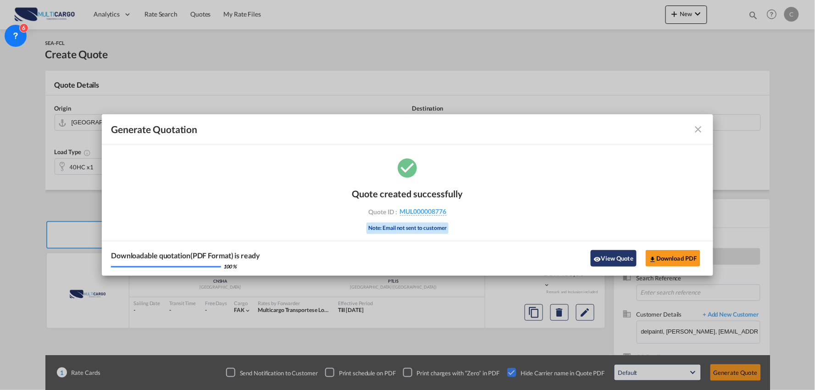
click at [611, 255] on button "View Quote" at bounding box center [614, 258] width 46 height 17
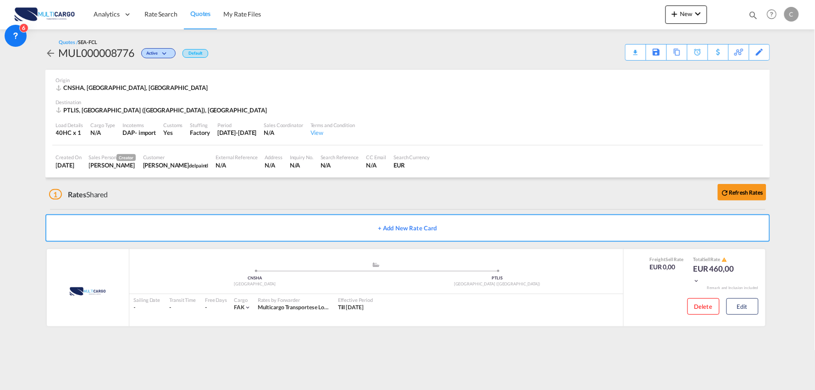
click at [221, 191] on div "1 Rates Shared Refresh Rates" at bounding box center [409, 192] width 721 height 29
click at [54, 383] on md-content "Analytics Reports Dashboard Rate Search Quotes My Rate Files New Quotes" at bounding box center [407, 195] width 815 height 390
click at [554, 200] on div "1 Rates Shared Refresh Rates" at bounding box center [409, 192] width 721 height 29
click at [72, 370] on md-content "Analytics Reports Dashboard Rate Search Quotes My Rate Files New Quotes" at bounding box center [407, 195] width 815 height 390
click at [187, 207] on div "1 Rates Shared Refresh Rates" at bounding box center [409, 192] width 721 height 29
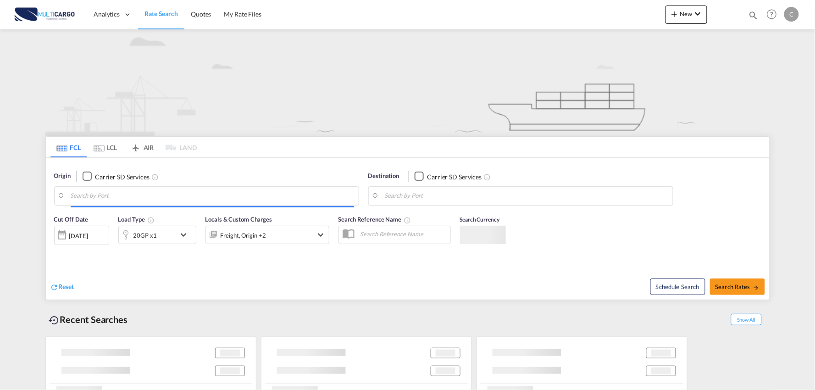
type input "Port of [GEOGRAPHIC_DATA], [GEOGRAPHIC_DATA], [GEOGRAPHIC_DATA]"
type input "Leixoes, Leixoes, PTLEI"
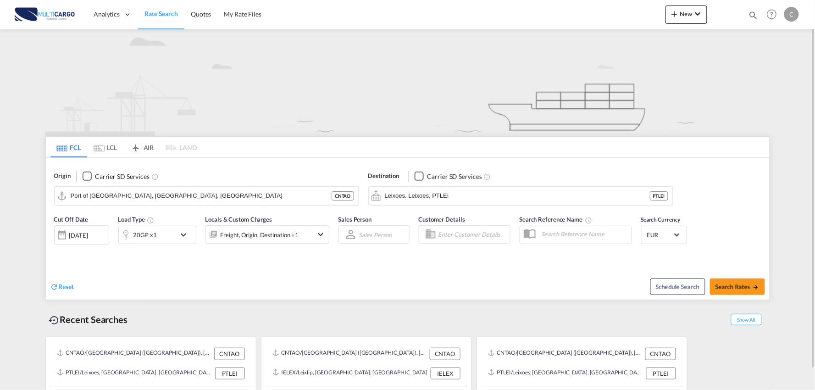
click at [392, 83] on img at bounding box center [407, 82] width 725 height 106
click at [690, 11] on span "New" at bounding box center [686, 13] width 34 height 7
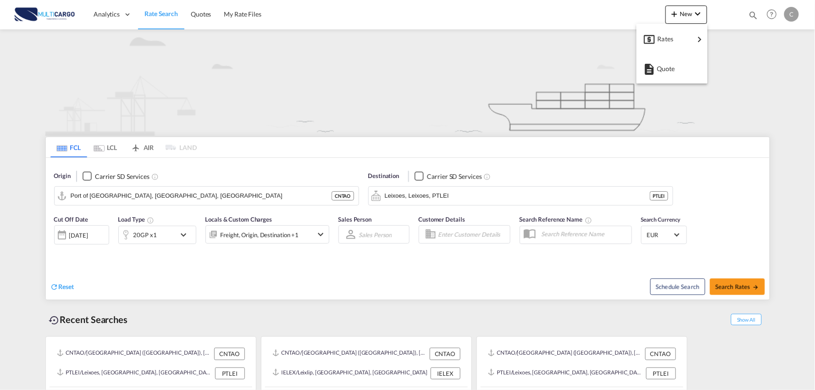
click at [203, 17] on md-backdrop at bounding box center [407, 195] width 815 height 390
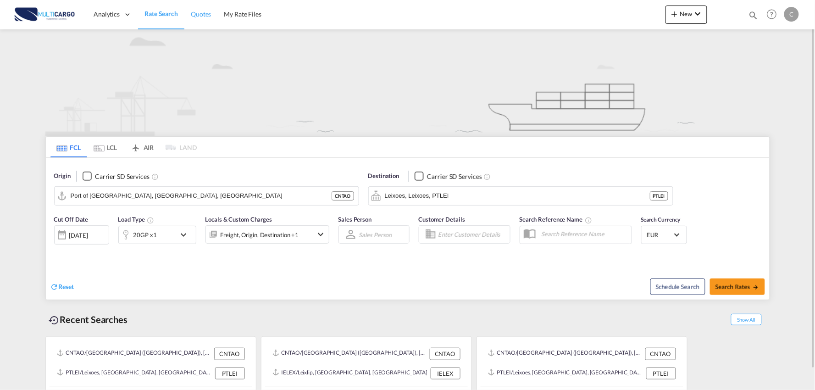
click at [203, 17] on span "Quotes" at bounding box center [201, 14] width 20 height 8
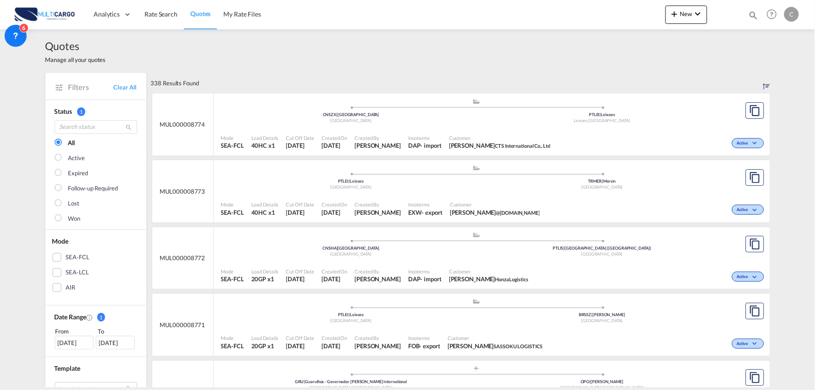
click at [453, 136] on span "Customer" at bounding box center [499, 137] width 101 height 7
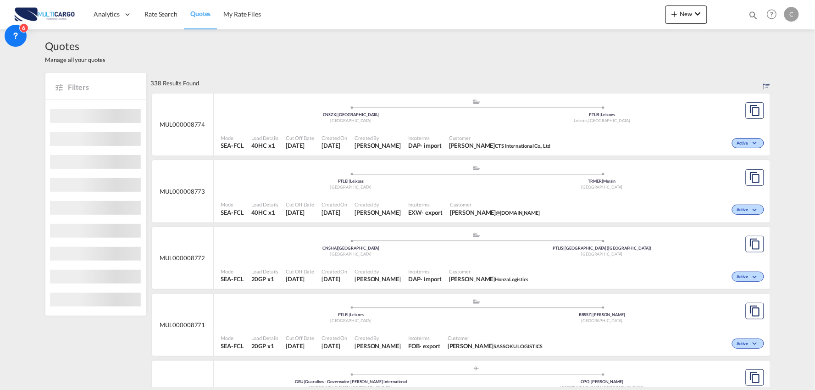
click at [405, 270] on div "Incoterms DAP - import" at bounding box center [425, 275] width 41 height 23
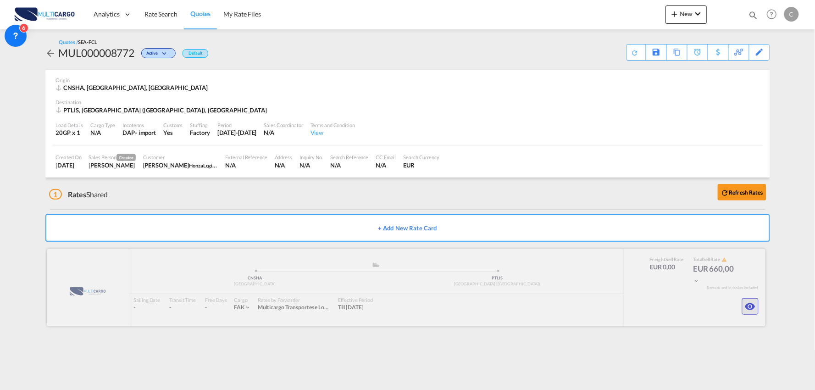
click at [747, 304] on md-icon "icon-eye" at bounding box center [750, 306] width 11 height 11
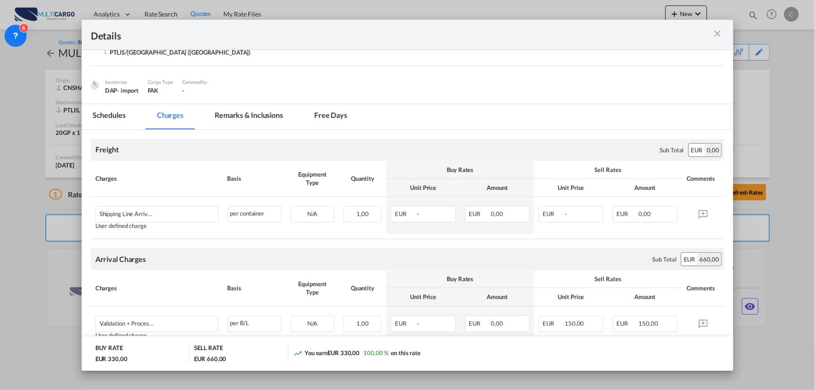
scroll to position [153, 0]
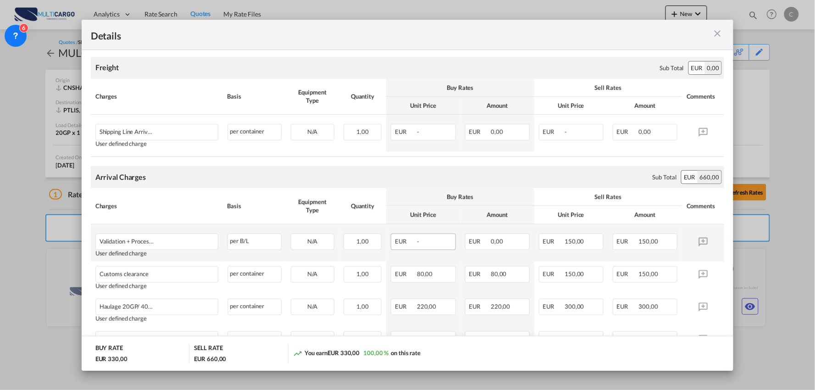
click at [415, 237] on div "EUR -" at bounding box center [423, 241] width 65 height 17
click at [417, 239] on div "EUR -" at bounding box center [423, 241] width 65 height 17
click at [228, 235] on div "per B/L" at bounding box center [255, 241] width 54 height 17
click at [250, 240] on div "per B/L" at bounding box center [255, 241] width 54 height 17
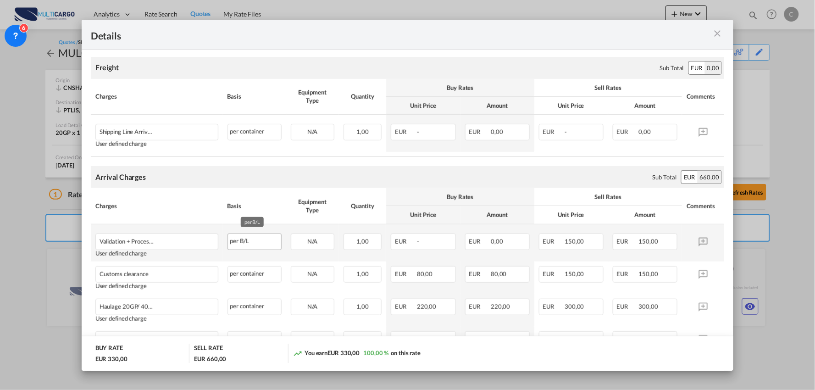
click at [250, 240] on div "per B/L" at bounding box center [255, 241] width 54 height 17
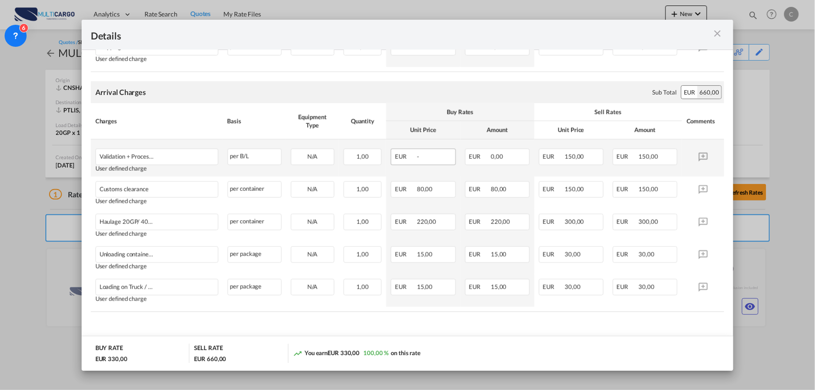
click at [448, 158] on div "EUR -" at bounding box center [423, 157] width 65 height 17
click at [437, 158] on div "EUR -" at bounding box center [423, 157] width 65 height 17
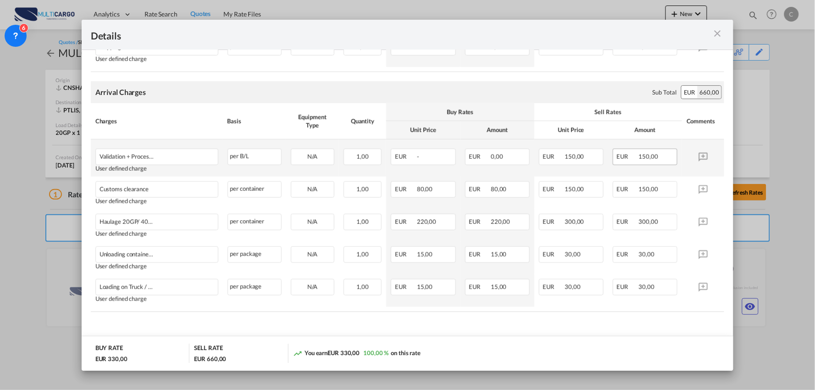
click at [661, 150] on div "EUR 150,00" at bounding box center [645, 157] width 65 height 17
click at [658, 152] on div "EUR 150,00" at bounding box center [645, 157] width 65 height 17
click at [655, 152] on div "EUR 150,00" at bounding box center [645, 157] width 65 height 17
click at [432, 118] on th "Buy Rates" at bounding box center [460, 112] width 148 height 18
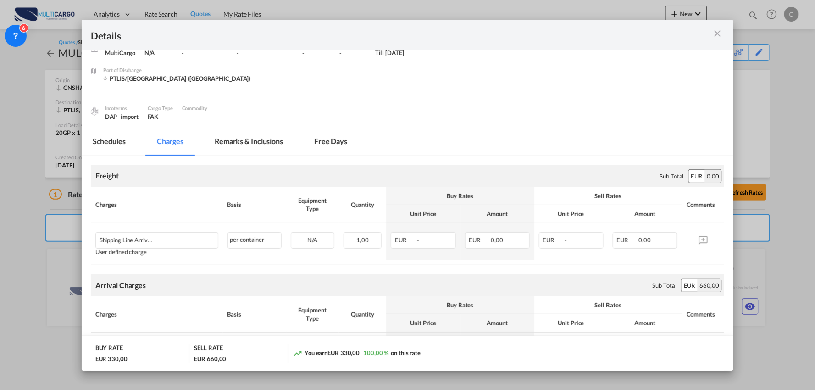
scroll to position [34, 0]
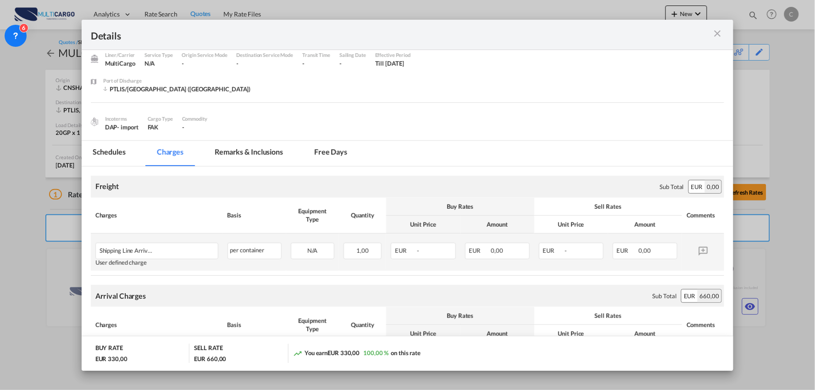
click at [399, 263] on td "EUR -" at bounding box center [423, 251] width 74 height 37
click at [173, 259] on div "User defined charge" at bounding box center [156, 262] width 123 height 7
click at [168, 250] on div "Shipping Line Arrival Charges" at bounding box center [143, 248] width 86 height 11
click at [185, 249] on div "Port of Loading ..." at bounding box center [199, 248] width 28 height 11
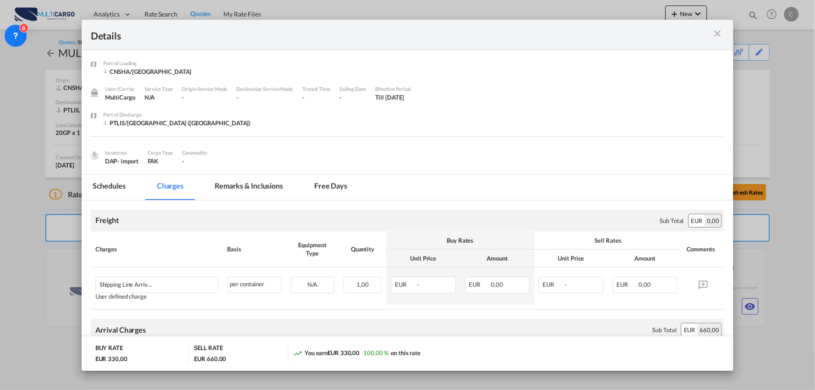
click at [719, 33] on md-icon "icon-close m-3 fg-AAA8AD cursor" at bounding box center [717, 33] width 11 height 11
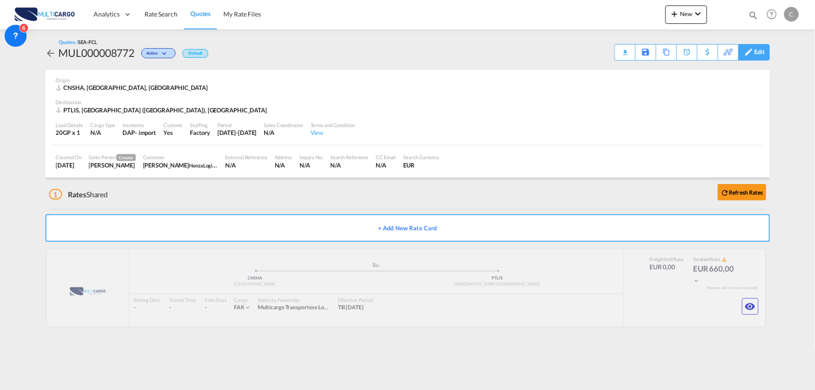
click at [753, 50] on md-icon at bounding box center [749, 52] width 11 height 7
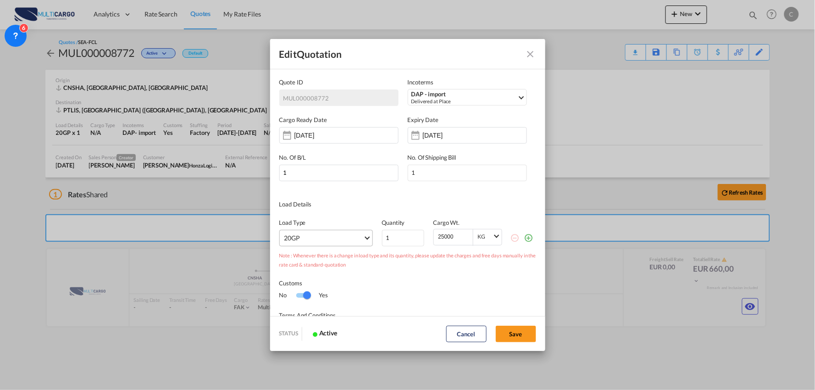
click at [358, 241] on md-select "20GP 40GP 40HC 45HC 20RE 40RE 40HR 20OT 40OT 20FR 40FR 40NR 20NR 45S 20TK 40TK …" at bounding box center [326, 238] width 94 height 17
click at [485, 294] on md-backdrop at bounding box center [407, 195] width 815 height 390
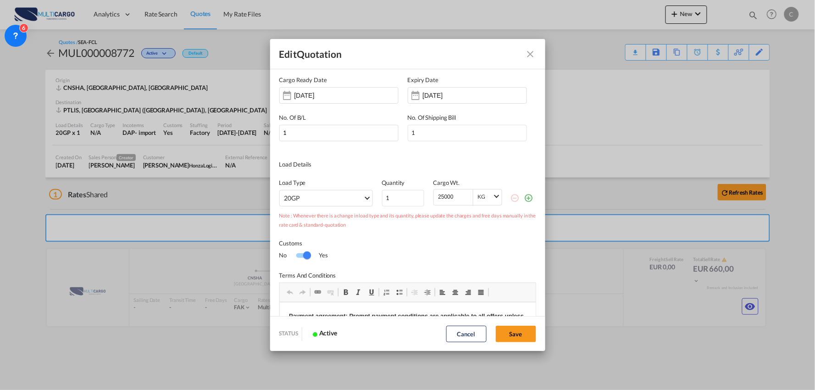
scroll to position [102, 0]
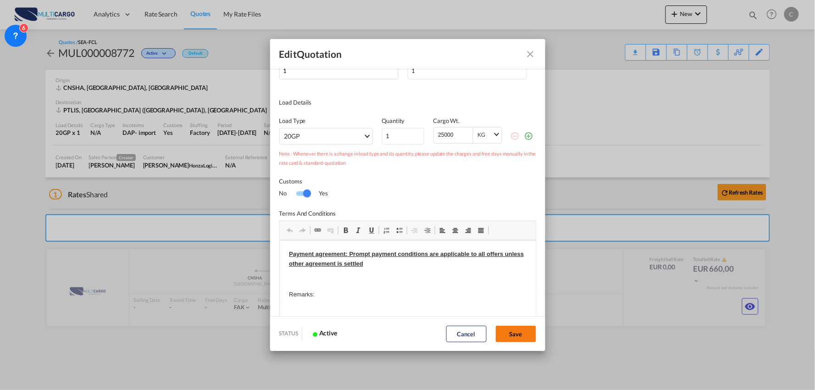
click at [510, 330] on button "Save" at bounding box center [516, 334] width 40 height 17
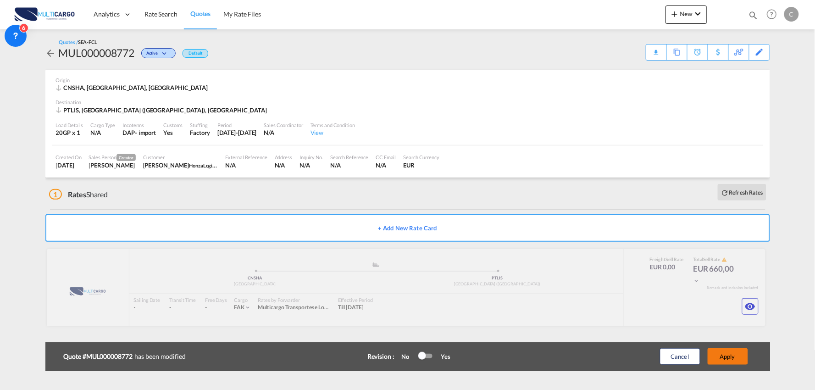
click at [721, 349] on button "Apply" at bounding box center [728, 356] width 40 height 17
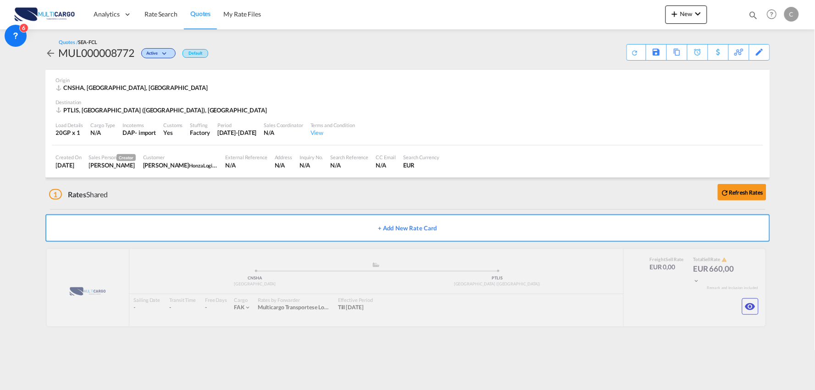
click at [227, 202] on div "1 Rates Shared Refresh Rates" at bounding box center [409, 192] width 721 height 29
click at [235, 202] on div "1 Rates Shared Refresh Rates" at bounding box center [409, 192] width 721 height 29
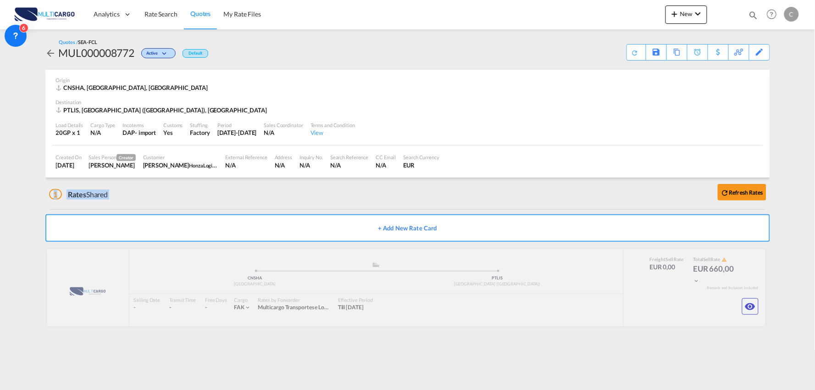
click at [235, 202] on div "1 Rates Shared Refresh Rates" at bounding box center [409, 192] width 721 height 29
click at [749, 304] on md-icon "icon-eye" at bounding box center [750, 306] width 11 height 11
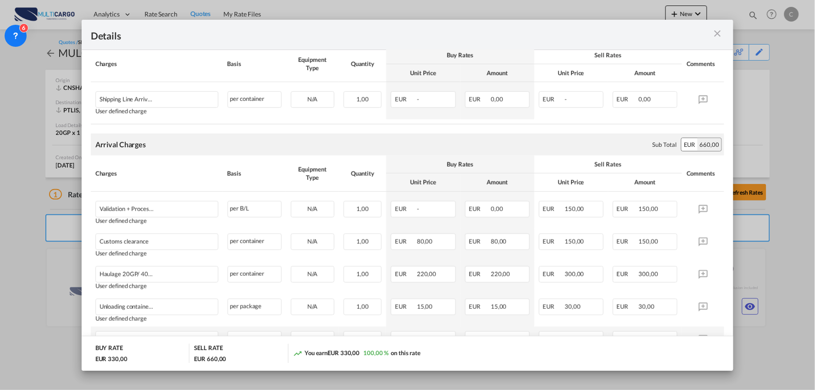
scroll to position [238, 0]
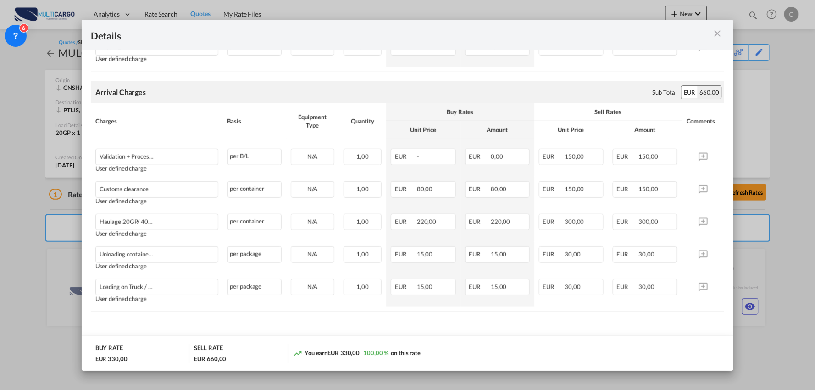
click at [318, 327] on md-content "Freight Please enter leg name Leg Name Already Exists Sub Total EUR 0,00 Charge…" at bounding box center [408, 160] width 652 height 395
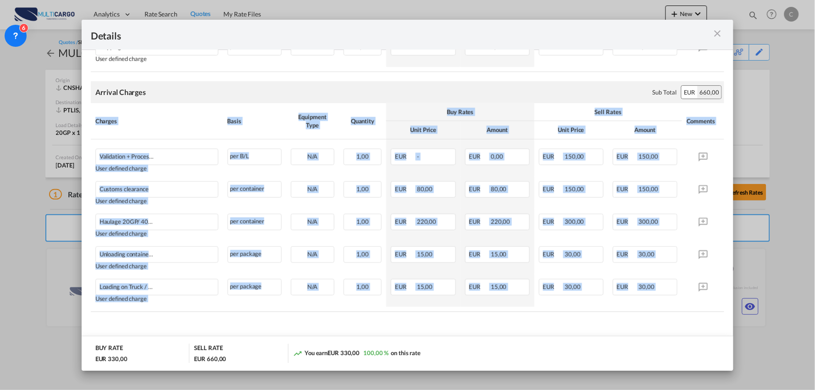
click at [318, 327] on md-content "Freight Please enter leg name Leg Name Already Exists Sub Total EUR 0,00 Charge…" at bounding box center [408, 160] width 652 height 395
click at [318, 325] on md-content "Freight Please enter leg name Leg Name Already Exists Sub Total EUR 0,00 Charge…" at bounding box center [408, 160] width 652 height 395
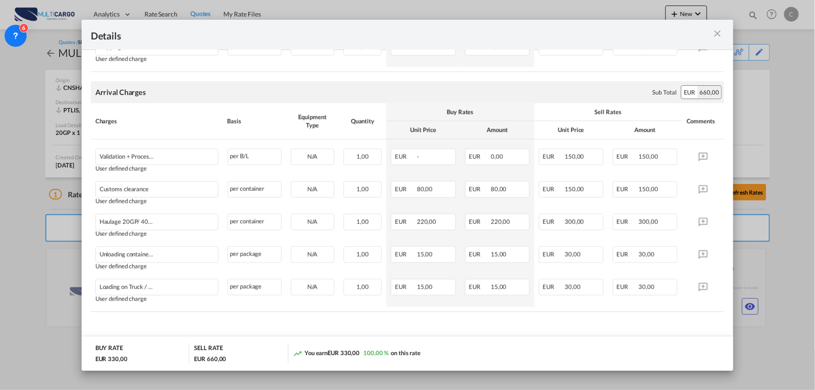
click at [715, 28] on md-icon "icon-close m-3 fg-AAA8AD cursor" at bounding box center [717, 33] width 11 height 11
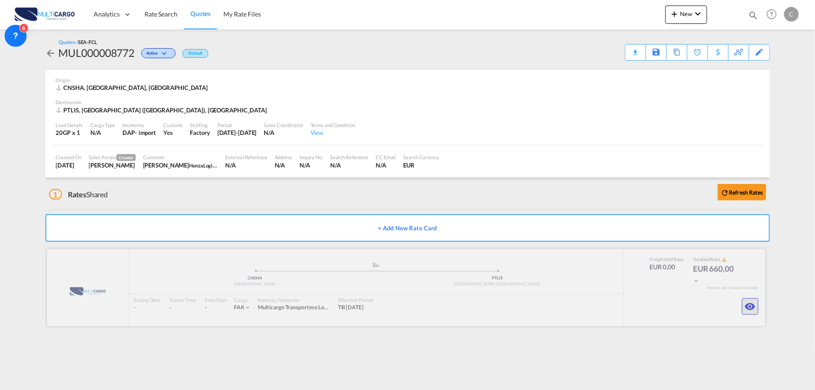
click at [754, 305] on md-icon "icon-eye" at bounding box center [750, 306] width 11 height 11
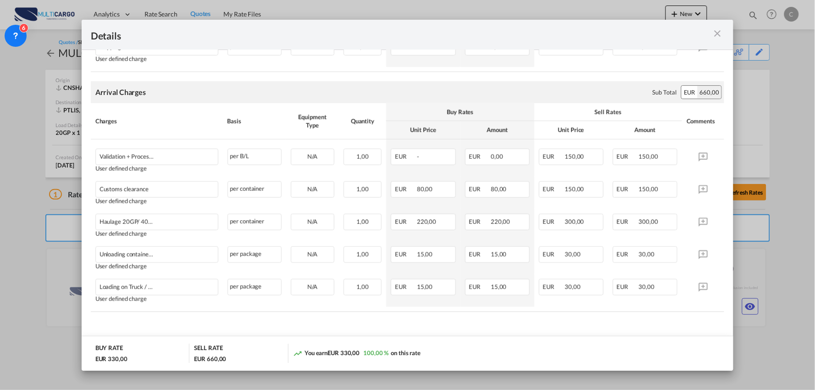
scroll to position [187, 0]
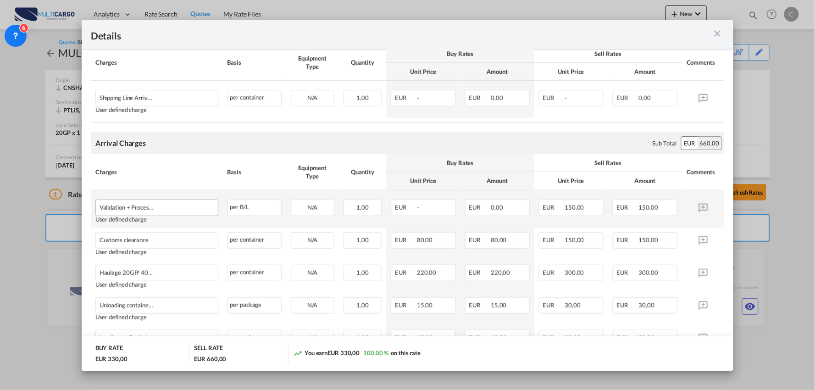
click at [169, 206] on div "Validation + Process Fee" at bounding box center [143, 205] width 86 height 11
click at [167, 274] on div "Haulage 20GP/ 40HC from Terminal to Warehouse" at bounding box center [143, 270] width 86 height 11
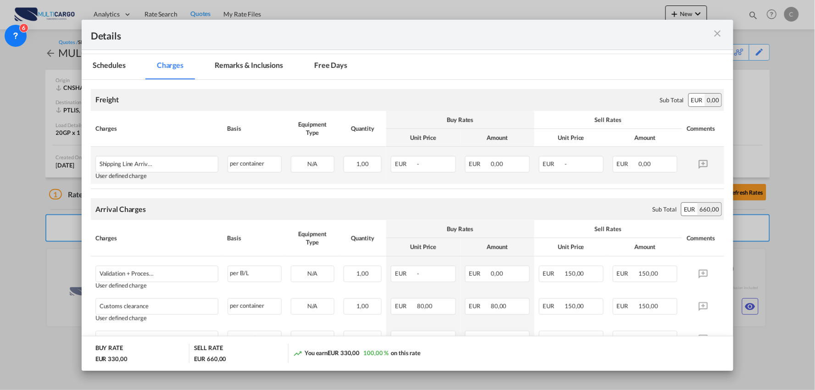
scroll to position [85, 0]
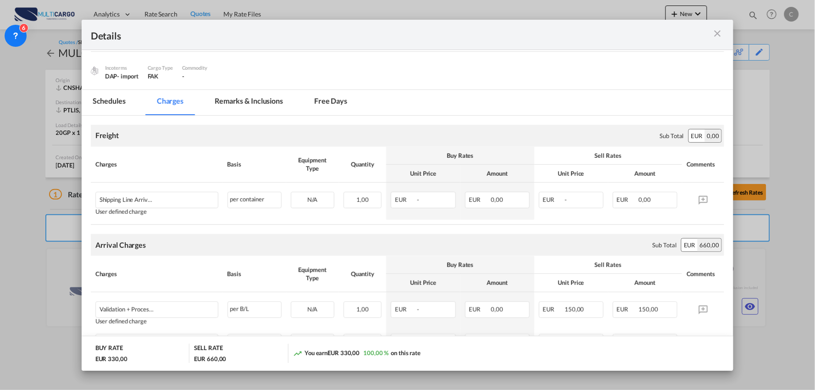
drag, startPoint x: 262, startPoint y: 101, endPoint x: 32, endPoint y: 155, distance: 236.0
click at [262, 101] on md-tab-item "Remarks & Inclusions" at bounding box center [249, 102] width 90 height 25
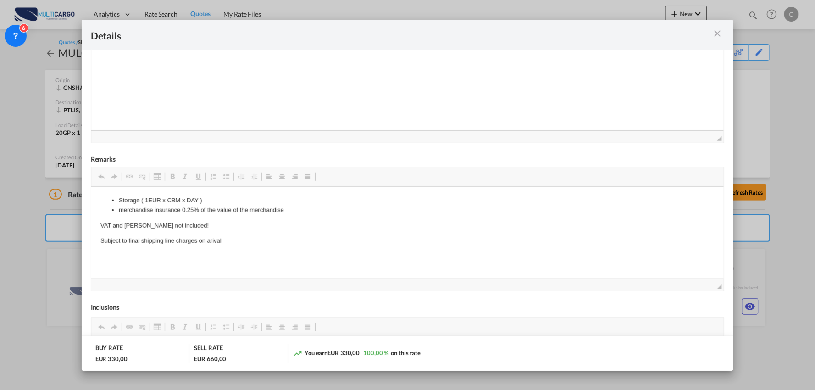
scroll to position [255, 0]
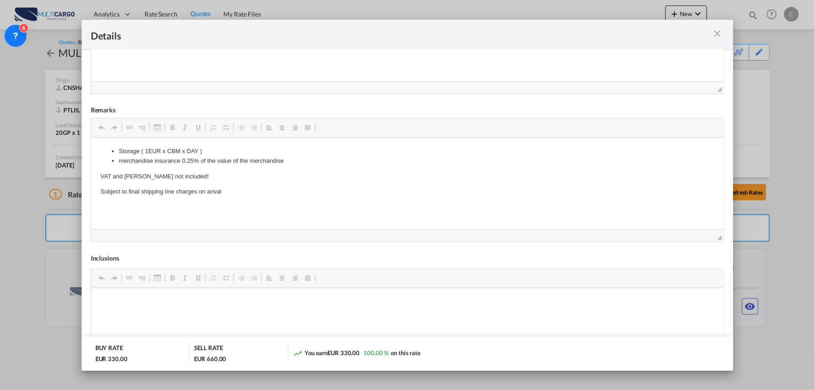
drag, startPoint x: 238, startPoint y: 189, endPoint x: 103, endPoint y: 153, distance: 139.5
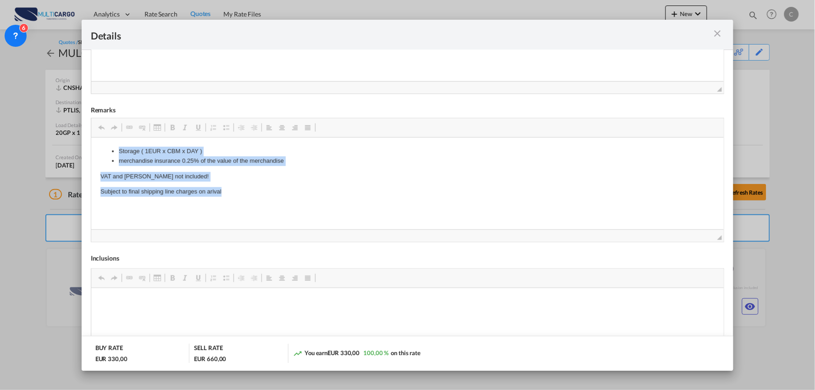
drag, startPoint x: 224, startPoint y: 190, endPoint x: 94, endPoint y: 141, distance: 139.4
click at [94, 141] on html "Storage ( 1EUR x CBM x DAY ) merchandise insurance 0.25% of the value of the me…" at bounding box center [407, 171] width 633 height 68
copy body "Storage ( 1EUR x CBM x DAY ) merchandise insurance 0.25% of the value of the me…"
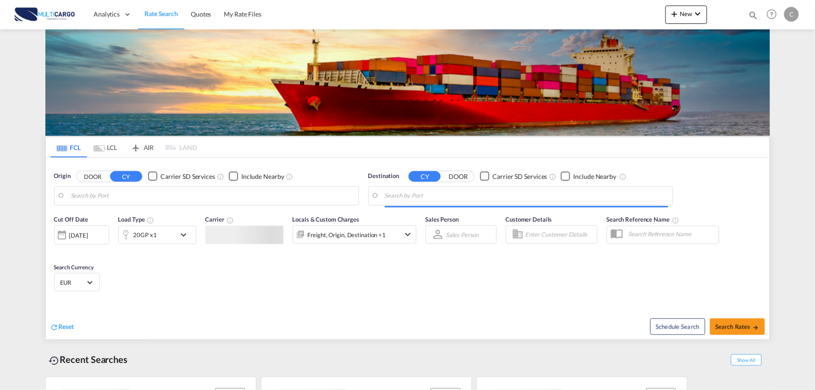
type input "Port of [GEOGRAPHIC_DATA], [GEOGRAPHIC_DATA], [GEOGRAPHIC_DATA]"
type input "Leixoes, Leixoes, PTLEI"
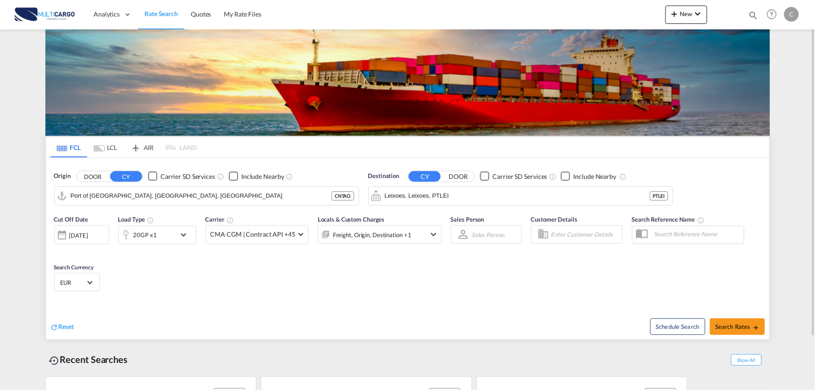
drag, startPoint x: 660, startPoint y: 6, endPoint x: 666, endPoint y: 6, distance: 6.4
click at [660, 6] on div "Analytics Reports Dashboard Rate Search Quotes My Rate Files New Rates Ratecard" at bounding box center [408, 14] width 788 height 28
click at [672, 8] on md-icon "icon-plus 400-fg" at bounding box center [674, 13] width 11 height 11
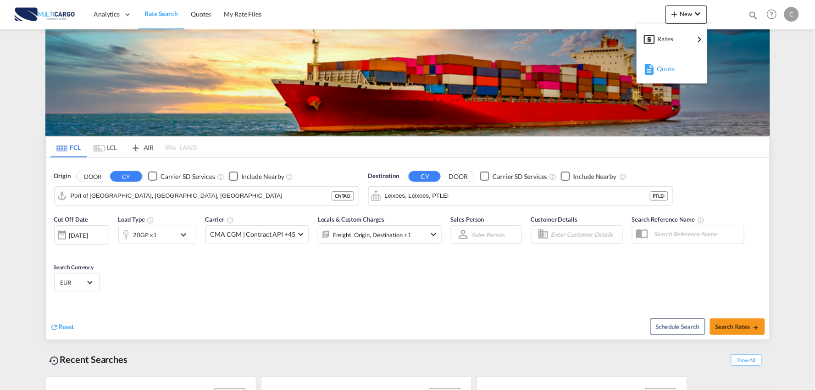
click at [667, 67] on span "Quote" at bounding box center [662, 69] width 10 height 18
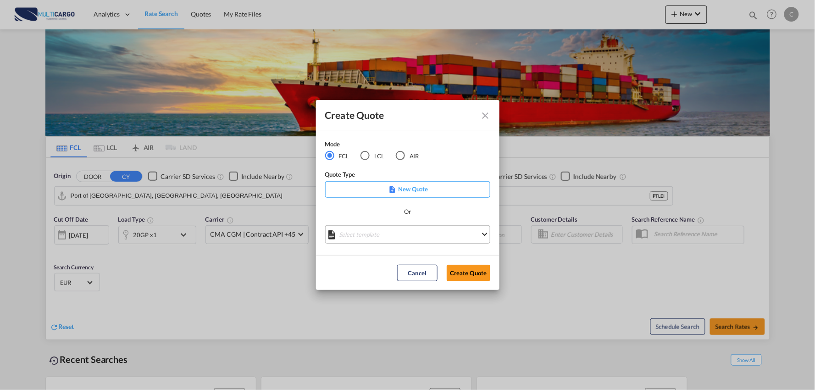
click at [433, 230] on md-select "Select template EXP EXW MERC.Nacional 09/2025 [PERSON_NAME] | [DATE] IMP DAP FC…" at bounding box center [407, 234] width 165 height 18
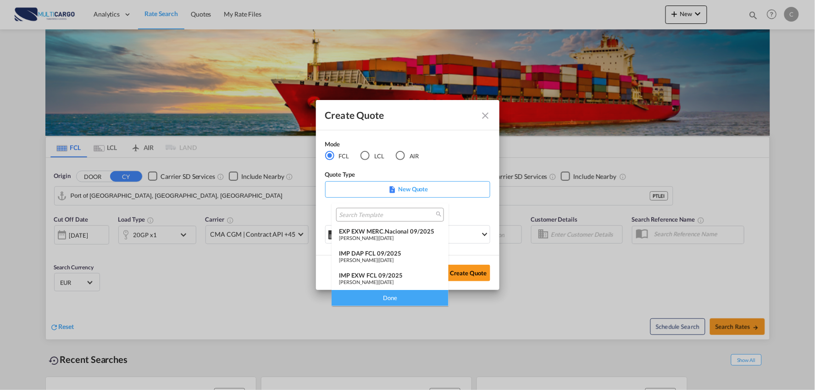
click at [383, 257] on span "[DATE]" at bounding box center [386, 260] width 15 height 6
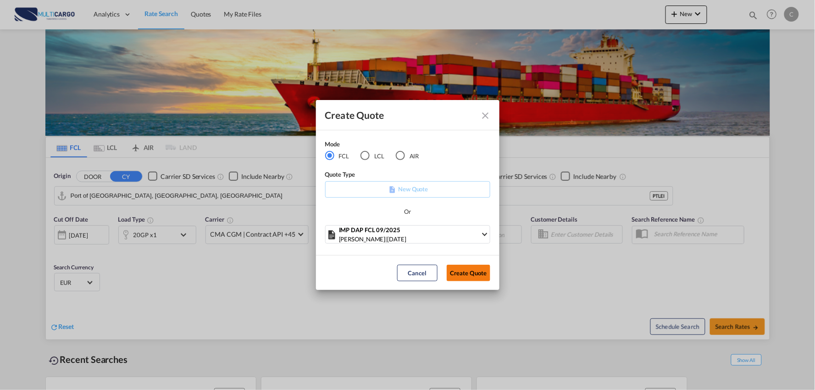
click at [480, 268] on button "Create Quote" at bounding box center [469, 273] width 44 height 17
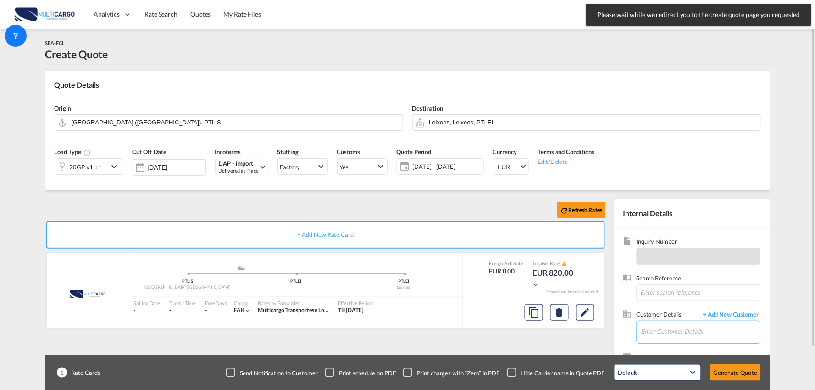
click at [694, 326] on input "Enter Customer Details" at bounding box center [700, 331] width 119 height 21
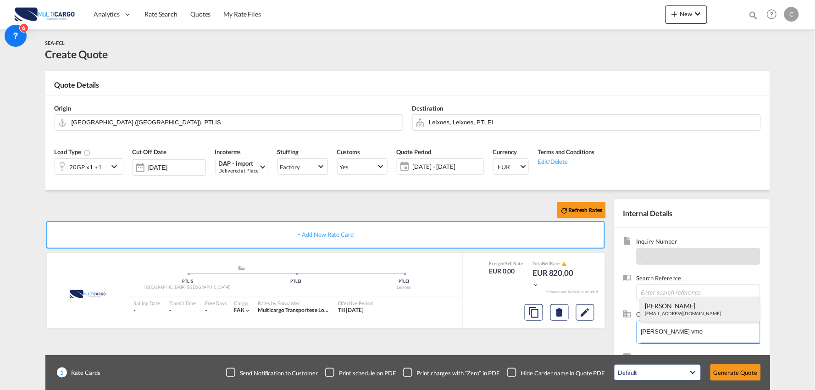
click at [679, 311] on div "[PERSON_NAME] [EMAIL_ADDRESS][DOMAIN_NAME]" at bounding box center [700, 309] width 119 height 25
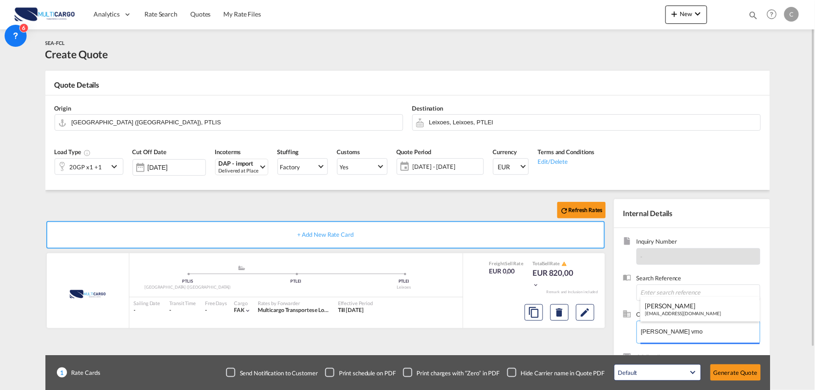
type input "HonzaLogistics, [PERSON_NAME], [EMAIL_ADDRESS][DOMAIN_NAME]"
click at [511, 373] on div "Checkbox No Ink" at bounding box center [511, 372] width 9 height 9
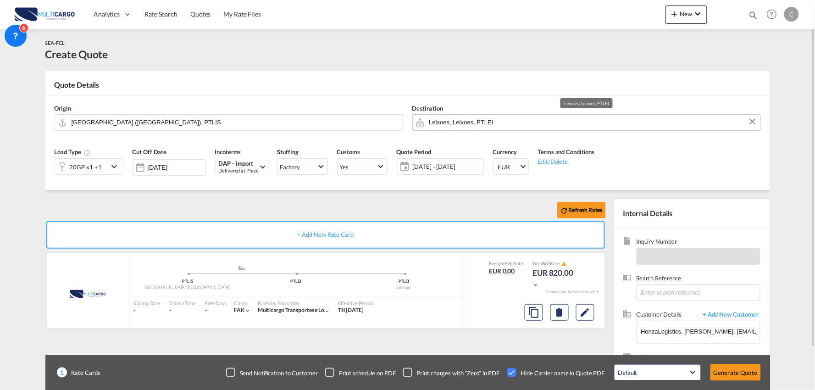
click at [470, 121] on input "Leixoes, Leixoes, PTLEI" at bounding box center [592, 122] width 327 height 16
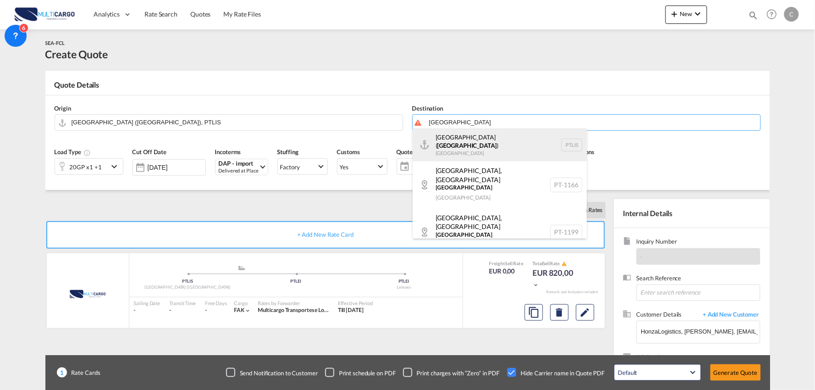
click at [461, 139] on div "[GEOGRAPHIC_DATA] ( [GEOGRAPHIC_DATA] ) [GEOGRAPHIC_DATA] PTLIS" at bounding box center [500, 144] width 174 height 33
type input "[GEOGRAPHIC_DATA] ([GEOGRAPHIC_DATA]), PTLIS"
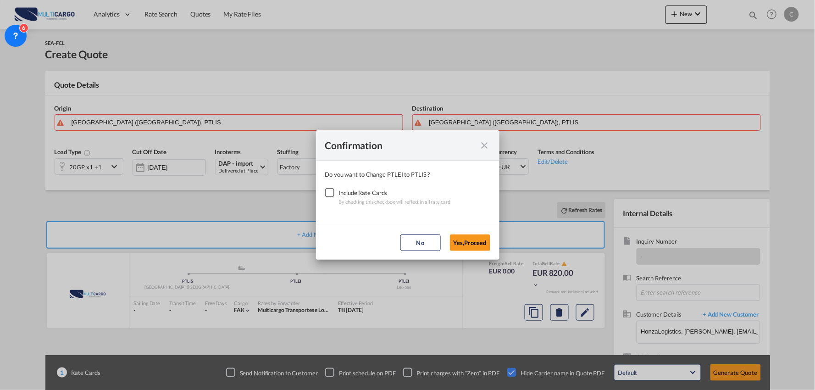
click at [327, 190] on div "Checkbox No Ink" at bounding box center [329, 192] width 9 height 9
click at [464, 244] on button "Yes,Proceed" at bounding box center [470, 242] width 40 height 17
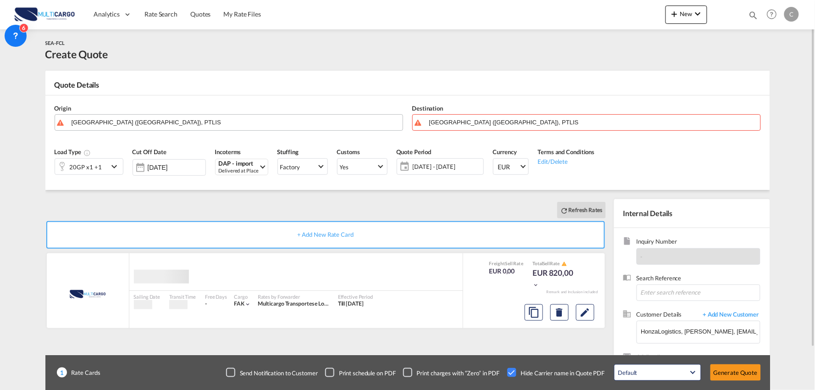
click at [128, 127] on input "[GEOGRAPHIC_DATA] ([GEOGRAPHIC_DATA]), PTLIS" at bounding box center [235, 122] width 327 height 16
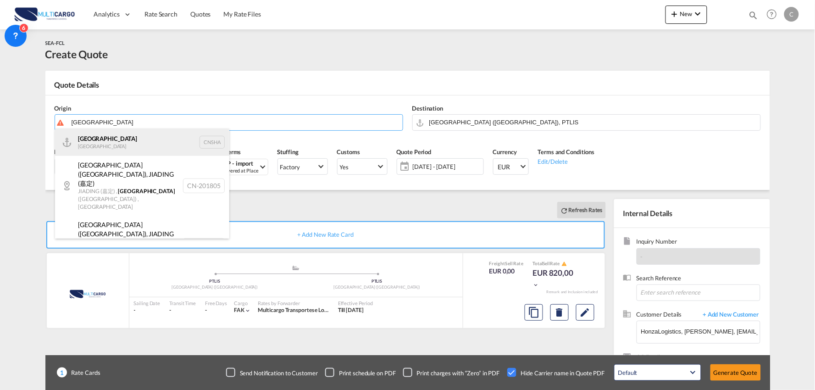
click at [90, 139] on div "Shanghai [GEOGRAPHIC_DATA] CNSHA" at bounding box center [142, 142] width 174 height 28
type input "[GEOGRAPHIC_DATA], [GEOGRAPHIC_DATA]"
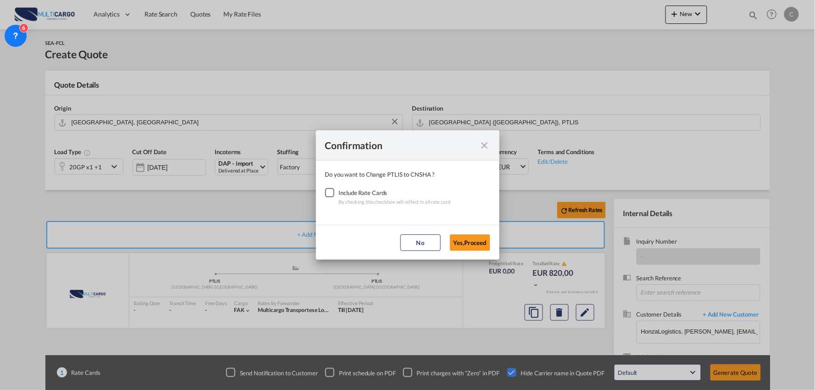
click at [328, 189] on div "Checkbox No Ink" at bounding box center [329, 192] width 9 height 9
click at [476, 242] on button "Yes,Proceed" at bounding box center [470, 242] width 40 height 17
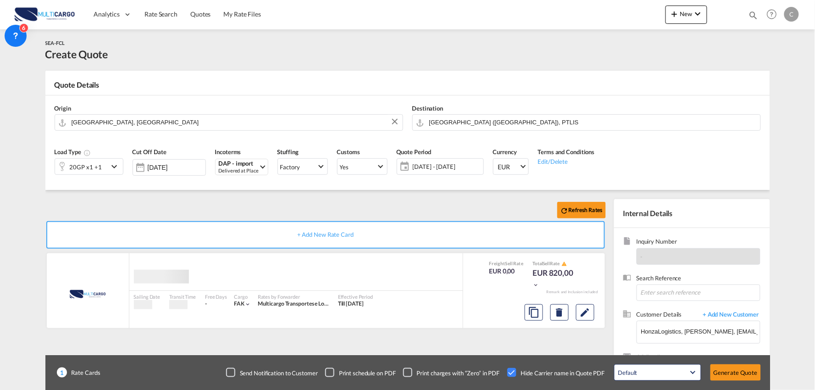
drag, startPoint x: 198, startPoint y: 189, endPoint x: 167, endPoint y: 186, distance: 31.4
click at [197, 189] on div "Confirmation Do you want to Change PTLIS to CNSHA ? Include Rate Cards By check…" at bounding box center [407, 195] width 815 height 390
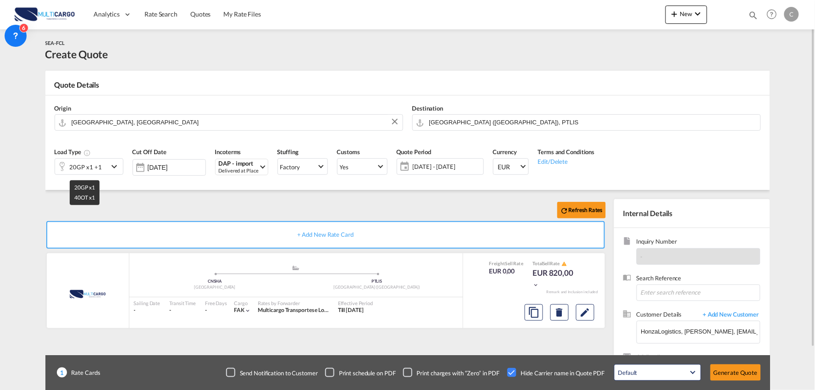
click at [92, 164] on div "20GP x1 +1" at bounding box center [86, 167] width 32 height 13
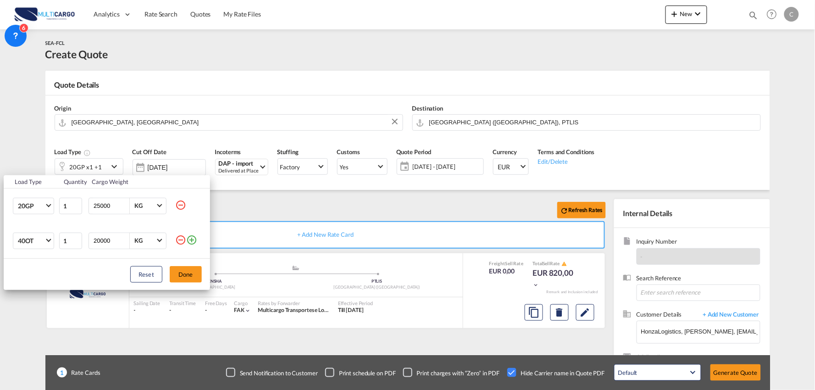
click at [180, 240] on md-icon "icon-minus-circle-outline" at bounding box center [180, 239] width 11 height 11
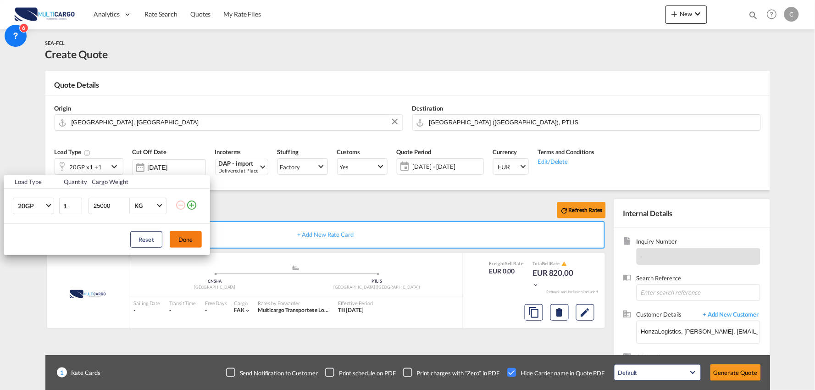
click at [191, 239] on button "Done" at bounding box center [186, 239] width 32 height 17
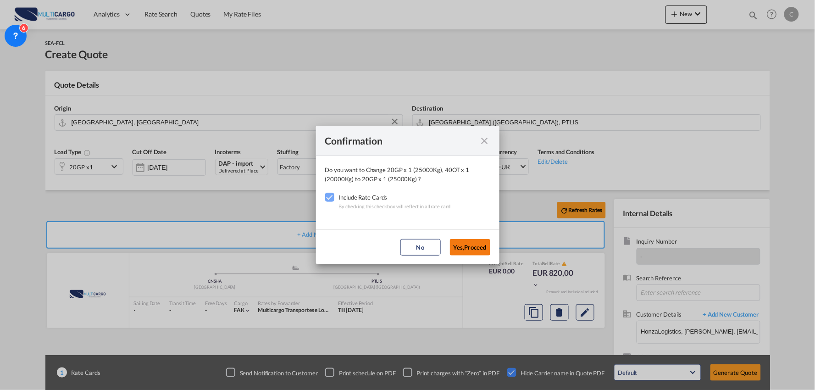
click at [469, 247] on button "Yes,Proceed" at bounding box center [470, 247] width 40 height 17
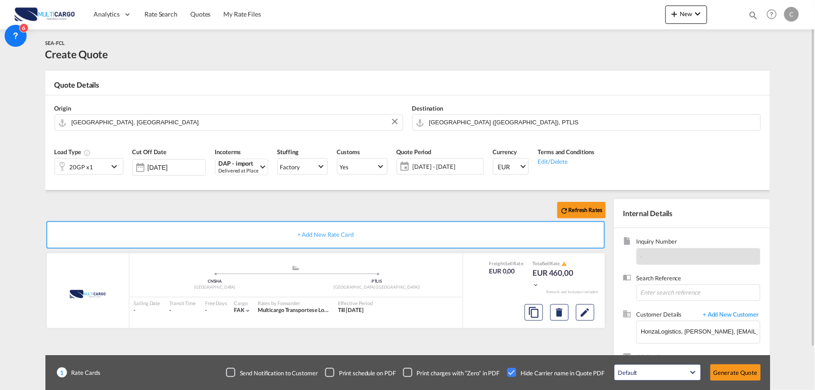
click at [413, 207] on div "Refresh Rates" at bounding box center [327, 210] width 564 height 22
click at [736, 374] on button "Generate Quote" at bounding box center [736, 372] width 50 height 17
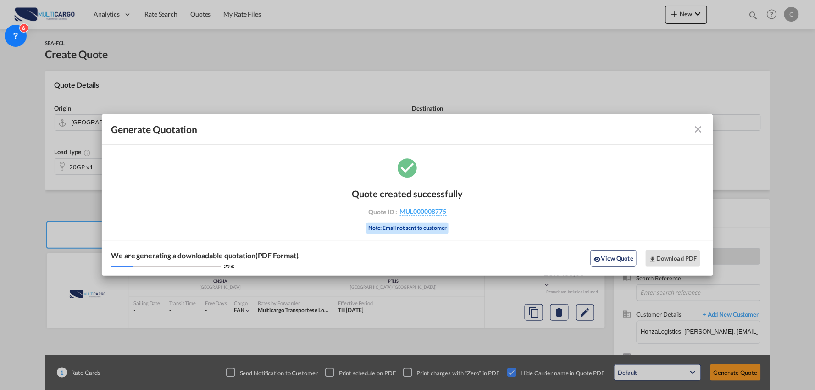
drag, startPoint x: 597, startPoint y: 254, endPoint x: 803, endPoint y: 272, distance: 206.2
click at [597, 254] on button "View Quote" at bounding box center [614, 258] width 46 height 17
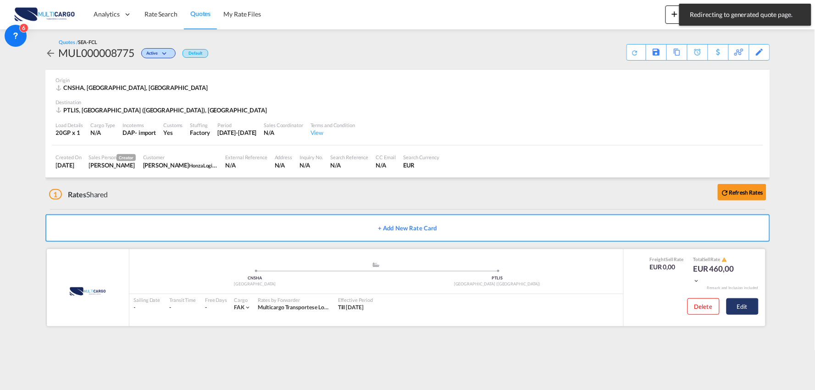
click at [751, 306] on button "Edit" at bounding box center [743, 306] width 32 height 17
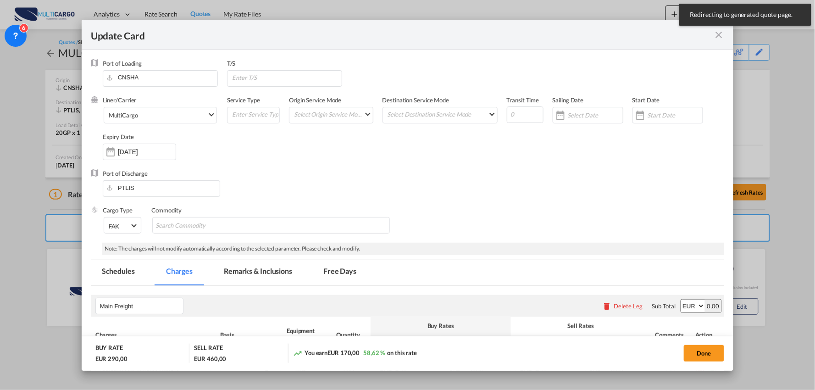
select select "per container"
select select "per B/L"
select select "per container"
select select "per B/L"
select select "per container"
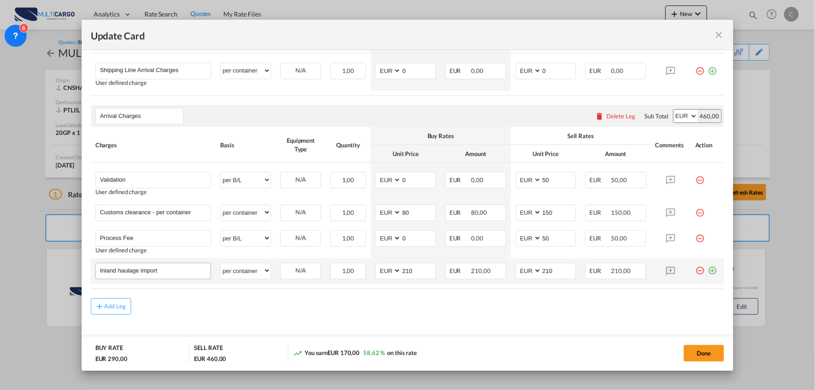
scroll to position [306, 0]
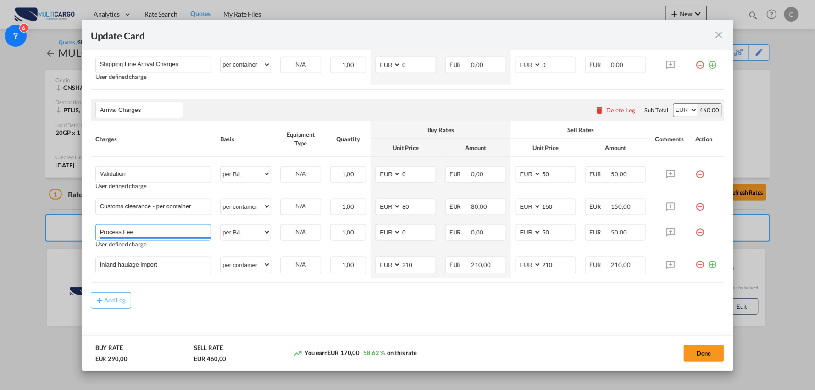
drag, startPoint x: 77, startPoint y: 226, endPoint x: 51, endPoint y: 223, distance: 25.8
click at [53, 223] on div "Update Card Port of [GEOGRAPHIC_DATA] [GEOGRAPHIC_DATA] T/S Liner/Carrier Multi…" at bounding box center [407, 195] width 815 height 390
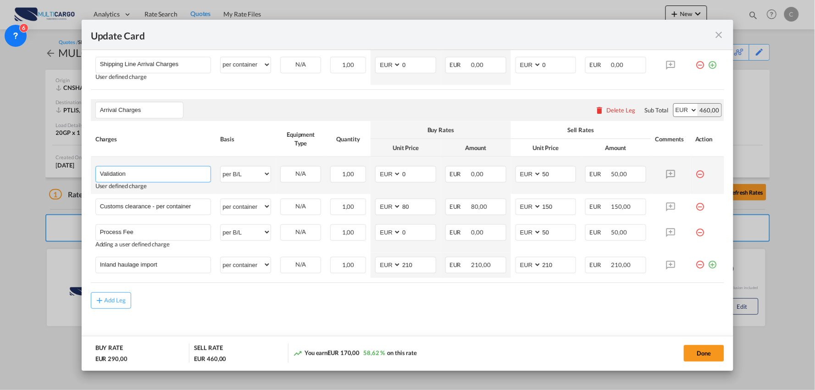
click at [181, 170] on input "Validation" at bounding box center [155, 174] width 111 height 14
paste input "Process Fee"
type input "Validation + Process Fee"
drag, startPoint x: 552, startPoint y: 173, endPoint x: 502, endPoint y: 177, distance: 50.6
click at [502, 177] on tr "Validation + Process Fee Please Enter User Defined Charges Cannot Be Published …" at bounding box center [408, 175] width 634 height 37
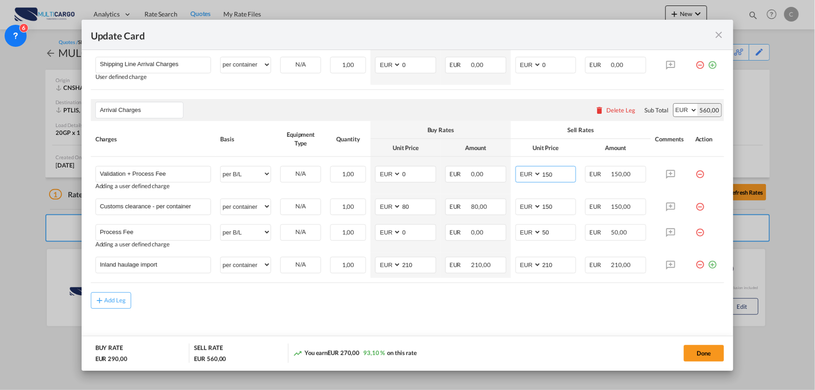
type input "150"
drag, startPoint x: 469, startPoint y: 318, endPoint x: 406, endPoint y: 245, distance: 96.3
click at [469, 317] on md-content "Main Freight Please enter leg name Leg Name Already Exists Delete Leg Sub Total…" at bounding box center [408, 166] width 634 height 373
drag, startPoint x: 410, startPoint y: 174, endPoint x: 386, endPoint y: 173, distance: 23.4
click at [384, 173] on md-input-container "AED AFN ALL AMD ANG AOA ARS AUD AWG AZN BAM BBD BDT BGN BHD BIF BMD BND BOB BRL…" at bounding box center [405, 174] width 61 height 17
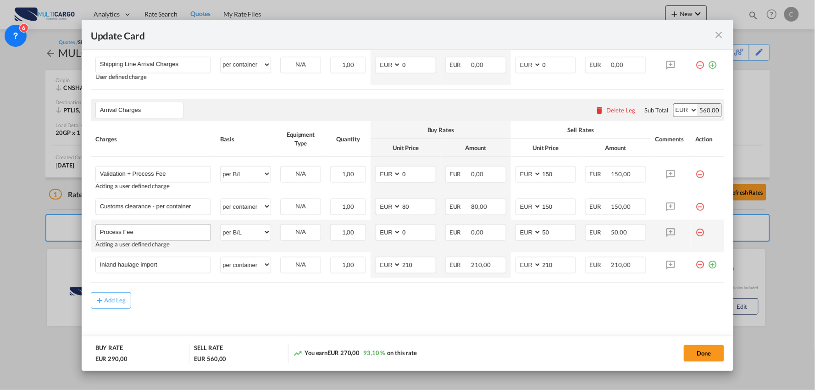
drag, startPoint x: 350, startPoint y: 317, endPoint x: 178, endPoint y: 228, distance: 193.9
click at [346, 315] on md-content "Main Freight Please enter leg name Leg Name Already Exists Delete Leg Sub Total…" at bounding box center [408, 166] width 634 height 373
drag, startPoint x: 153, startPoint y: 204, endPoint x: 407, endPoint y: 219, distance: 254.6
click at [417, 219] on tbody "Validation + Process Fee Please Enter User Defined Charges Cannot Be Published …" at bounding box center [408, 217] width 634 height 121
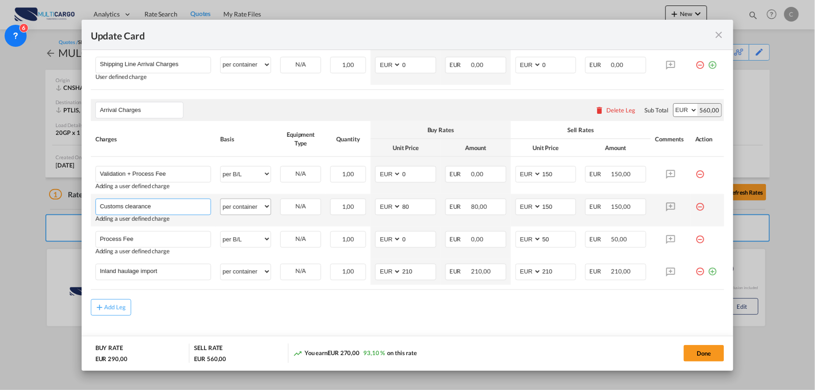
type input "Customs clearance"
click at [260, 205] on select "per equipment per container per B/L per shipping bill per shipment per pallet p…" at bounding box center [246, 206] width 50 height 15
select select "per_document"
click at [221, 199] on select "per equipment per container per B/L per shipping bill per shipment per pallet p…" at bounding box center [246, 206] width 50 height 15
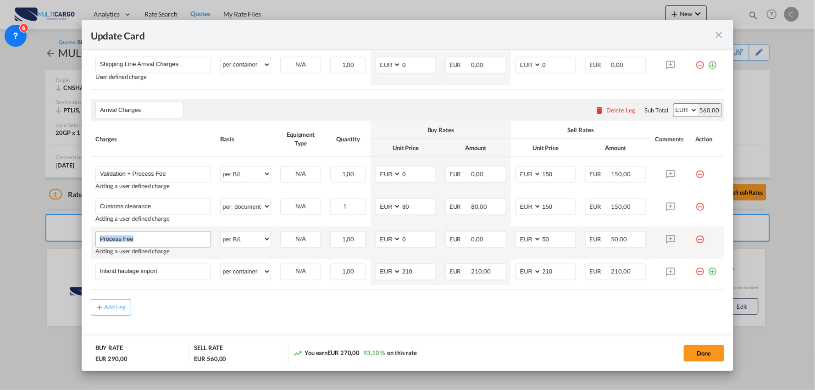
drag, startPoint x: 140, startPoint y: 231, endPoint x: 97, endPoint y: 233, distance: 43.6
click at [97, 233] on td "Process Fee Please Enter User Defined Charges Cannot Be Published Adding a user…" at bounding box center [153, 243] width 125 height 33
click at [159, 234] on input "Process Fee" at bounding box center [155, 239] width 111 height 14
click at [161, 236] on input "Process Fee" at bounding box center [155, 239] width 111 height 14
drag, startPoint x: 167, startPoint y: 238, endPoint x: 34, endPoint y: 239, distance: 133.5
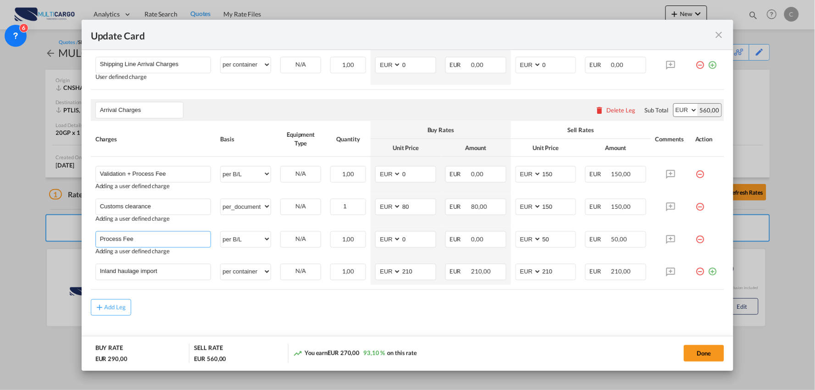
click at [33, 239] on div "Update Card Port of [GEOGRAPHIC_DATA] [GEOGRAPHIC_DATA] T/S Liner/Carrier Multi…" at bounding box center [407, 195] width 815 height 390
type input "Haulage 20GP / 40HC from terminal to [GEOGRAPHIC_DATA]"
click at [450, 312] on div "Add Leg" at bounding box center [408, 307] width 634 height 17
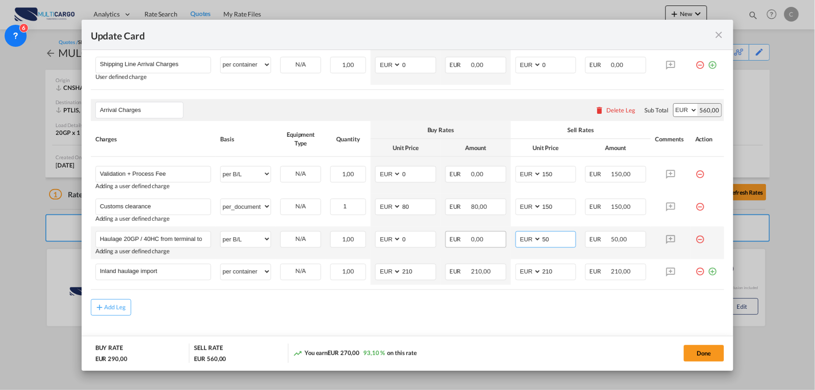
drag, startPoint x: 558, startPoint y: 240, endPoint x: 494, endPoint y: 241, distance: 63.3
click at [494, 241] on tr "Haulage 20GP / 40HC from terminal to Warehouse Please Enter User Defined Charge…" at bounding box center [408, 243] width 634 height 33
type input "320"
drag, startPoint x: 406, startPoint y: 242, endPoint x: 383, endPoint y: 237, distance: 23.1
click at [382, 238] on md-input-container "AED AFN ALL AMD ANG AOA ARS AUD AWG AZN BAM BBD BDT BGN BHD BIF BMD BND BOB BRL…" at bounding box center [405, 239] width 61 height 17
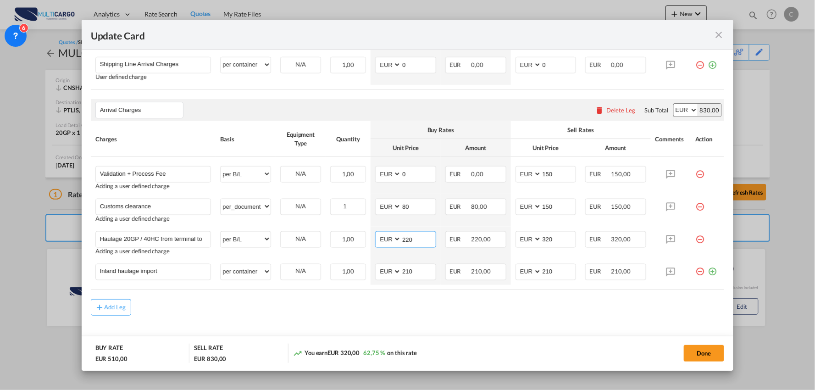
type input "220"
click at [300, 307] on div "Add Leg" at bounding box center [408, 307] width 634 height 17
click at [243, 237] on select "per equipment per container per B/L per shipping bill per shipment per pallet p…" at bounding box center [246, 239] width 50 height 15
select select "per container"
click at [221, 232] on select "per equipment per container per B/L per shipping bill per shipment per pallet p…" at bounding box center [246, 239] width 50 height 15
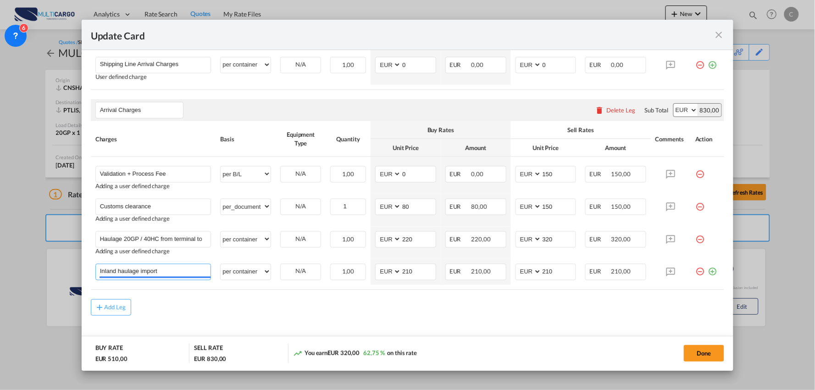
drag, startPoint x: 171, startPoint y: 272, endPoint x: 0, endPoint y: 268, distance: 170.7
click at [0, 268] on div "Update Card Port of [GEOGRAPHIC_DATA] [GEOGRAPHIC_DATA] T/S Liner/Carrier Multi…" at bounding box center [407, 195] width 815 height 390
click at [193, 272] on input "Unloading Container" at bounding box center [155, 271] width 111 height 14
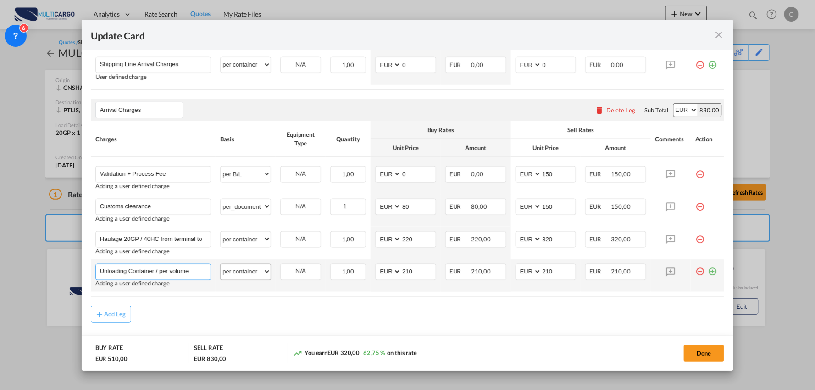
type input "Unloading Container / per volume"
click at [254, 271] on select "per equipment per container per B/L per shipping bill per shipment per pallet p…" at bounding box center [246, 271] width 50 height 15
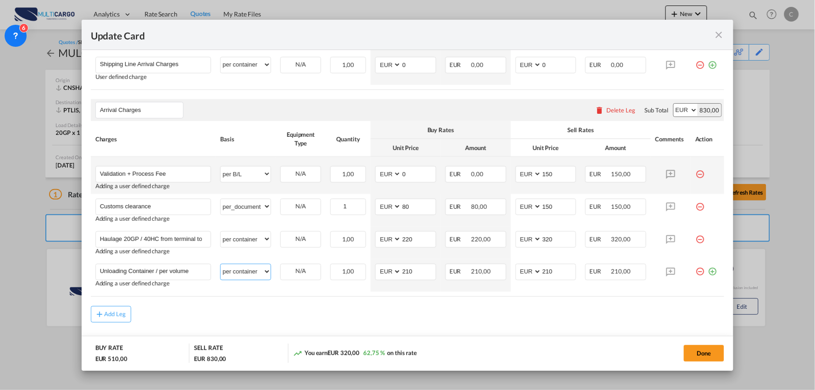
select select "per package"
click at [221, 264] on select "per equipment per container per B/L per shipping bill per shipment per pallet p…" at bounding box center [246, 271] width 50 height 15
click at [495, 322] on div "Add Leg" at bounding box center [408, 314] width 634 height 17
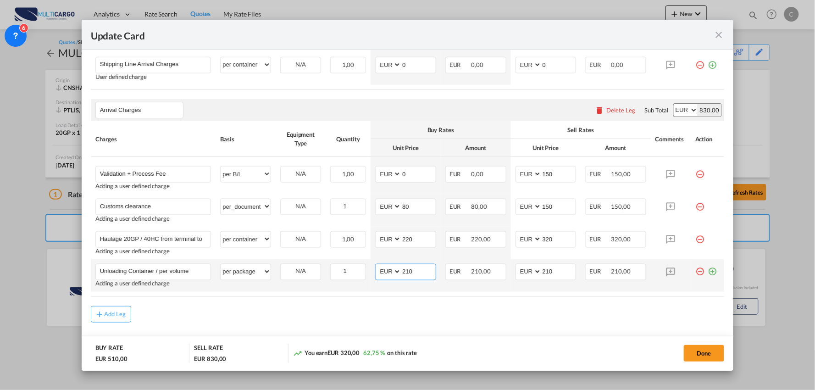
click at [375, 274] on md-input-container "AED AFN ALL AMD ANG AOA ARS AUD AWG AZN BAM BBD BDT BGN BHD BIF BMD BND [PERSON…" at bounding box center [405, 272] width 61 height 17
type input "15"
drag, startPoint x: 552, startPoint y: 272, endPoint x: 501, endPoint y: 276, distance: 51.5
click at [501, 276] on tr "Unloading Container / per volume Please Enter User Defined Charges Cannot Be Pu…" at bounding box center [408, 275] width 634 height 33
type input "35"
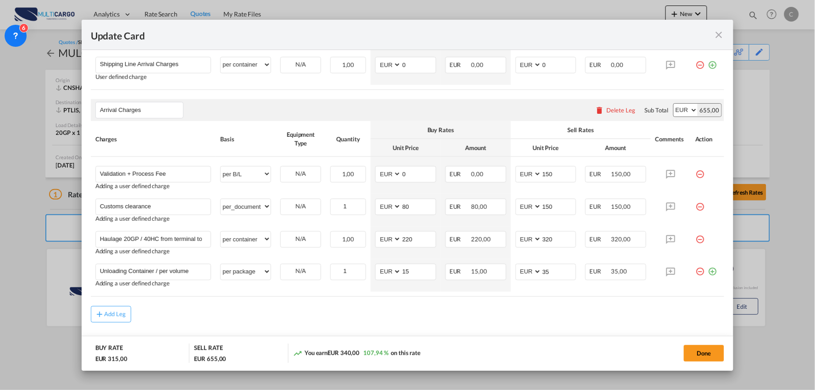
click at [198, 323] on md-content "Main Freight Please enter leg name Leg Name Already Exists Delete Leg Sub Total…" at bounding box center [408, 173] width 634 height 387
click at [708, 269] on md-icon "icon-plus-circle-outline green-400-fg" at bounding box center [712, 268] width 9 height 9
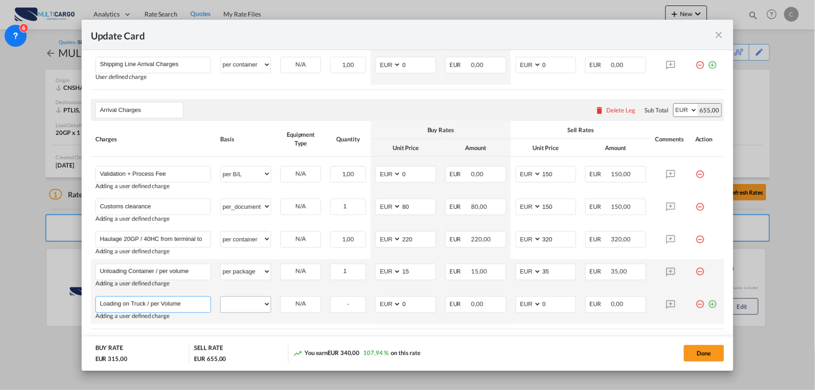
type input "Loading on Truck / per Volume"
click at [246, 303] on select "per equipment per container per B/L per shipping bill per shipment per pallet p…" at bounding box center [246, 304] width 50 height 15
select select "per container"
click at [221, 297] on select "per equipment per container per B/L per shipping bill per shipment per pallet p…" at bounding box center [246, 304] width 50 height 15
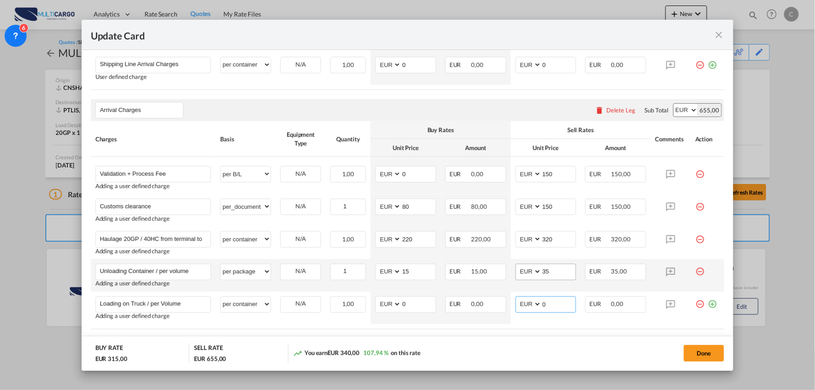
drag, startPoint x: 544, startPoint y: 309, endPoint x: 519, endPoint y: 276, distance: 40.6
click at [516, 307] on md-input-container "AED AFN ALL AMD ANG AOA ARS AUD AWG AZN BAM BBD BDT BGN BHD BIF BMD BND BOB BRL…" at bounding box center [546, 304] width 61 height 17
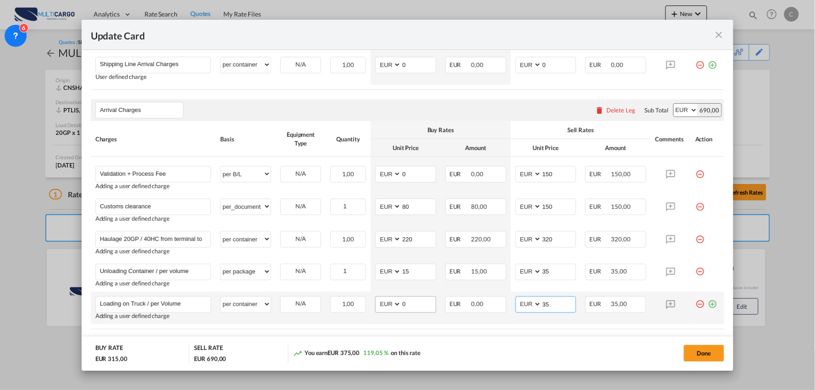
type input "35"
drag, startPoint x: 410, startPoint y: 306, endPoint x: 361, endPoint y: 308, distance: 49.1
click at [361, 308] on tr "Loading on Truck / per Volume Please Enter User Defined Charges Cannot Be Publi…" at bounding box center [408, 308] width 634 height 33
type input "15"
click at [486, 350] on div "Done" at bounding box center [603, 353] width 243 height 19
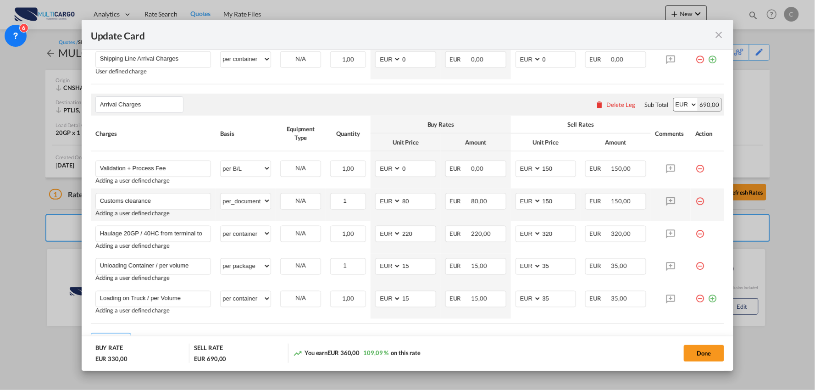
scroll to position [204, 0]
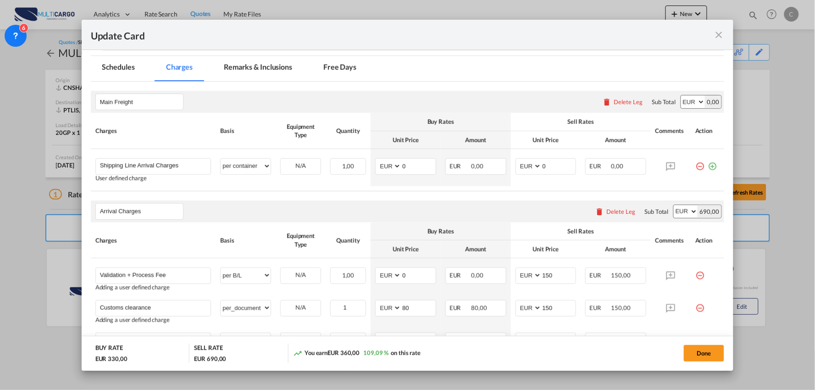
click at [270, 65] on md-tab-item "Remarks & Inclusions" at bounding box center [258, 68] width 90 height 25
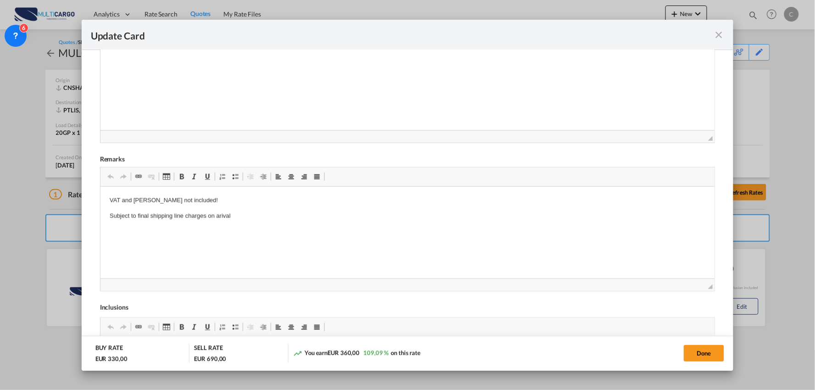
scroll to position [306, 0]
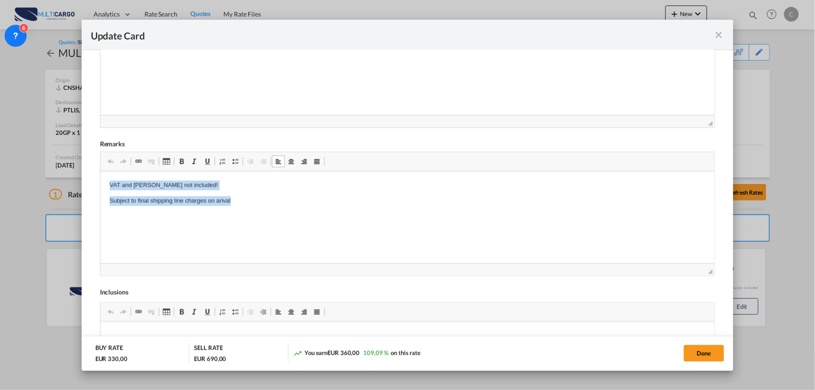
drag, startPoint x: 237, startPoint y: 201, endPoint x: 64, endPoint y: 162, distance: 177.3
click at [100, 172] on html "VAT and [PERSON_NAME] not included! Subject to final shipping line charges on a…" at bounding box center [407, 194] width 615 height 44
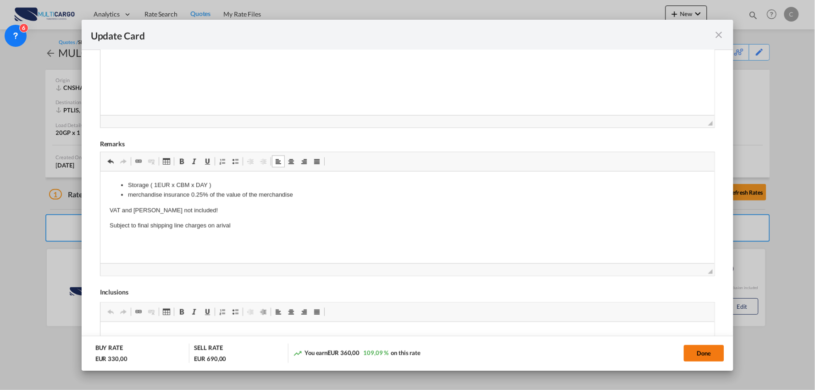
click at [705, 356] on button "Done" at bounding box center [704, 353] width 40 height 17
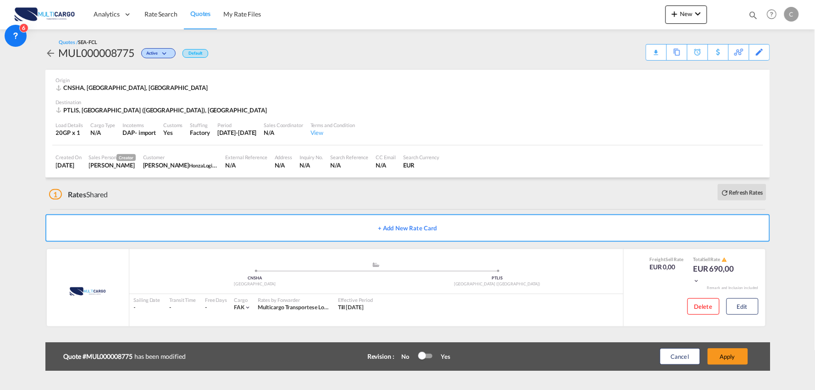
scroll to position [129, 0]
click at [740, 356] on button "Apply" at bounding box center [728, 356] width 40 height 17
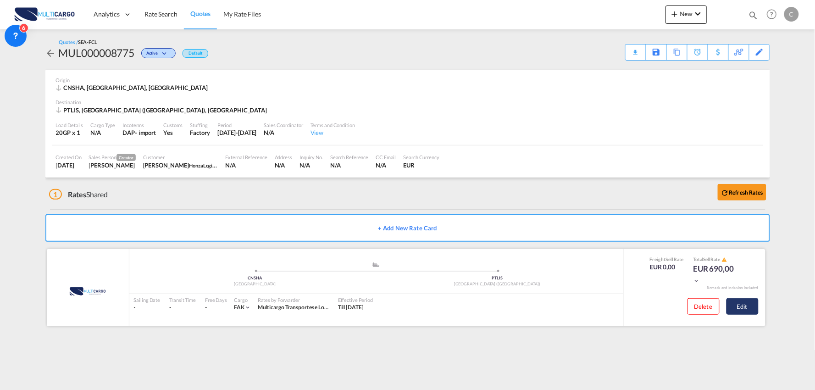
click at [750, 309] on button "Edit" at bounding box center [743, 306] width 32 height 17
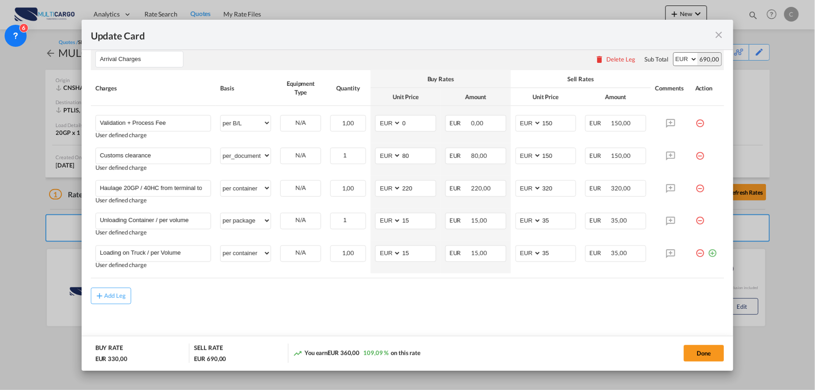
scroll to position [357, 0]
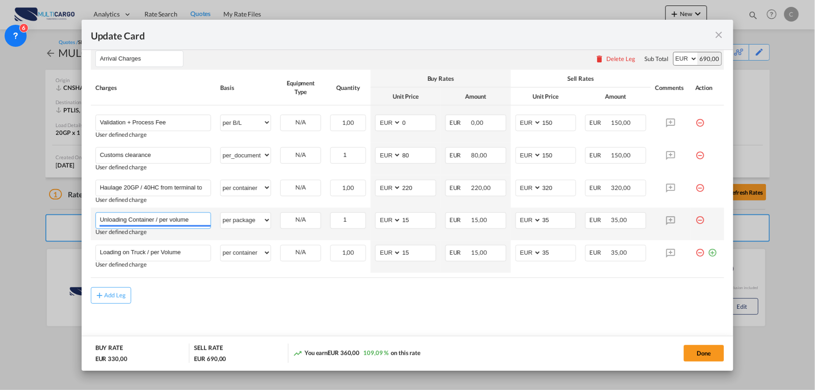
drag, startPoint x: 191, startPoint y: 218, endPoint x: 168, endPoint y: 218, distance: 22.9
click at [168, 218] on input "Unloading Container / per volume" at bounding box center [155, 220] width 111 height 14
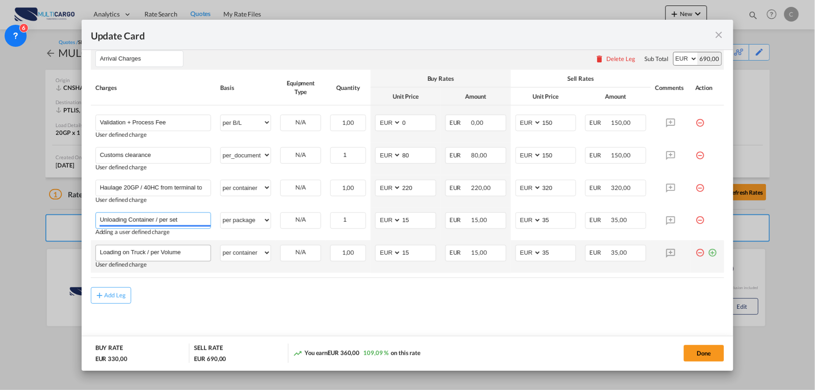
type input "Unloading Container / per set"
click at [189, 250] on input "Loading on Truck / per Volume" at bounding box center [155, 252] width 111 height 14
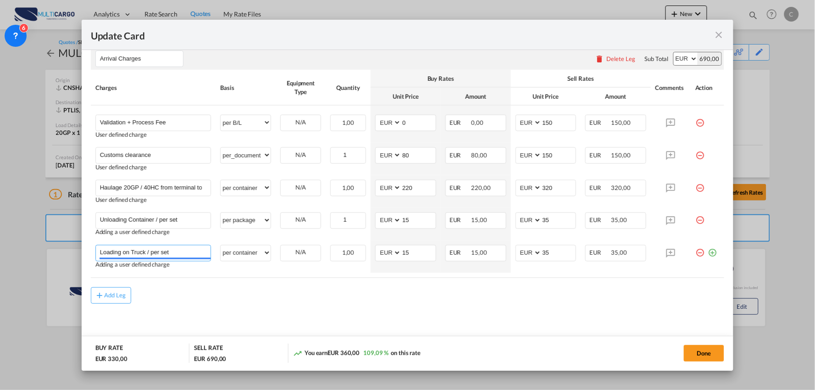
type input "Loading on Truck / per set"
click at [203, 282] on rate-modification "Main Freight Please enter leg name Leg Name Already Exists Delete Leg Sub Total…" at bounding box center [408, 116] width 634 height 375
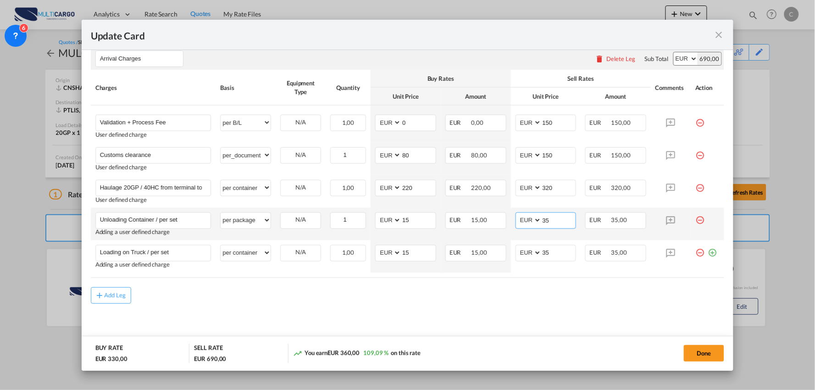
drag, startPoint x: 547, startPoint y: 217, endPoint x: 519, endPoint y: 218, distance: 28.0
click at [521, 218] on md-input-container "AED AFN ALL AMD ANG AOA ARS AUD AWG AZN BAM BBD BDT BGN BHD BIF BMD BND [PERSON…" at bounding box center [546, 220] width 61 height 17
type input "40"
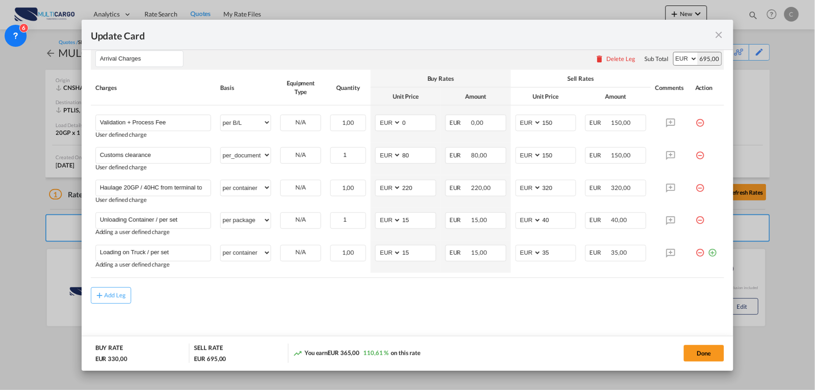
click at [553, 320] on md-content "Main Freight Please enter leg name Leg Name Already Exists Delete Leg Sub Total…" at bounding box center [408, 138] width 634 height 419
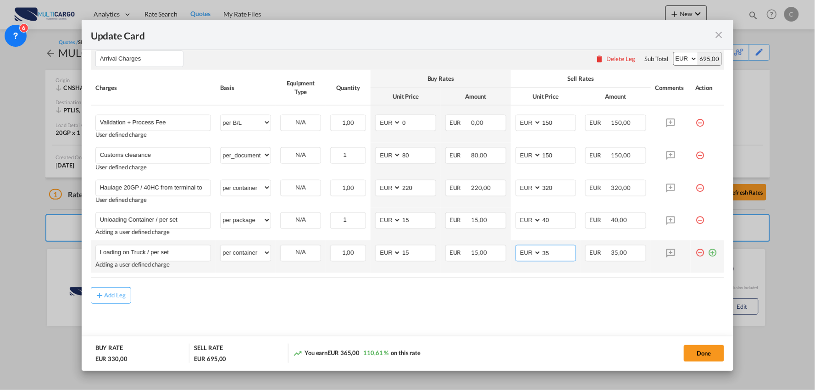
drag, startPoint x: 547, startPoint y: 252, endPoint x: 517, endPoint y: 249, distance: 30.9
click at [517, 249] on md-input-container "AED AFN ALL AMD ANG AOA ARS AUD AWG AZN BAM BBD BDT BGN BHD BIF BMD BND [PERSON…" at bounding box center [546, 253] width 61 height 17
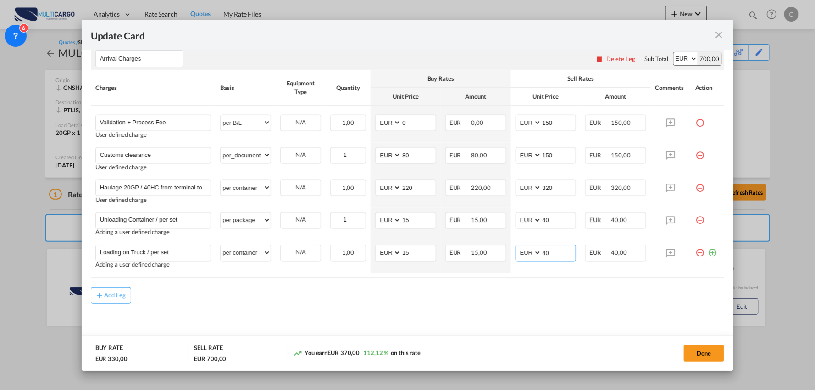
type input "40"
click at [510, 312] on md-content "Main Freight Please enter leg name Leg Name Already Exists Delete Leg Sub Total…" at bounding box center [408, 138] width 634 height 419
click at [696, 355] on button "Done" at bounding box center [704, 353] width 40 height 17
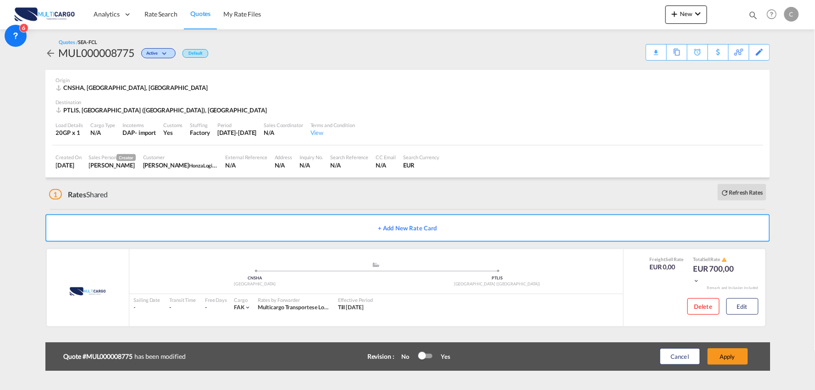
click at [739, 356] on div "Update Card Port of [GEOGRAPHIC_DATA] [GEOGRAPHIC_DATA] T/S Liner/Carrier Multi…" at bounding box center [407, 195] width 815 height 390
click at [739, 356] on button "Apply" at bounding box center [728, 356] width 40 height 17
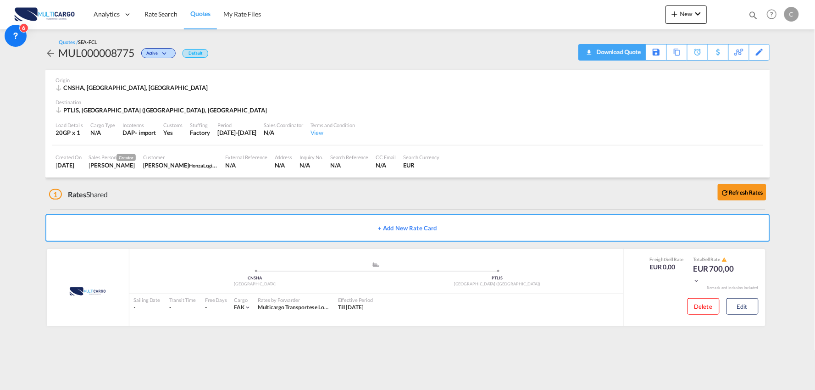
click at [636, 54] on div "Download Quote" at bounding box center [617, 51] width 47 height 15
